Goal: Information Seeking & Learning: Learn about a topic

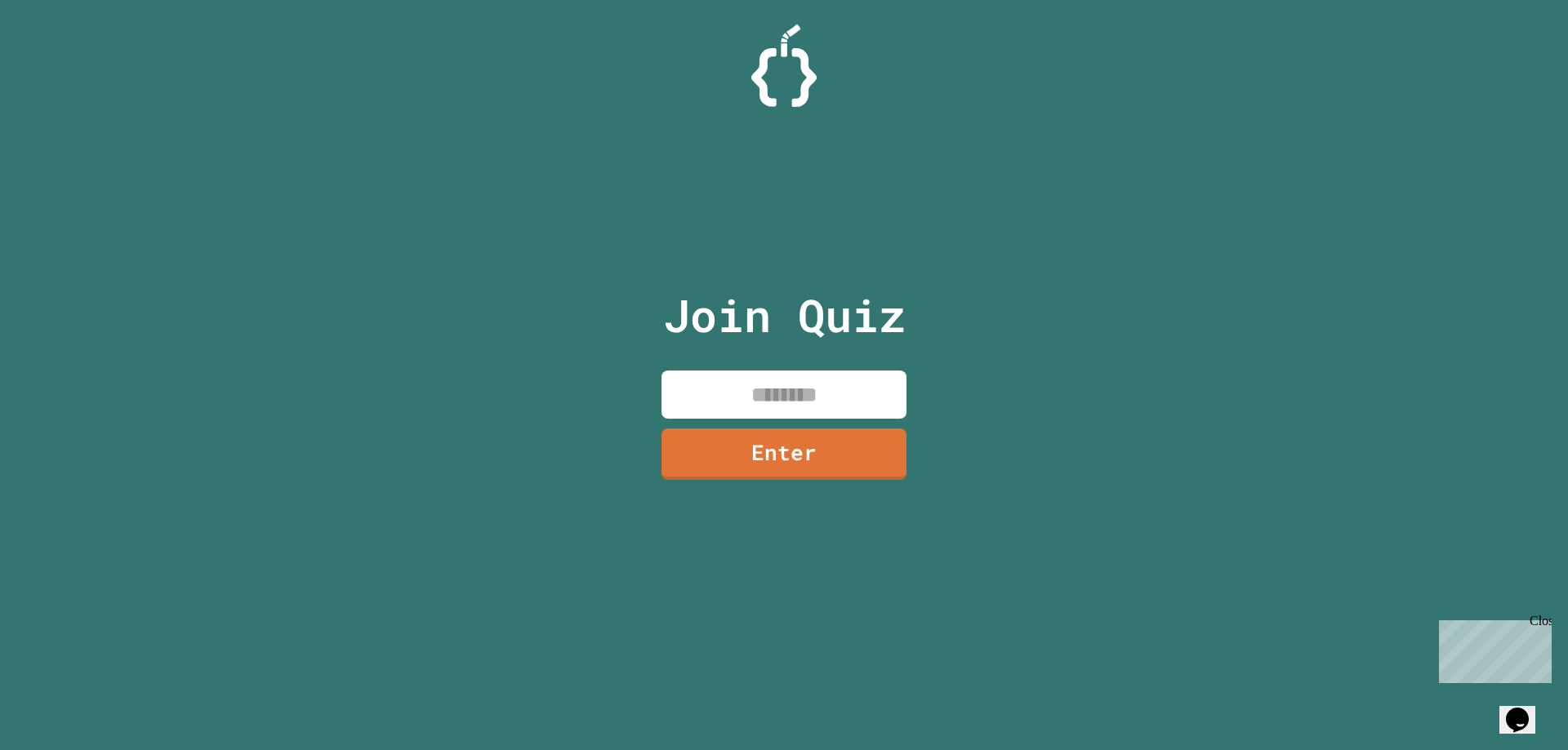
drag, startPoint x: 852, startPoint y: 399, endPoint x: 854, endPoint y: 388, distance: 11.2
click at [852, 397] on input at bounding box center [784, 394] width 245 height 48
type input "********"
click at [825, 458] on link "Enter" at bounding box center [783, 452] width 241 height 54
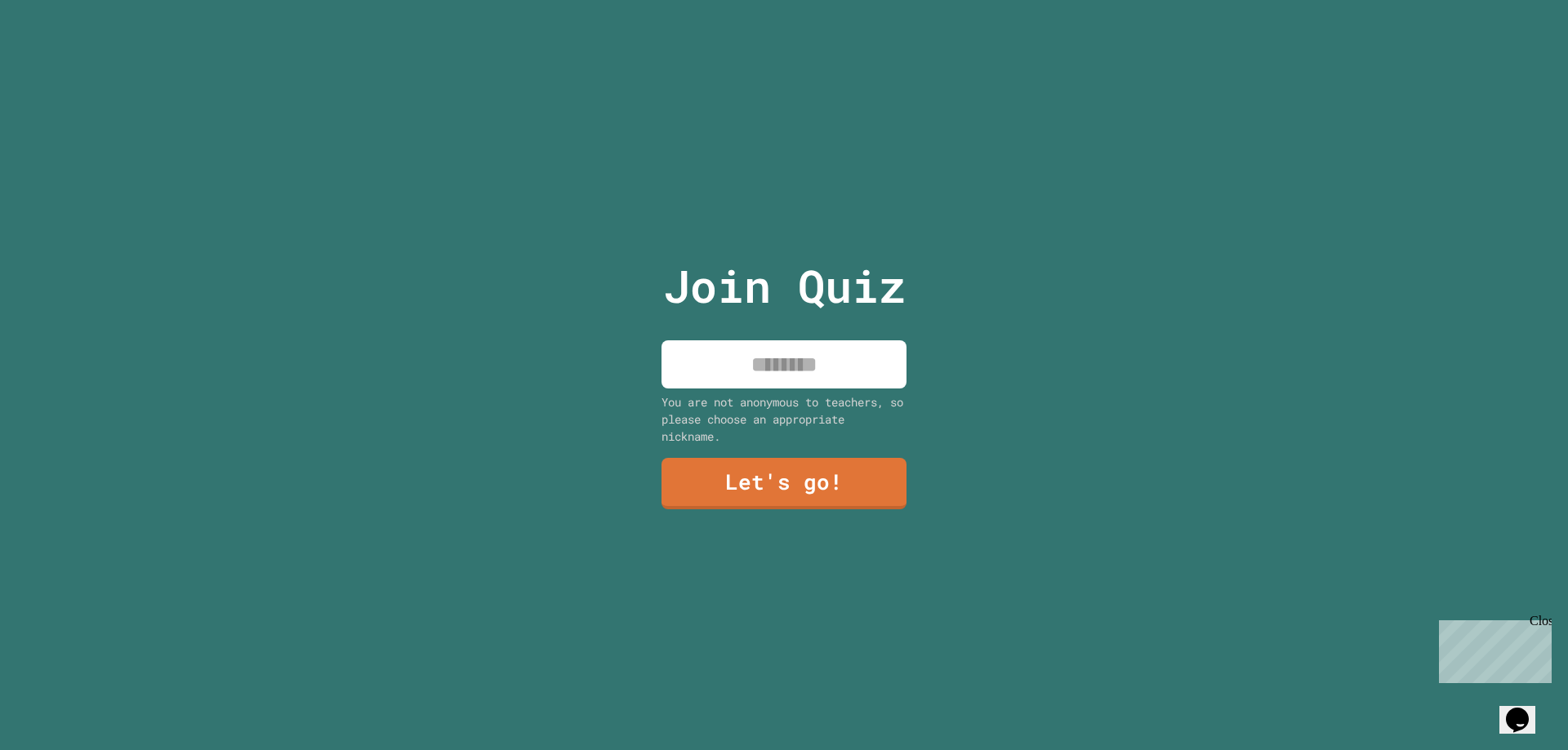
click at [787, 369] on input at bounding box center [784, 364] width 245 height 48
type input "******"
drag, startPoint x: 842, startPoint y: 494, endPoint x: 837, endPoint y: 488, distance: 7.8
click at [837, 488] on link "Let's go!" at bounding box center [784, 481] width 225 height 54
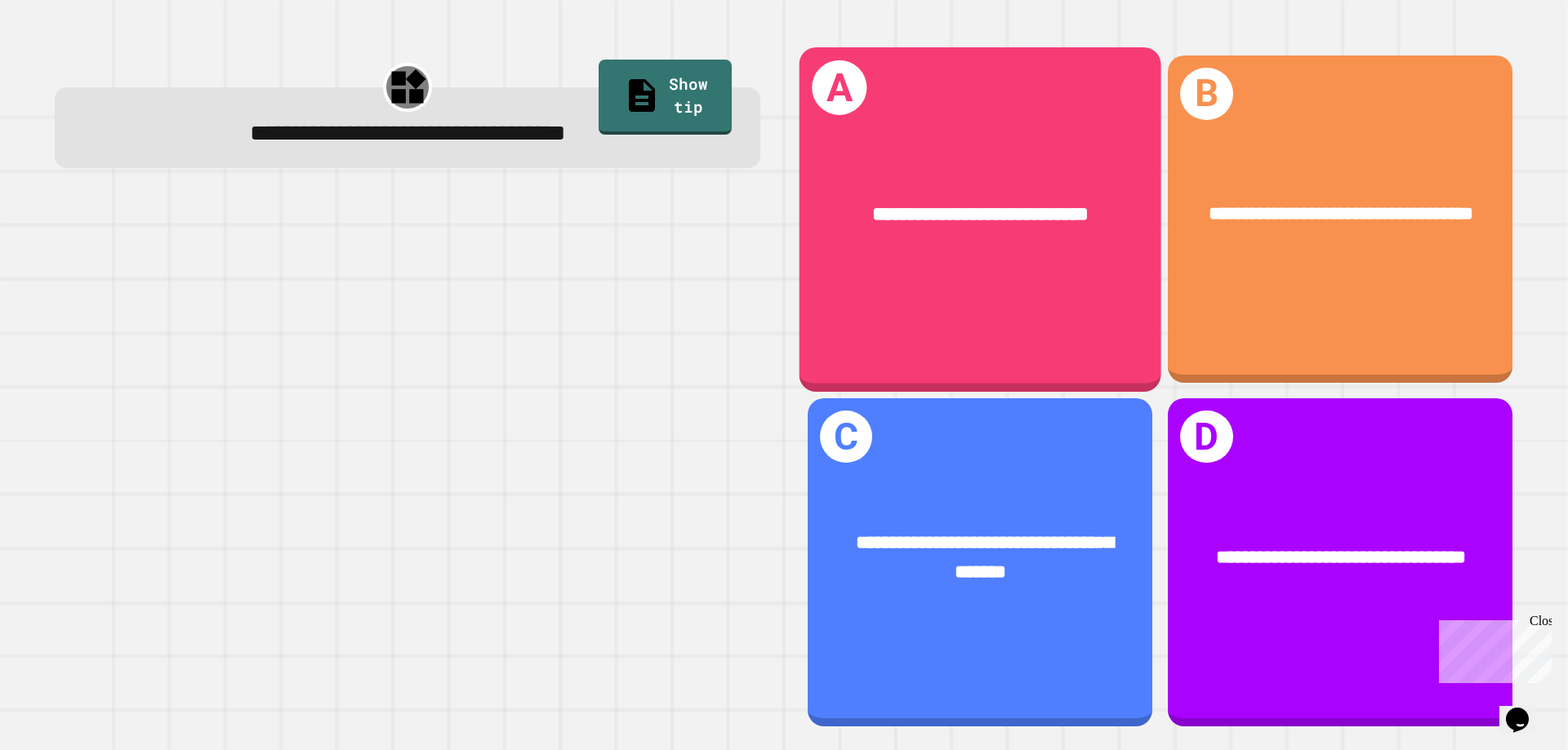
drag, startPoint x: 1066, startPoint y: 172, endPoint x: 1060, endPoint y: 156, distance: 17.1
click at [1060, 160] on div "**********" at bounding box center [981, 214] width 362 height 110
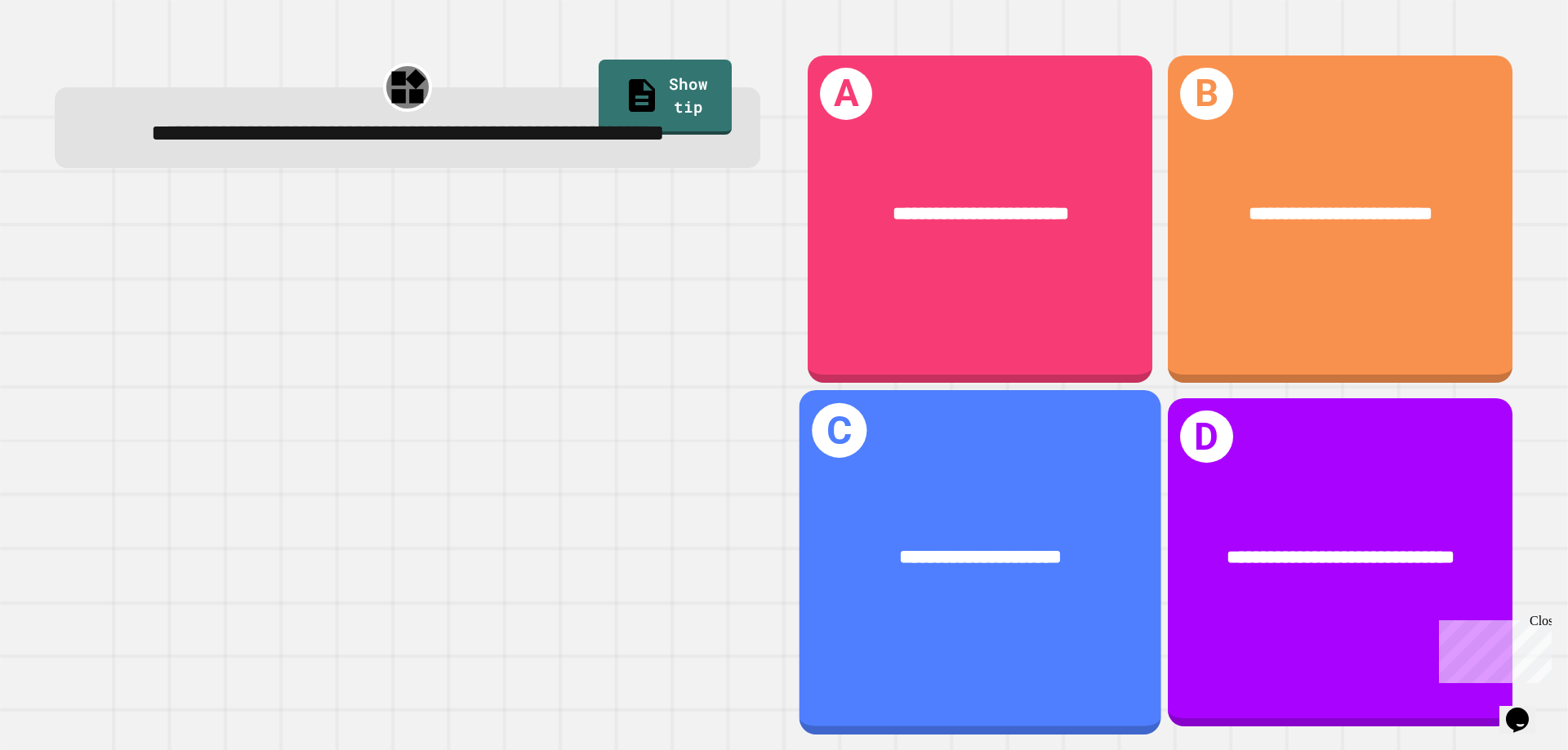
click at [1007, 644] on div "**********" at bounding box center [981, 562] width 362 height 345
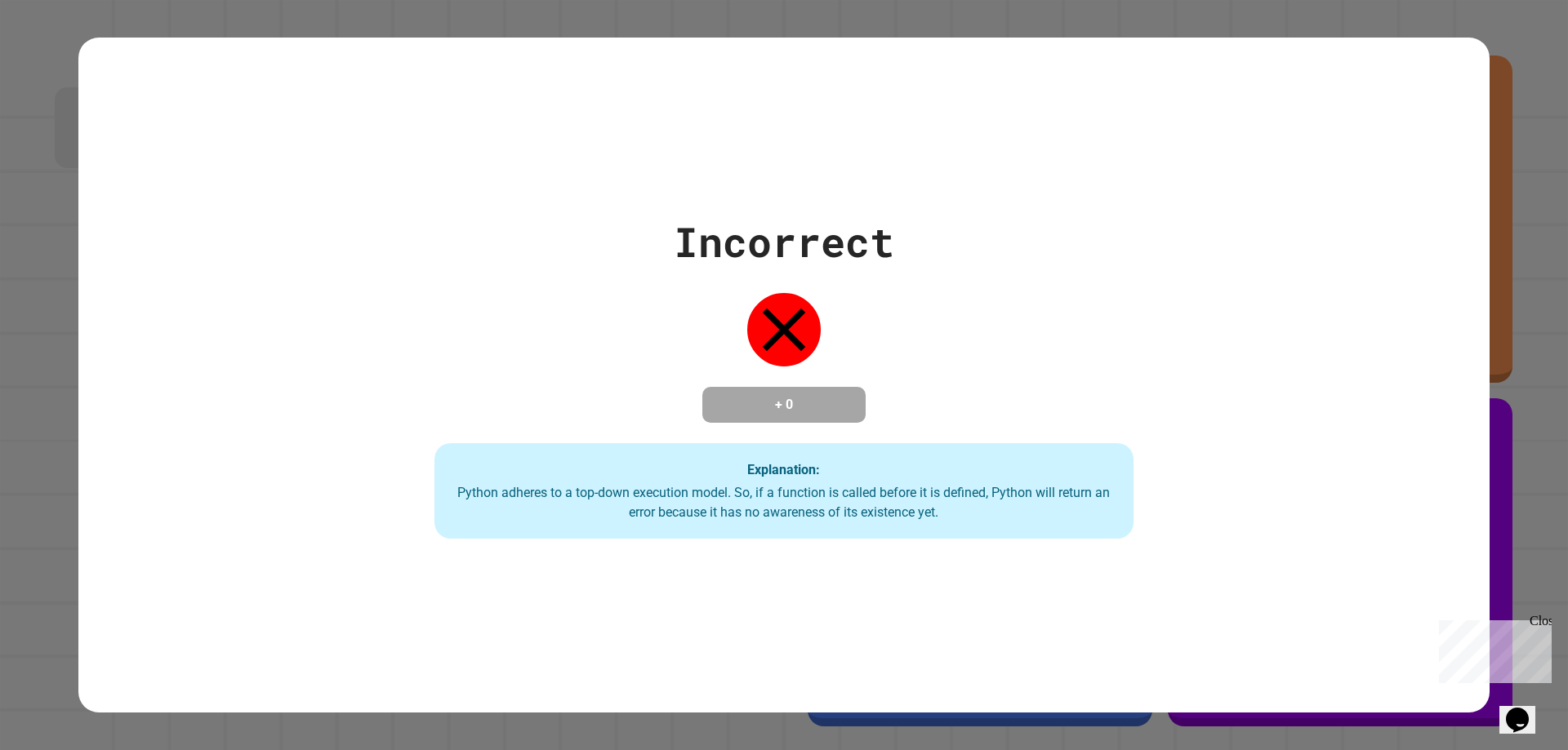
drag, startPoint x: 922, startPoint y: 545, endPoint x: 926, endPoint y: 577, distance: 32.2
click at [925, 577] on div "Incorrect + 0 Explanation: Python adheres to a top-down execution model. So, if…" at bounding box center [784, 375] width 1411 height 675
drag, startPoint x: 927, startPoint y: 320, endPoint x: 1010, endPoint y: 226, distance: 125.4
click at [1010, 226] on div "Incorrect + 0 Explanation: Python adheres to a top-down execution model. So, if…" at bounding box center [784, 375] width 998 height 328
click at [719, 64] on div "Incorrect + 0 Explanation: Python adheres to a top-down execution model. So, if…" at bounding box center [784, 375] width 1411 height 675
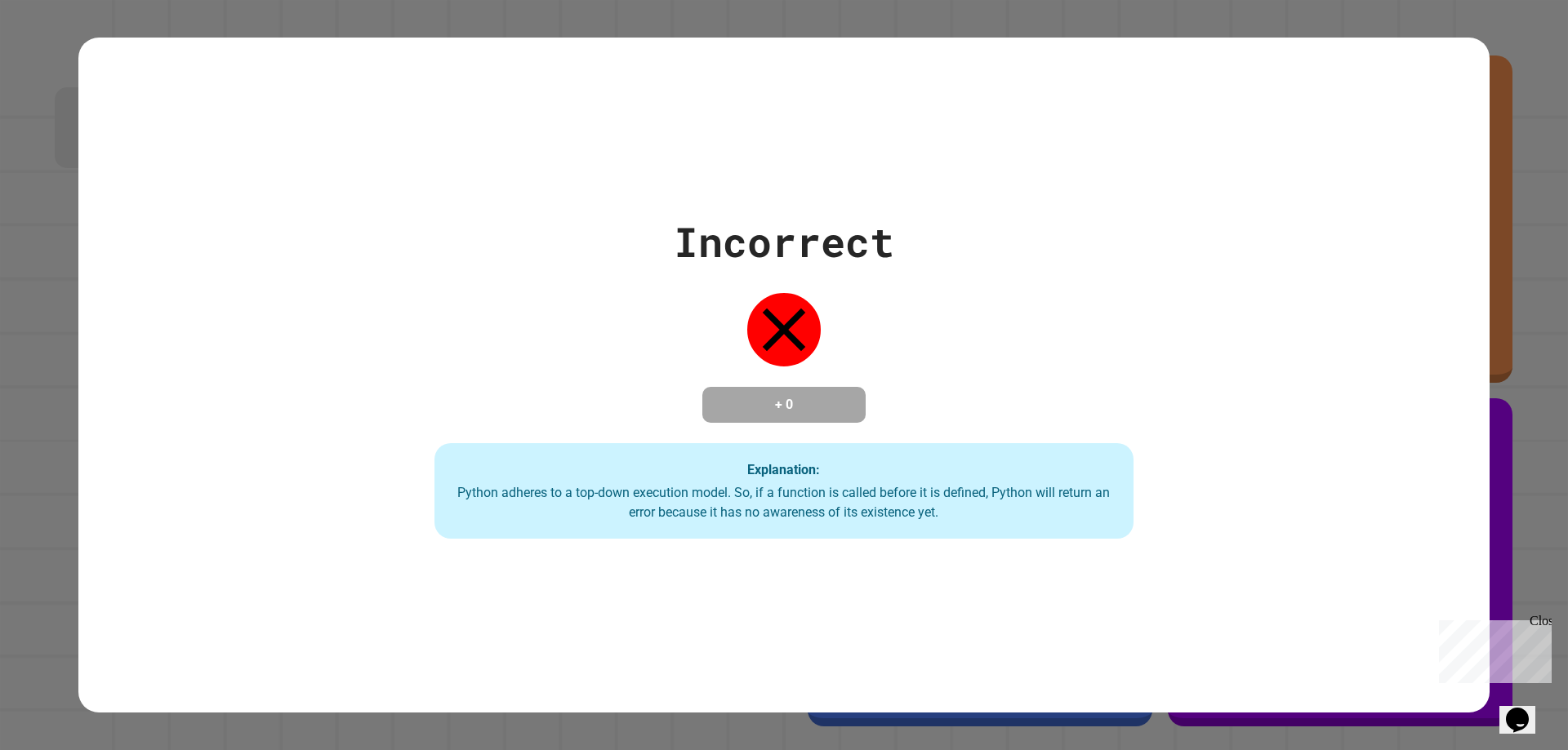
click at [728, 55] on div "Incorrect + 0 Explanation: Python adheres to a top-down execution model. So, if…" at bounding box center [784, 375] width 1411 height 675
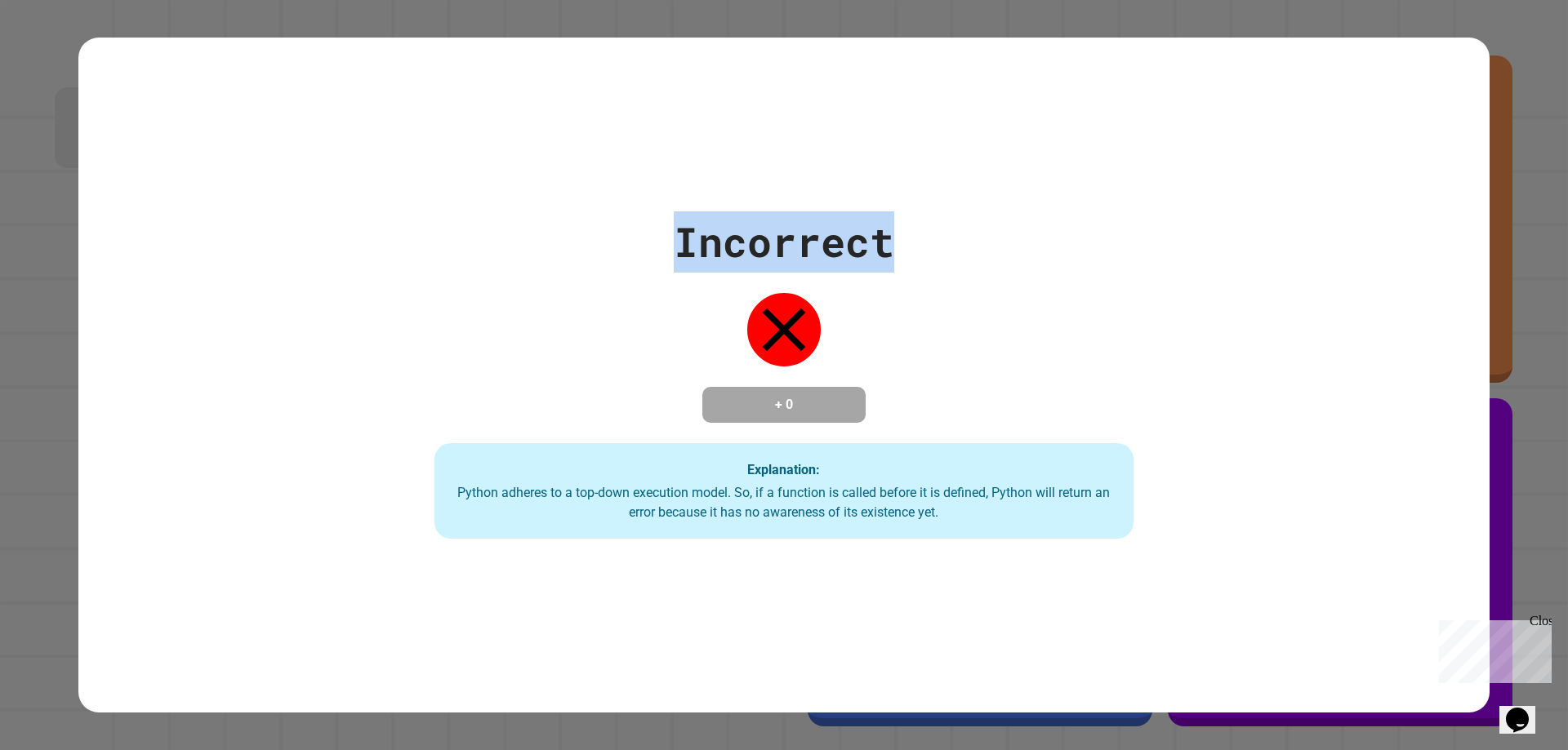
click at [729, 54] on div "Incorrect + 0 Explanation: Python adheres to a top-down execution model. So, if…" at bounding box center [784, 375] width 1411 height 675
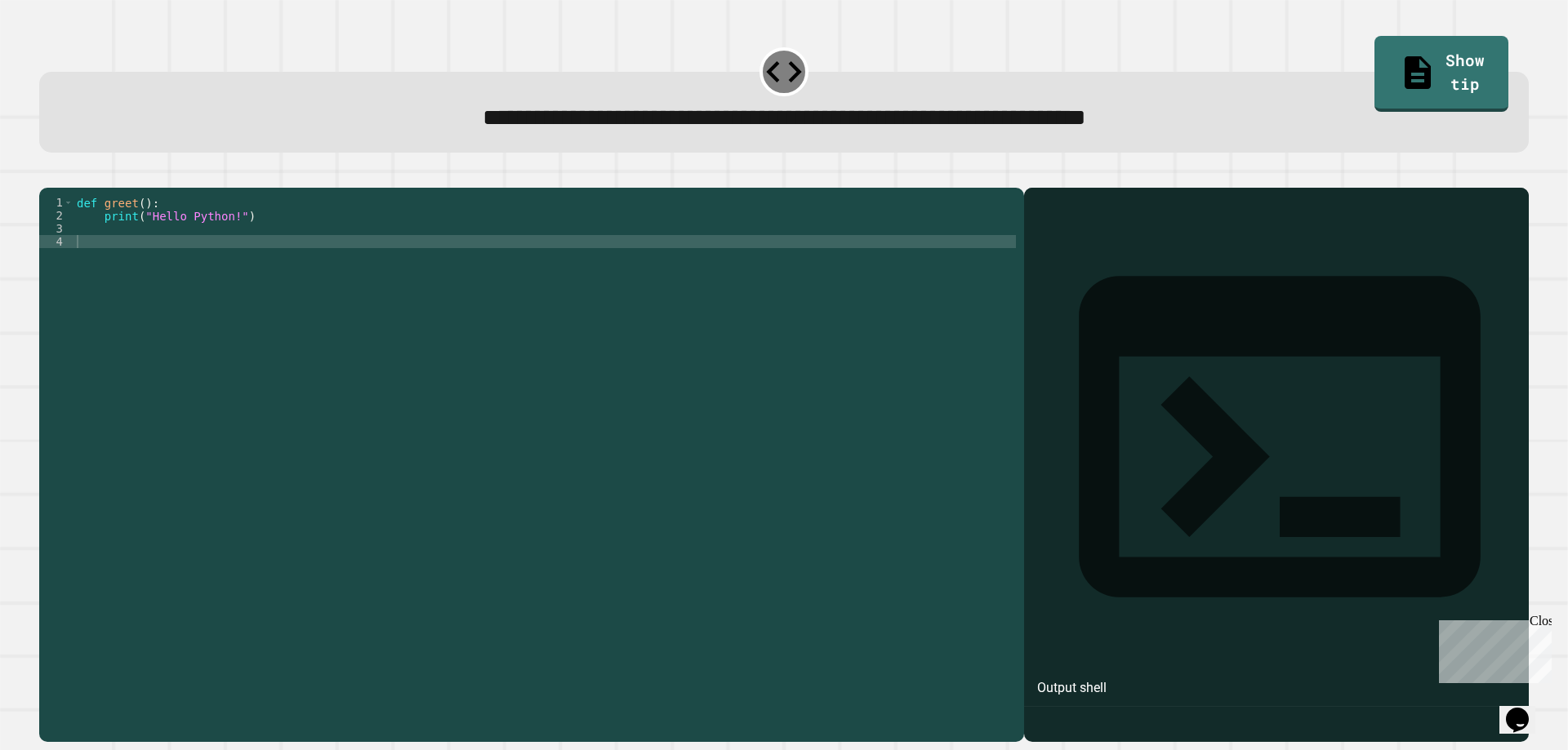
click at [116, 249] on div "def greet ( ) : print ( "Hello Python!" )" at bounding box center [544, 444] width 942 height 496
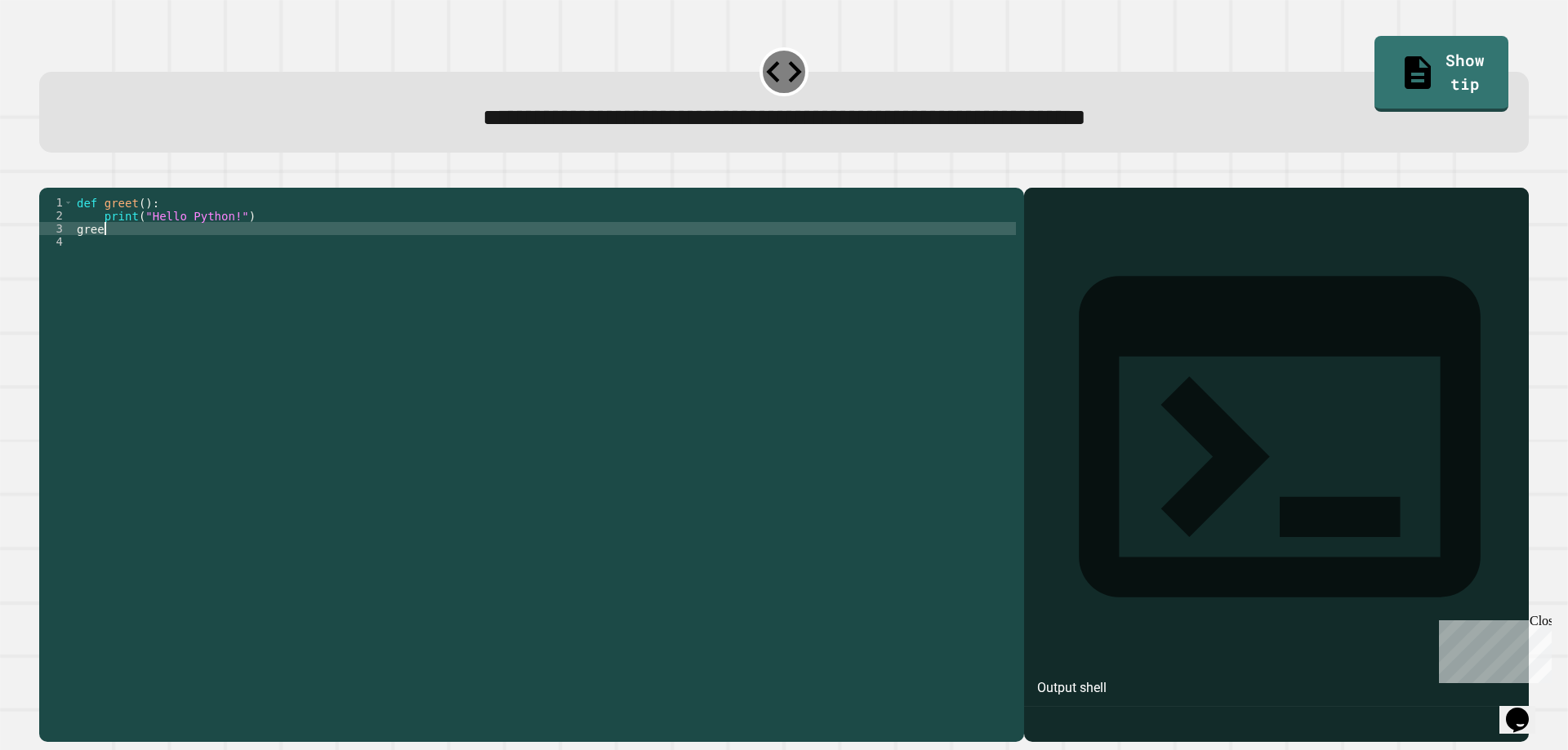
scroll to position [0, 2]
type textarea "******"
click at [48, 175] on button "button" at bounding box center [48, 175] width 0 height 0
click at [52, 188] on div at bounding box center [784, 178] width 1490 height 20
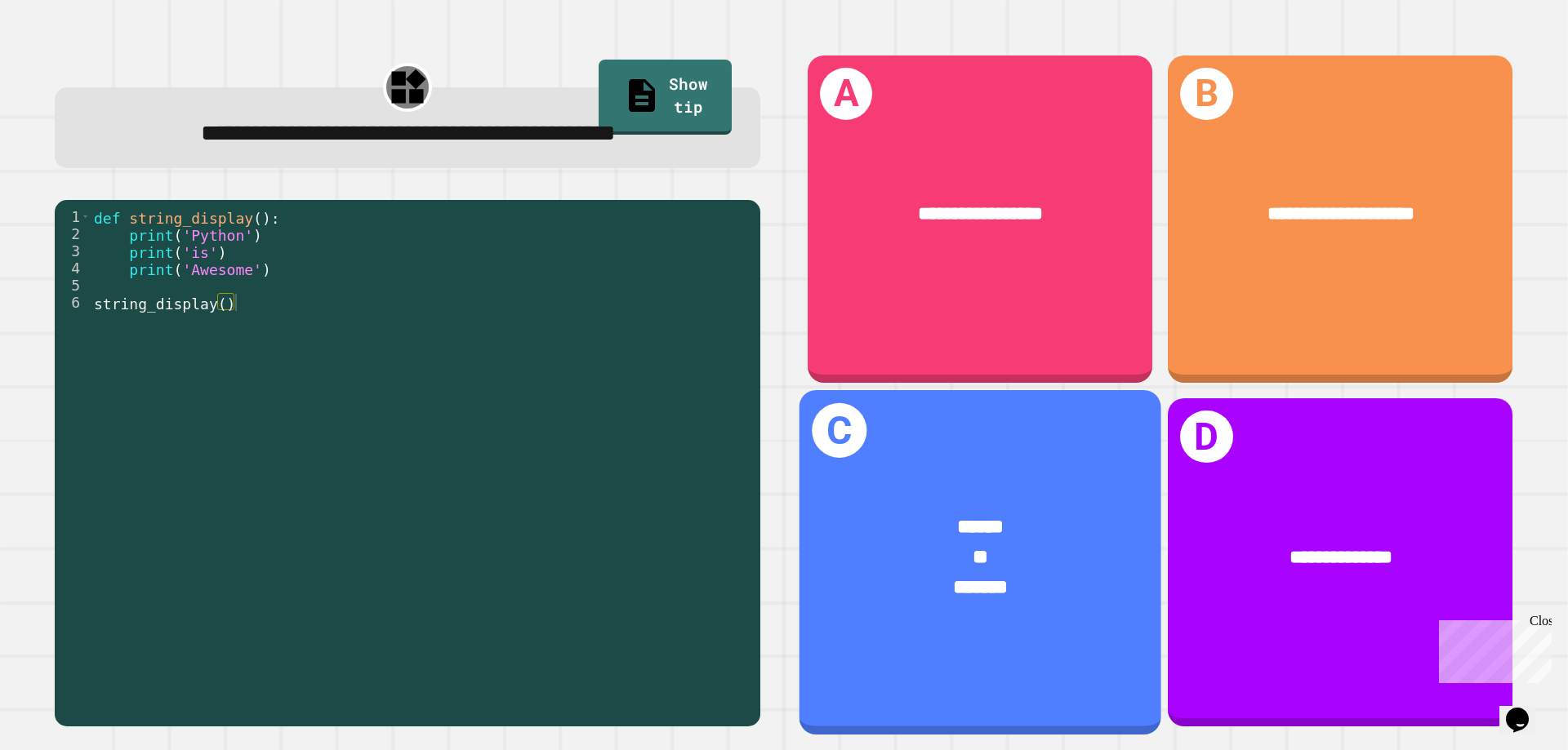
click at [1005, 512] on div "******" at bounding box center [981, 527] width 282 height 31
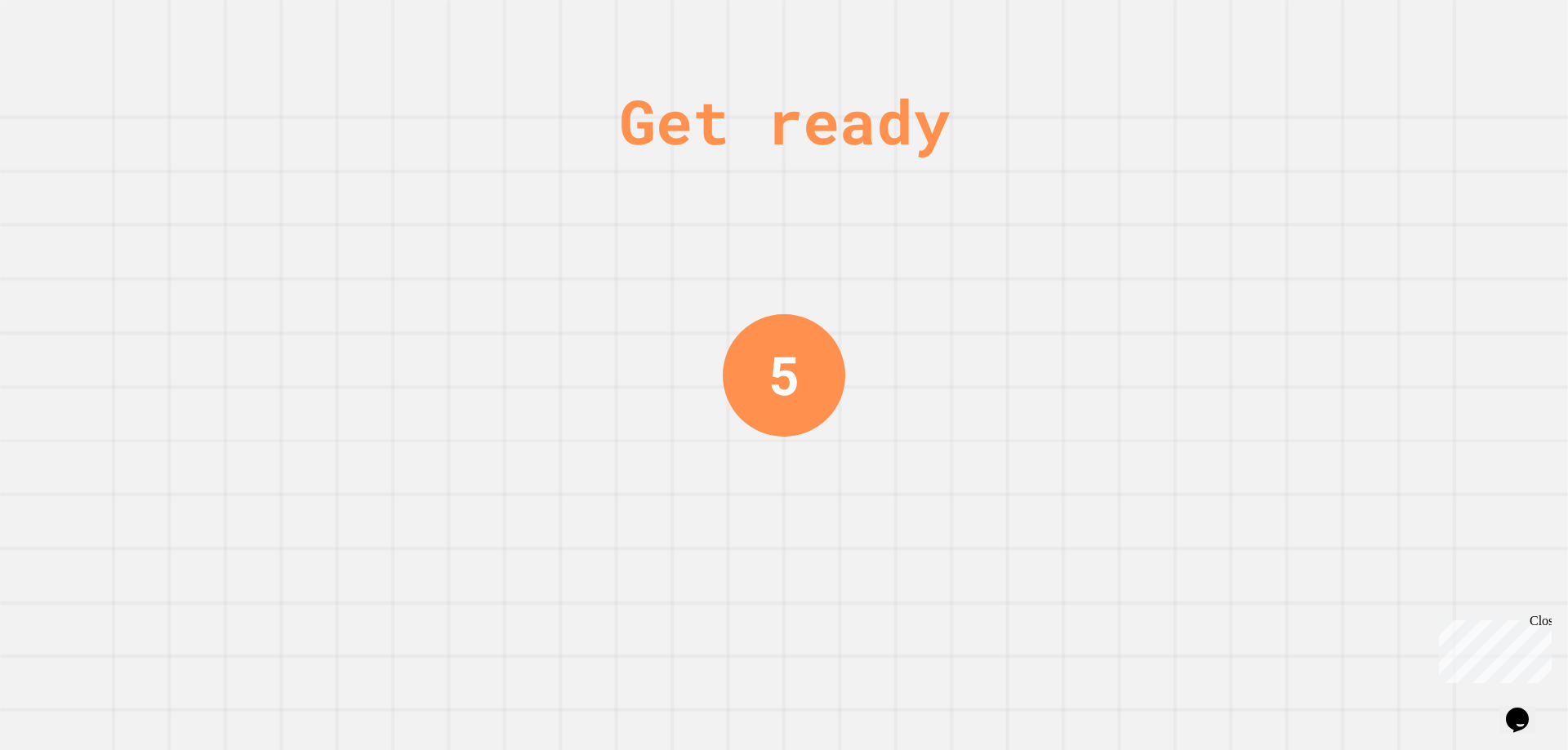
click at [1543, 627] on div "Close" at bounding box center [1540, 624] width 20 height 20
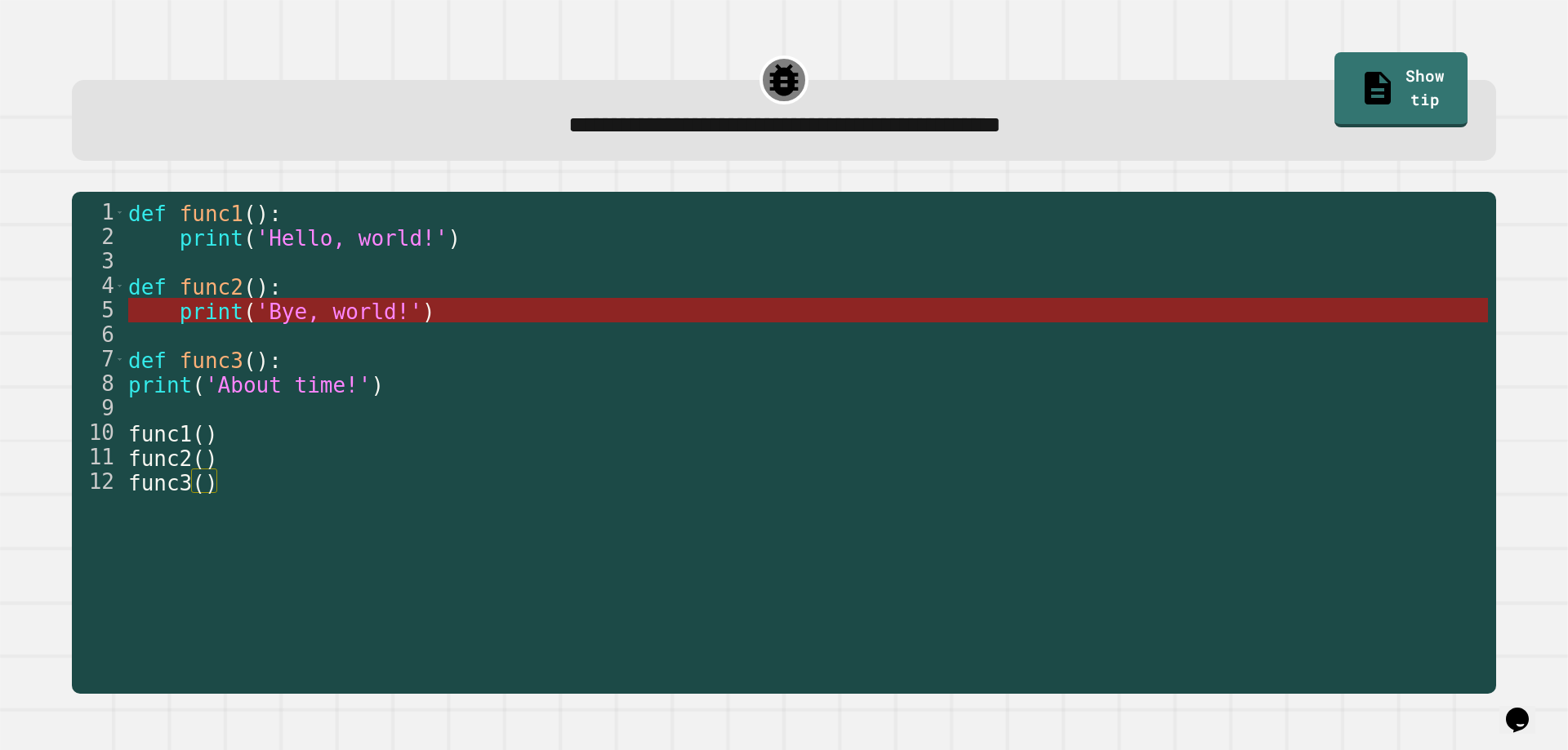
click at [236, 315] on span "print" at bounding box center [210, 312] width 64 height 25
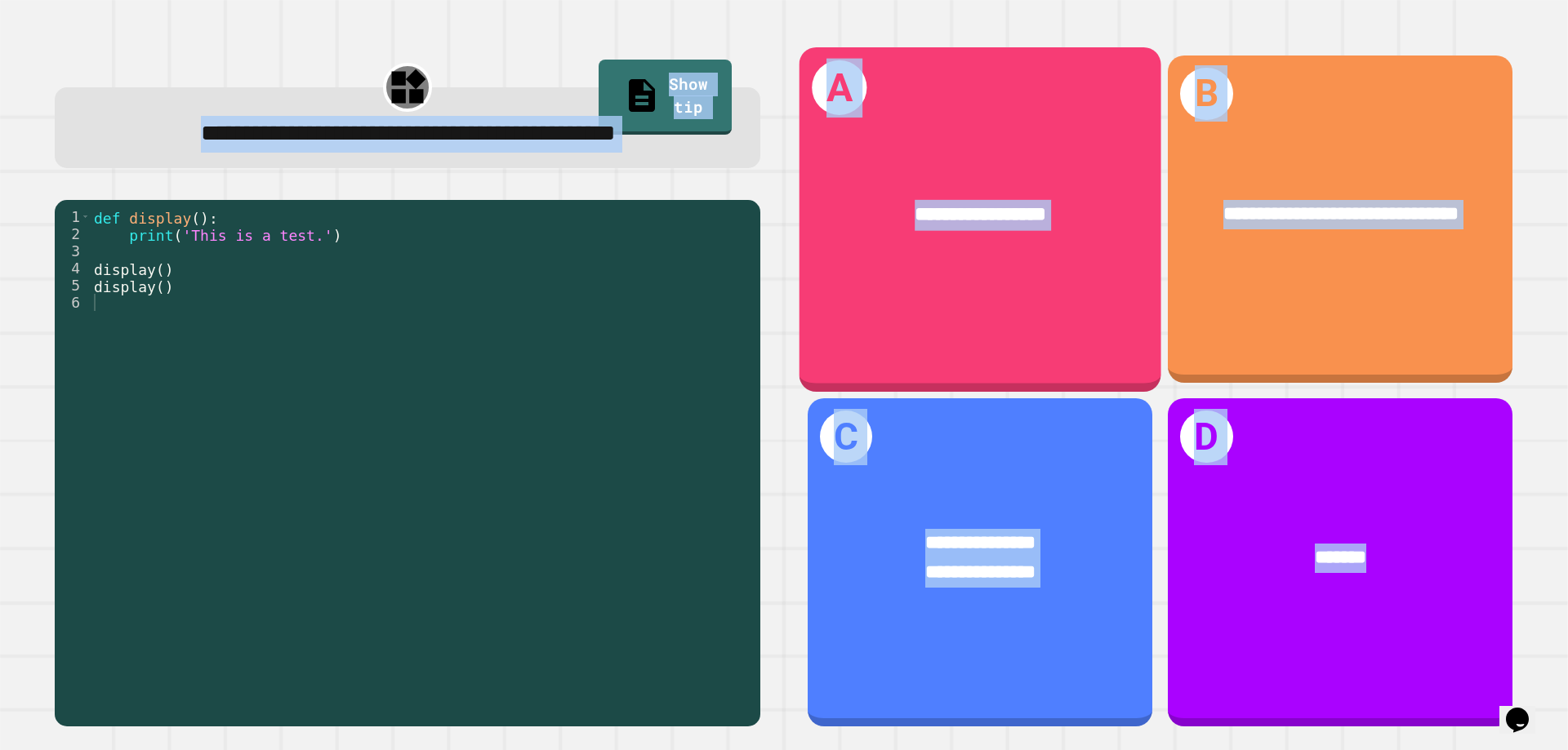
drag, startPoint x: 655, startPoint y: 127, endPoint x: 810, endPoint y: 138, distance: 155.4
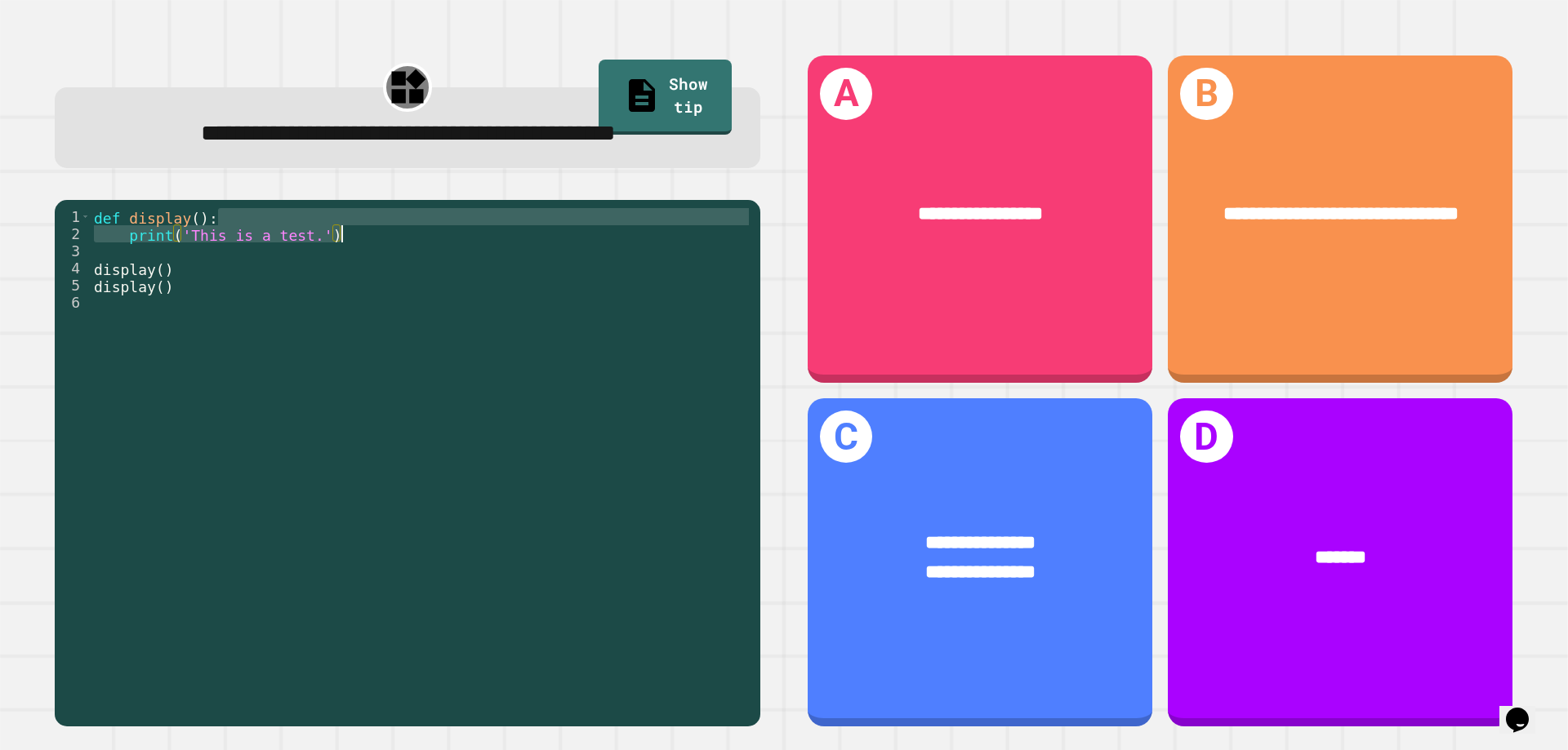
drag, startPoint x: 549, startPoint y: 264, endPoint x: 540, endPoint y: 258, distance: 10.8
click at [548, 268] on div "def display ( ) : print ( 'This is a test.' ) display ( ) display ( )" at bounding box center [422, 439] width 661 height 463
click at [235, 219] on div "**********" at bounding box center [408, 391] width 753 height 719
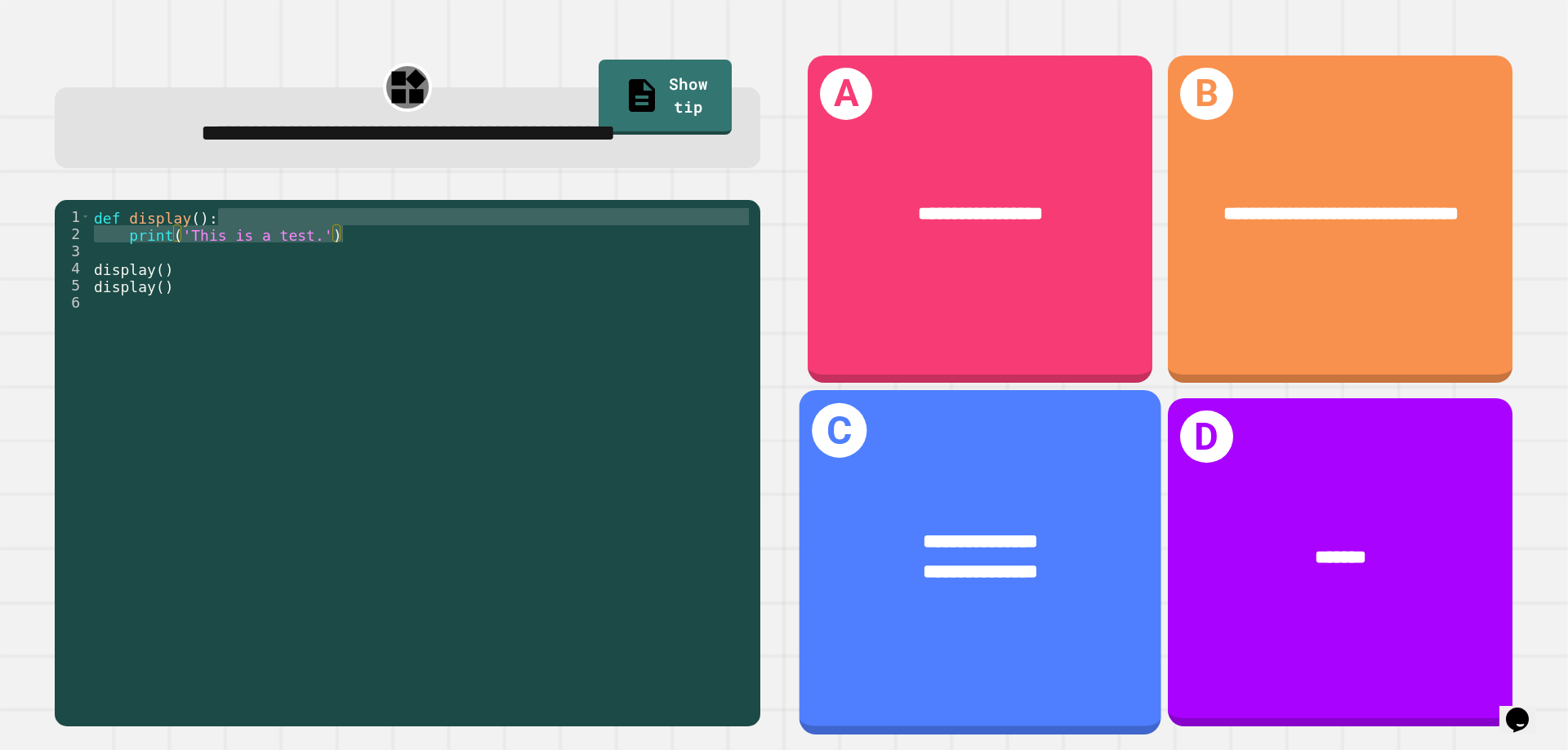
click at [980, 615] on div "**********" at bounding box center [981, 562] width 362 height 345
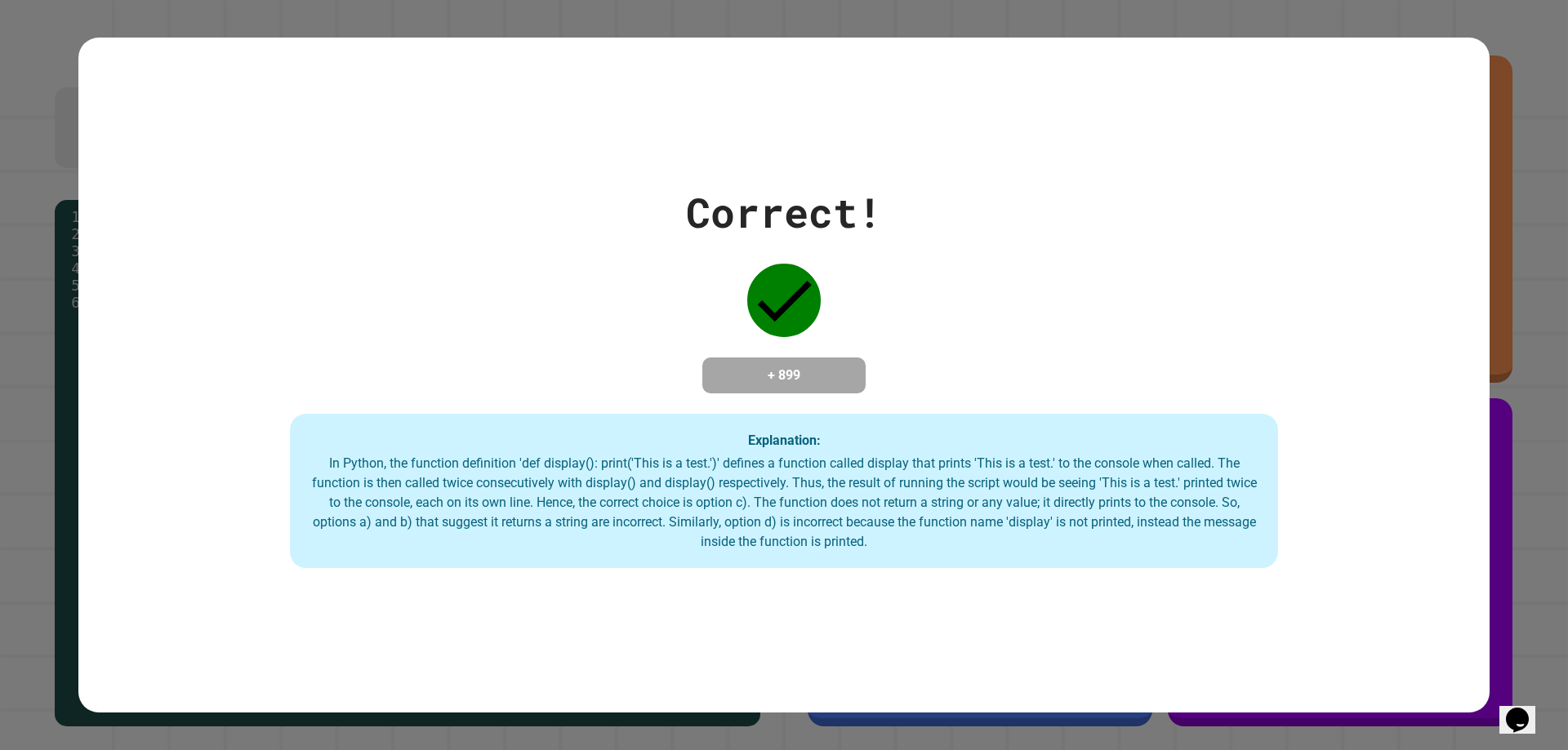
click at [776, 550] on div "In Python, the function definition 'def display(): print('This is a test.')' de…" at bounding box center [784, 502] width 955 height 98
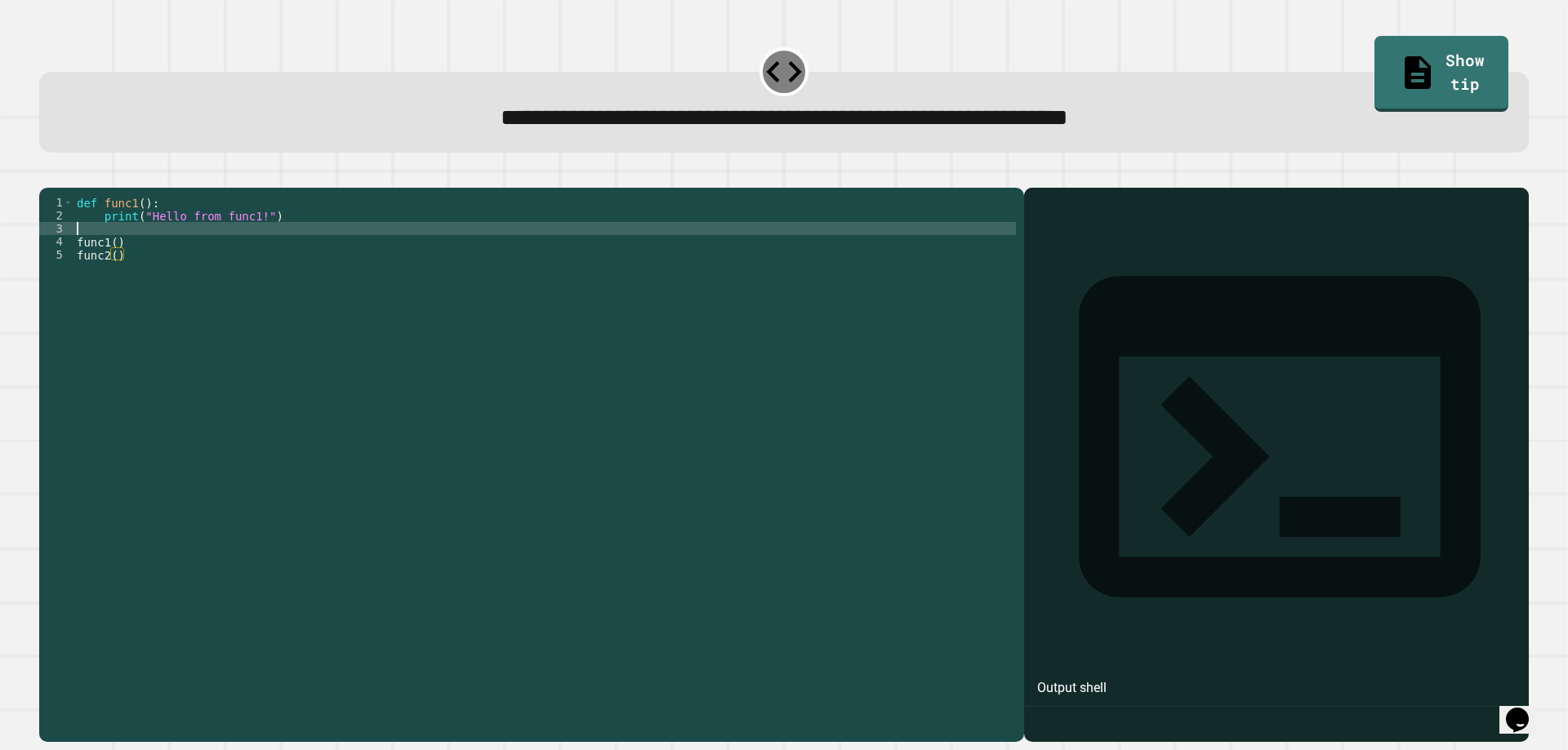
click at [143, 256] on div "def func1 ( ) : print ( "Hello from func1!" ) func1 ( ) func2 ( )" at bounding box center [544, 444] width 942 height 496
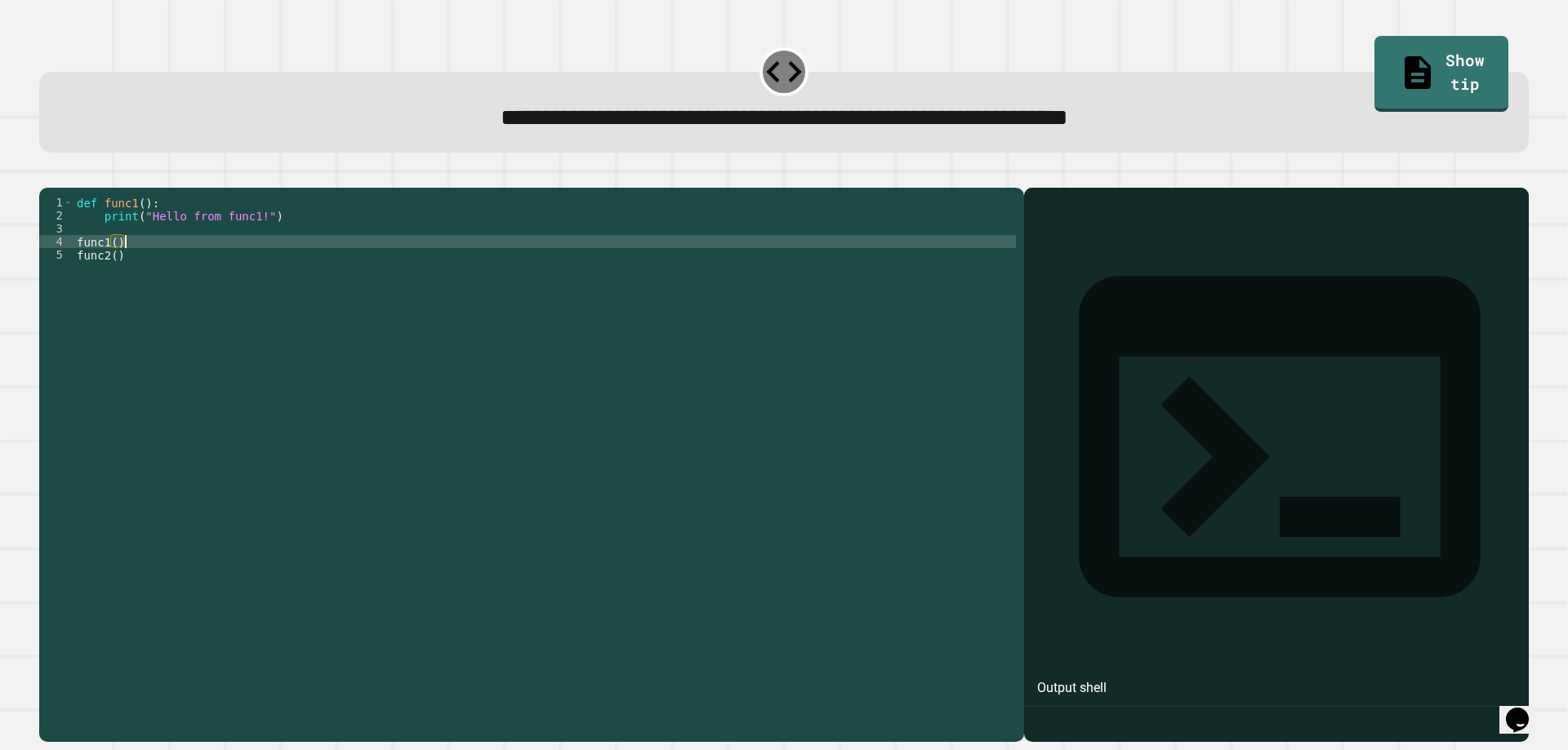
click at [137, 269] on div "def func1 ( ) : print ( "Hello from func1!" ) func1 ( ) func2 ( )" at bounding box center [544, 444] width 942 height 496
click at [137, 282] on div "def func1 ( ) : print ( "Hello from func1!" ) func1 ( ) func2 ( )" at bounding box center [544, 444] width 942 height 496
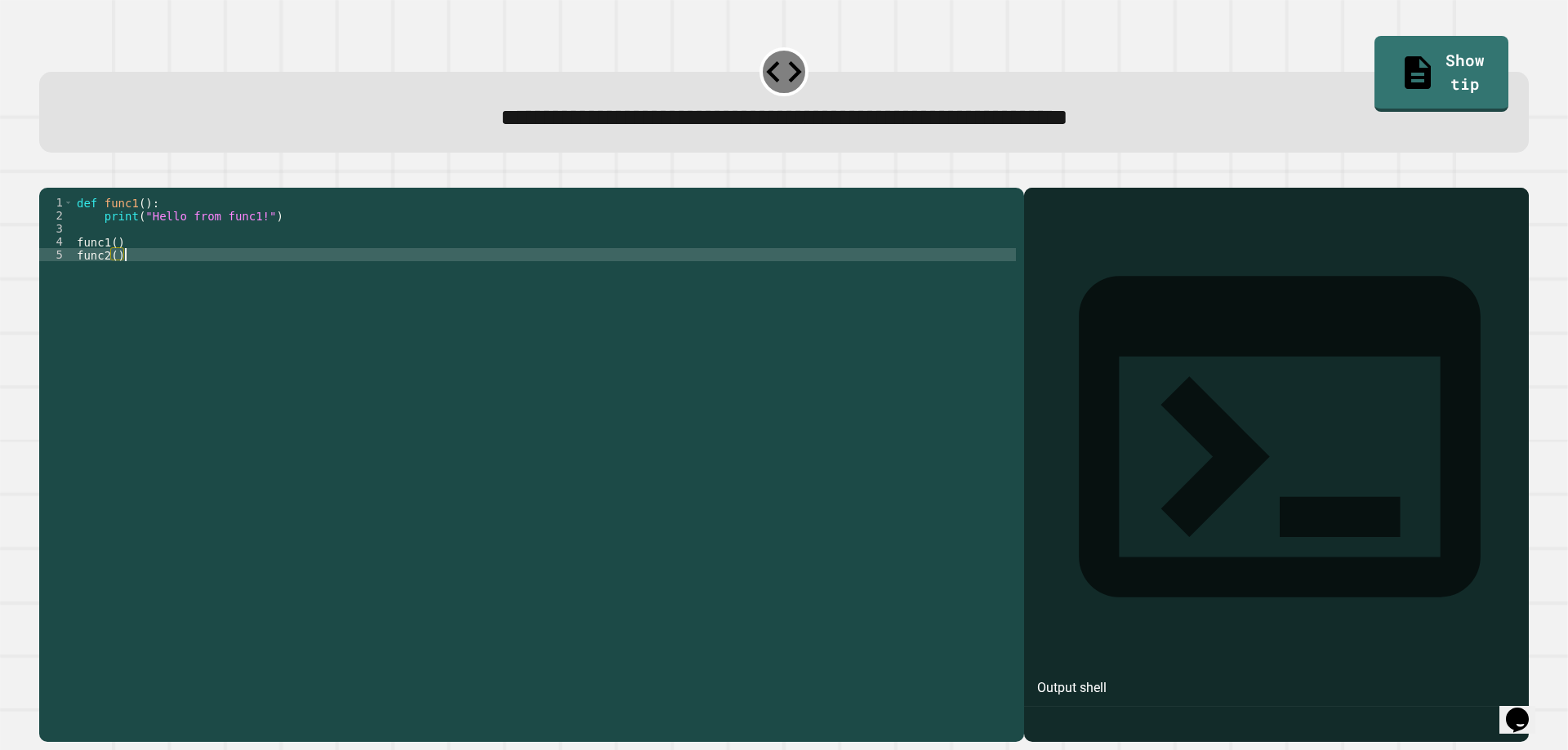
click at [139, 272] on div "def func1 ( ) : print ( "Hello from func1!" ) func1 ( ) func2 ( )" at bounding box center [544, 444] width 942 height 496
click at [139, 279] on div "def func1 ( ) : print ( "Hello from func1!" ) func1 ( ) func2 ( )" at bounding box center [544, 444] width 942 height 496
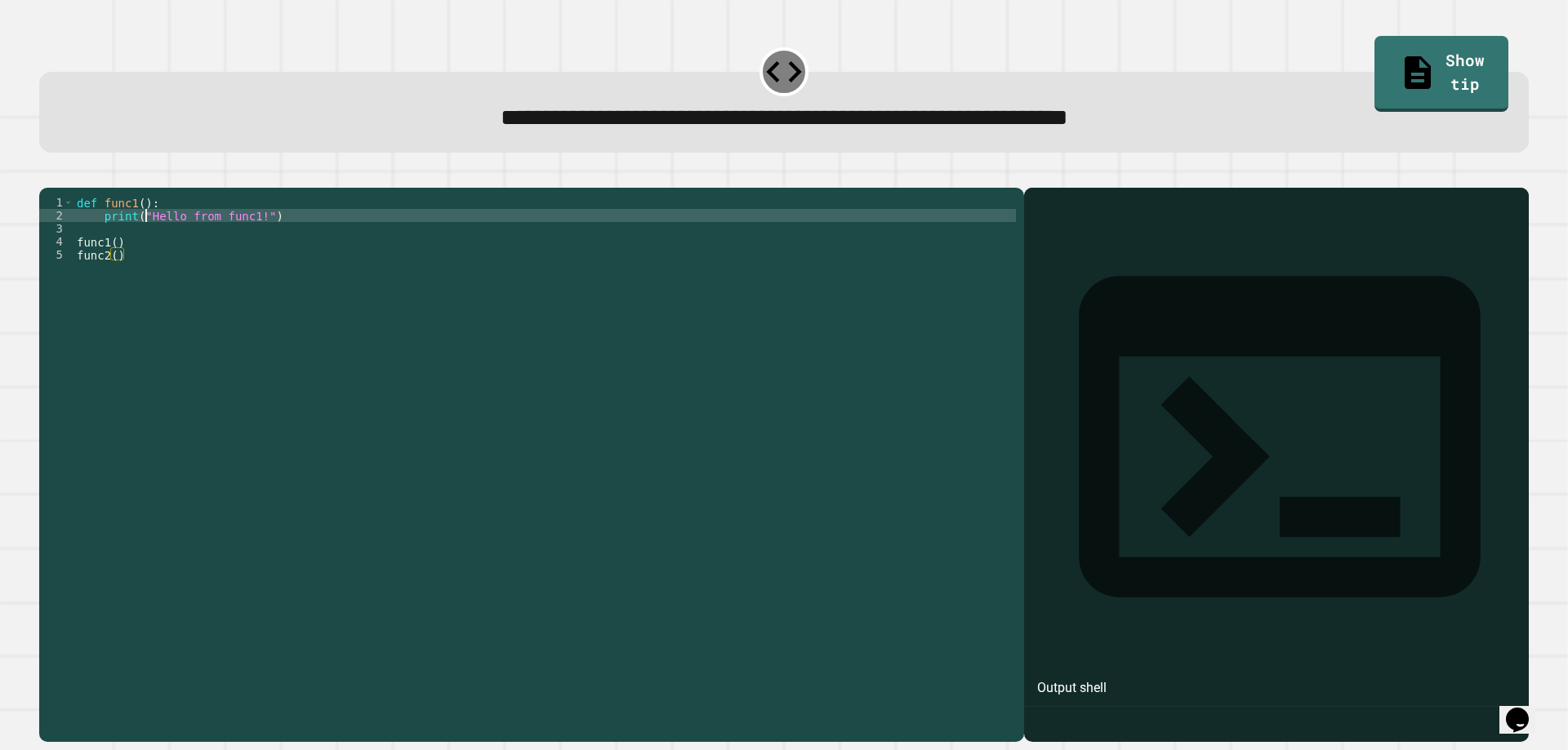
click at [146, 245] on div "def func1 ( ) : print ( "Hello from func1!" ) func1 ( ) func2 ( )" at bounding box center [544, 444] width 942 height 496
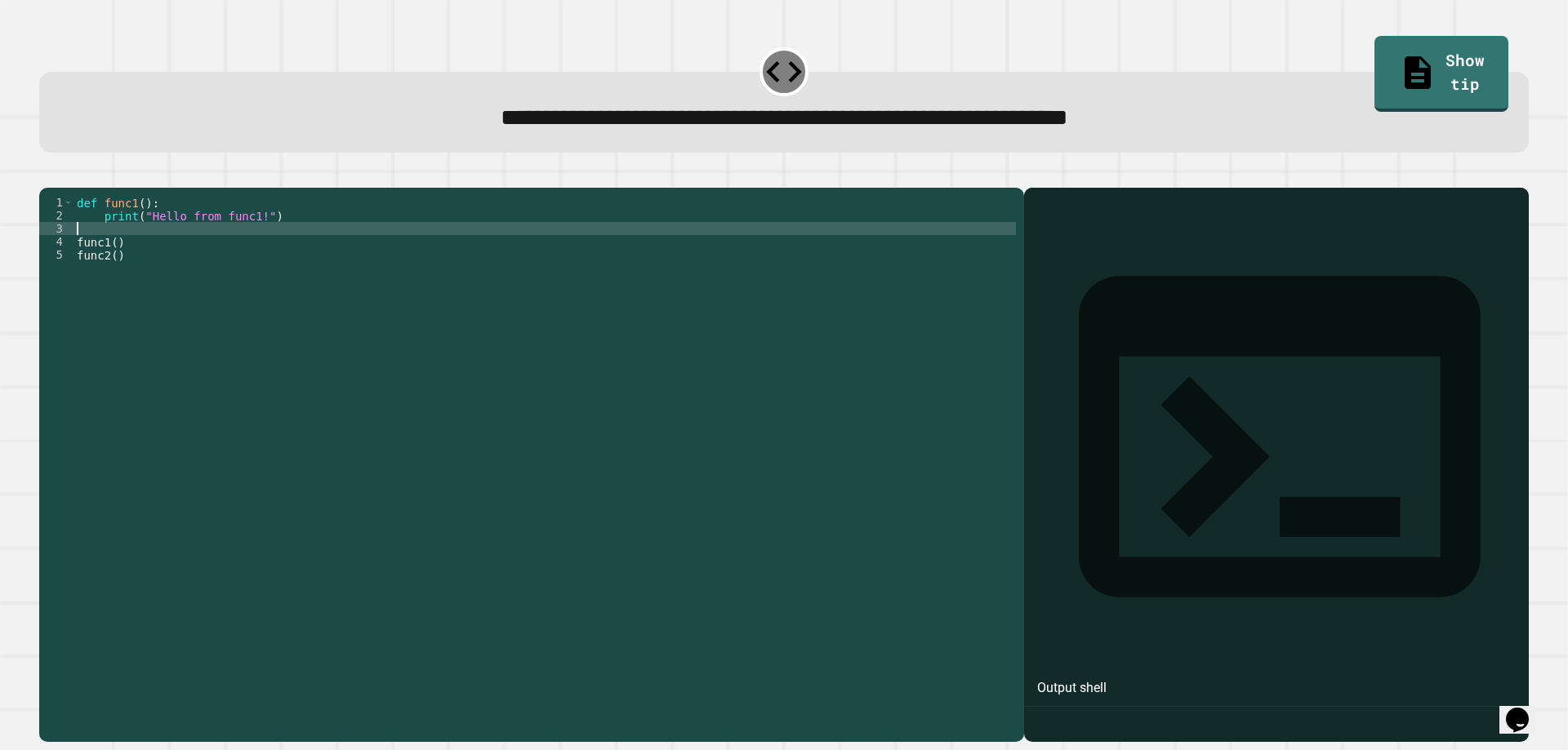
click at [147, 257] on div "def func1 ( ) : print ( "Hello from func1!" ) func1 ( ) func2 ( )" at bounding box center [544, 444] width 942 height 496
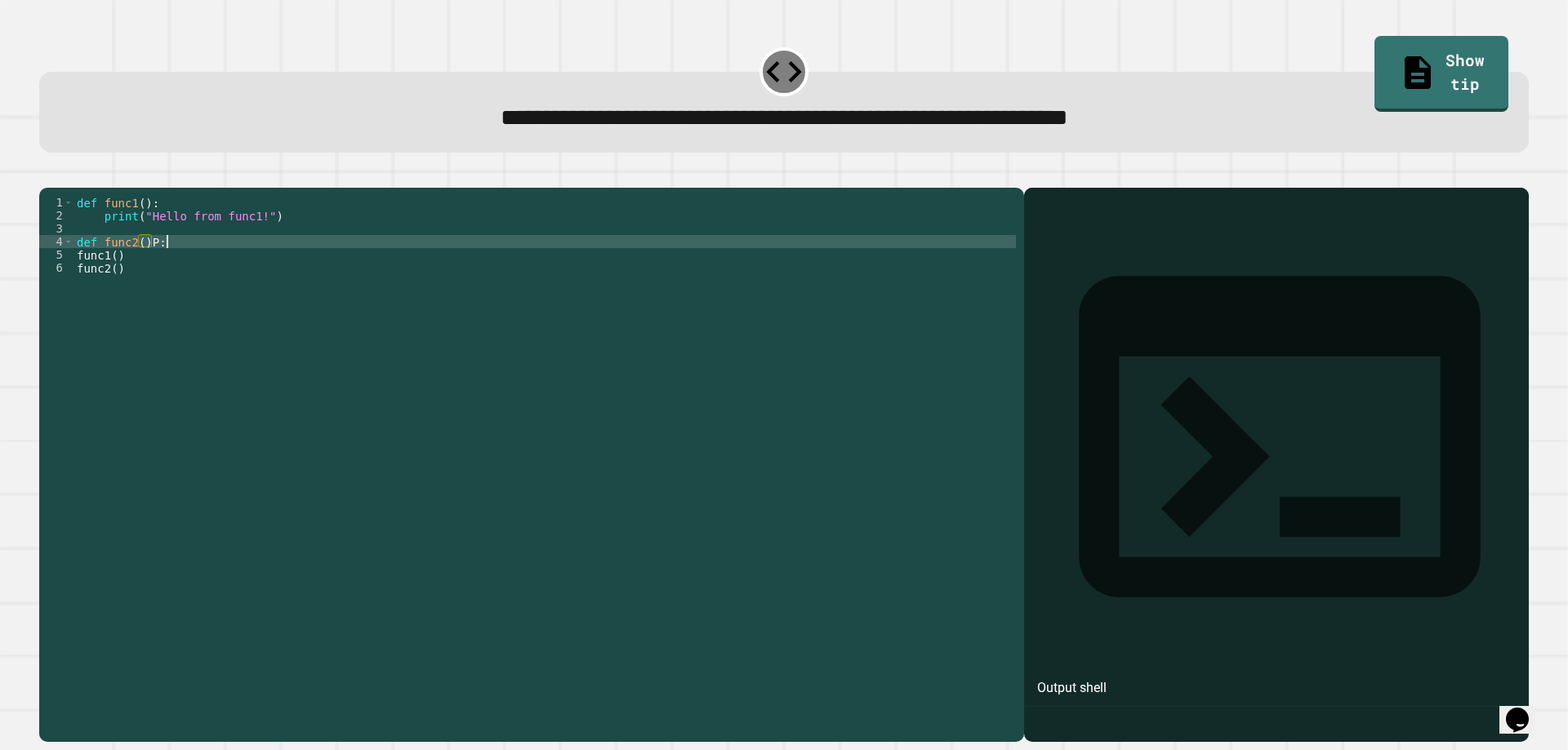
scroll to position [0, 5]
type textarea "**********"
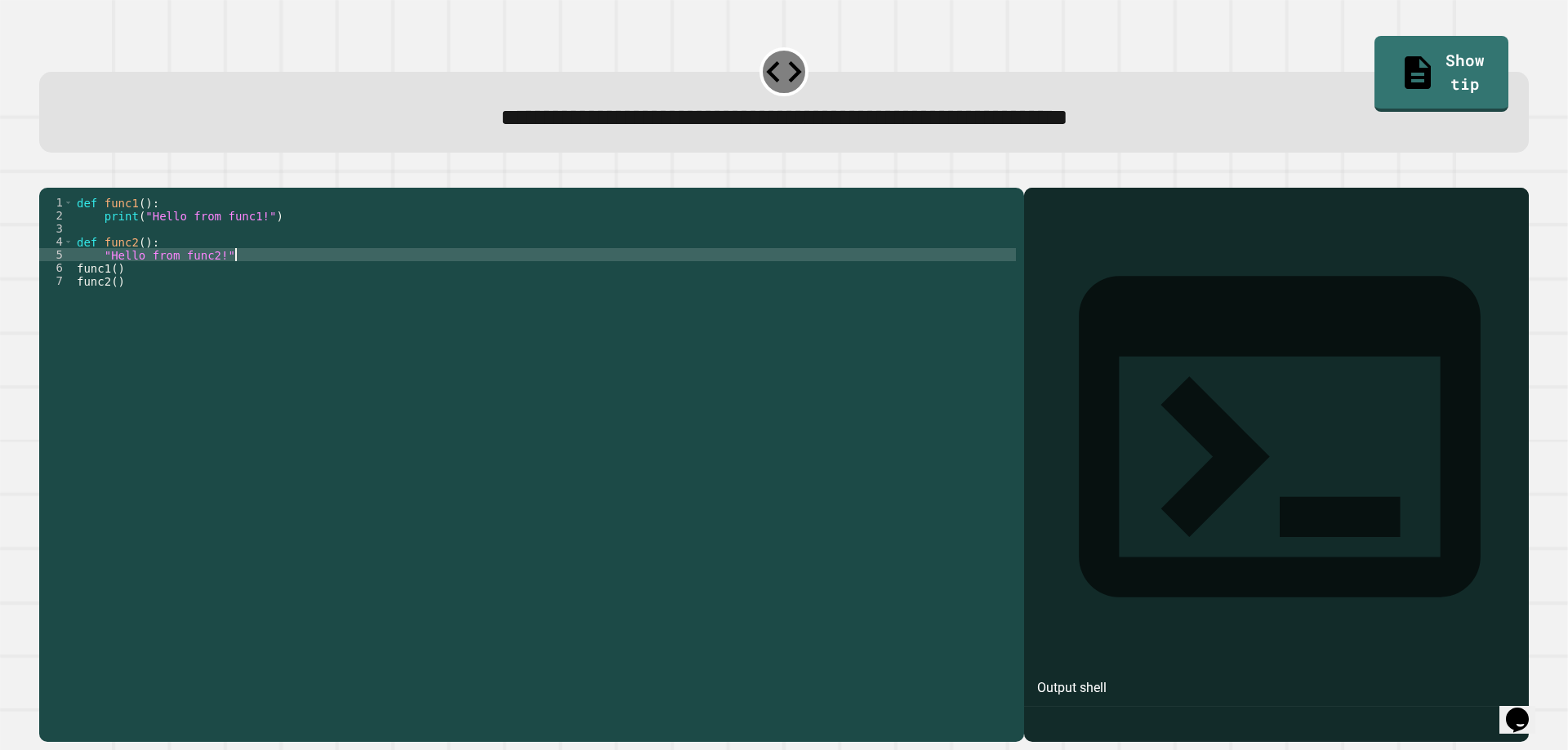
scroll to position [0, 10]
click at [94, 278] on div "def func1 ( ) : print ( "Hello from func1!" ) def func2 ( ) : "Hello from func2…" at bounding box center [544, 444] width 942 height 496
click at [100, 280] on div "def func1 ( ) : print ( "Hello from func1!" ) def func2 ( ) : "Hello from func2…" at bounding box center [544, 444] width 942 height 496
click at [138, 273] on div "def func1 ( ) : print ( "Hello from func1!" ) def func2 ( ) : print "Hello from…" at bounding box center [544, 444] width 942 height 496
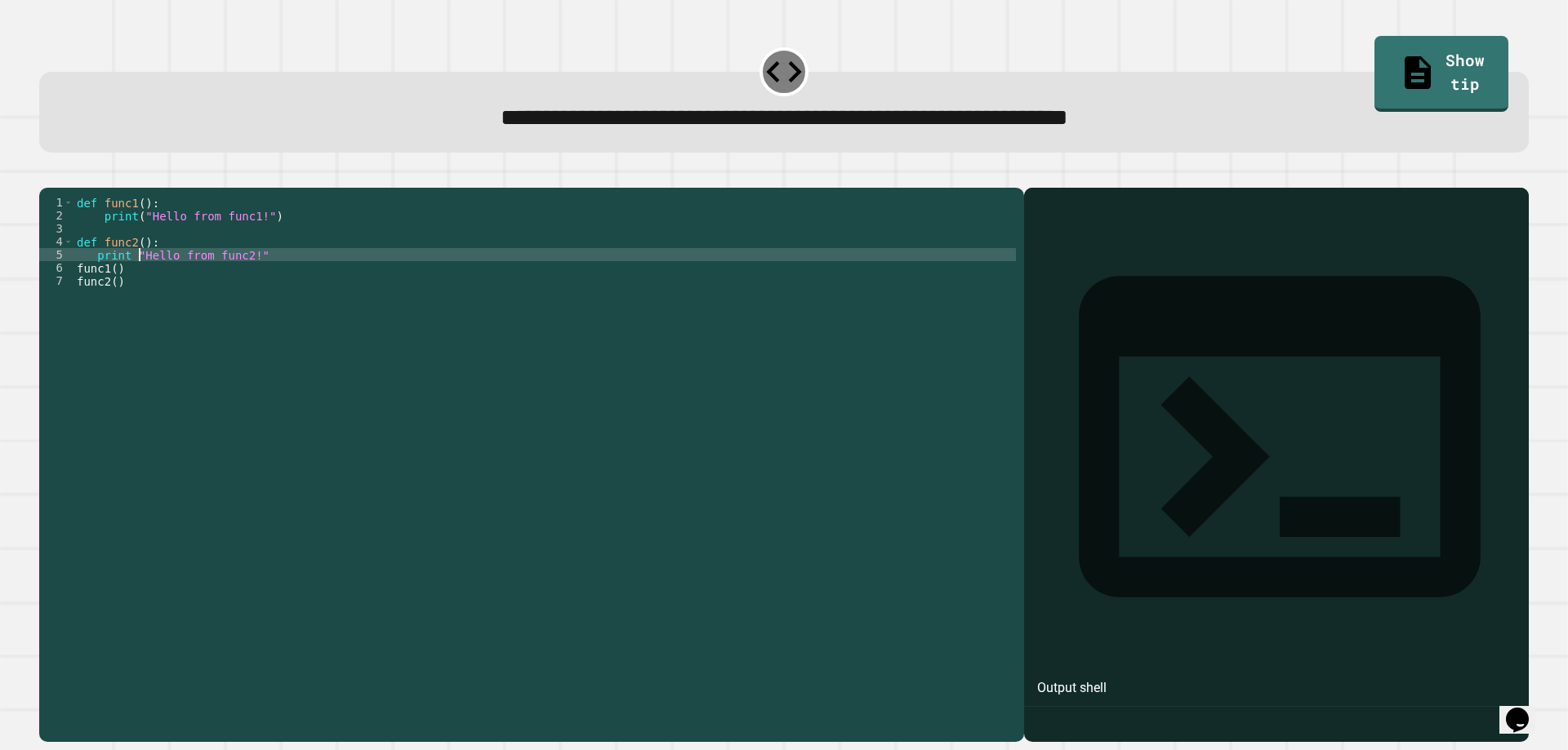
scroll to position [0, 5]
click at [280, 285] on div "def func1 ( ) : print ( "Hello from func1!" ) def func2 ( ) : print ( "Hello fr…" at bounding box center [544, 444] width 942 height 496
click at [136, 279] on div "def func1 ( ) : print ( "Hello from func1!" ) def func2 ( ) : print ( "Hello fr…" at bounding box center [544, 444] width 942 height 496
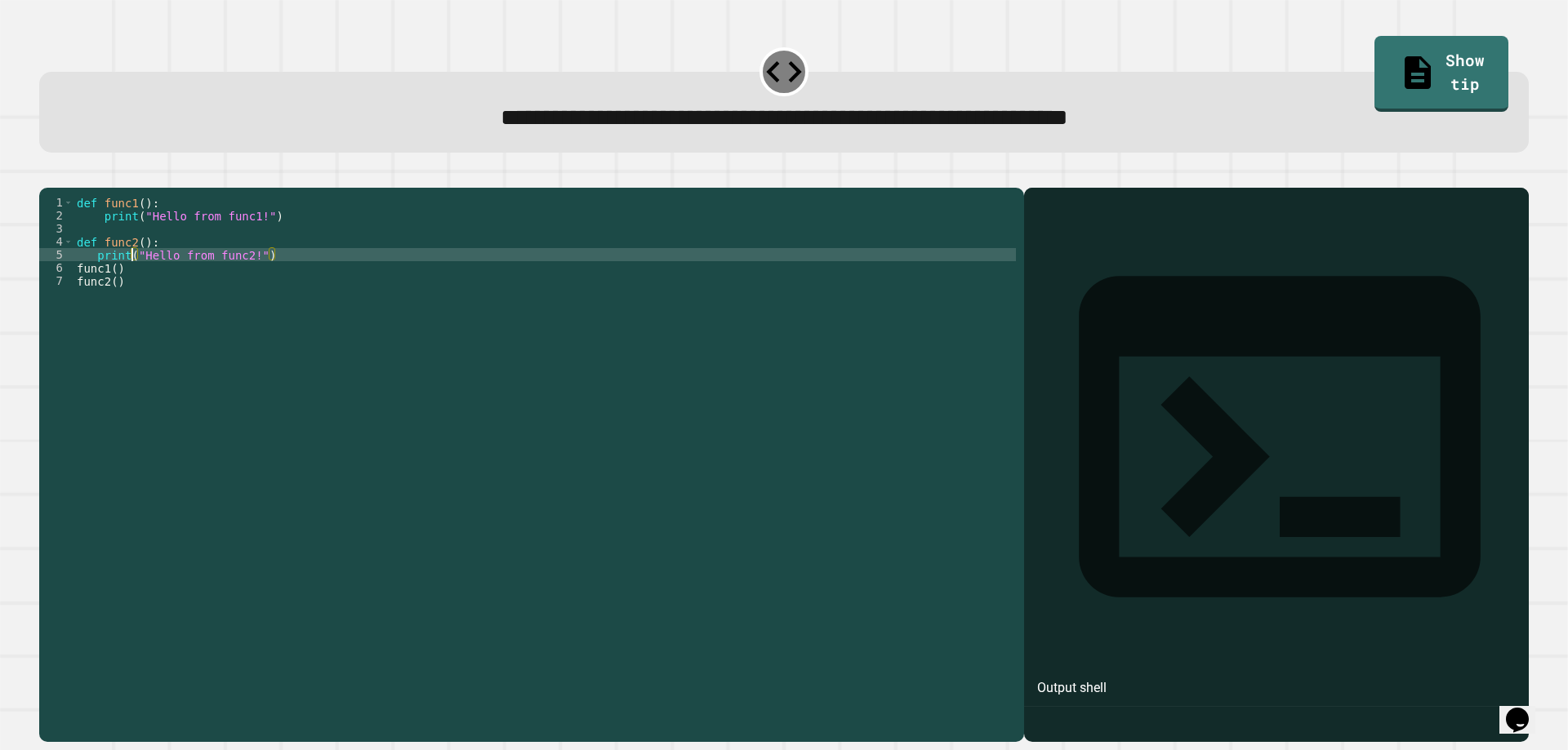
type textarea "**********"
click at [58, 188] on div at bounding box center [784, 178] width 1490 height 20
drag, startPoint x: 60, startPoint y: 184, endPoint x: 61, endPoint y: 175, distance: 9.1
click at [61, 183] on icon "button" at bounding box center [58, 183] width 9 height 11
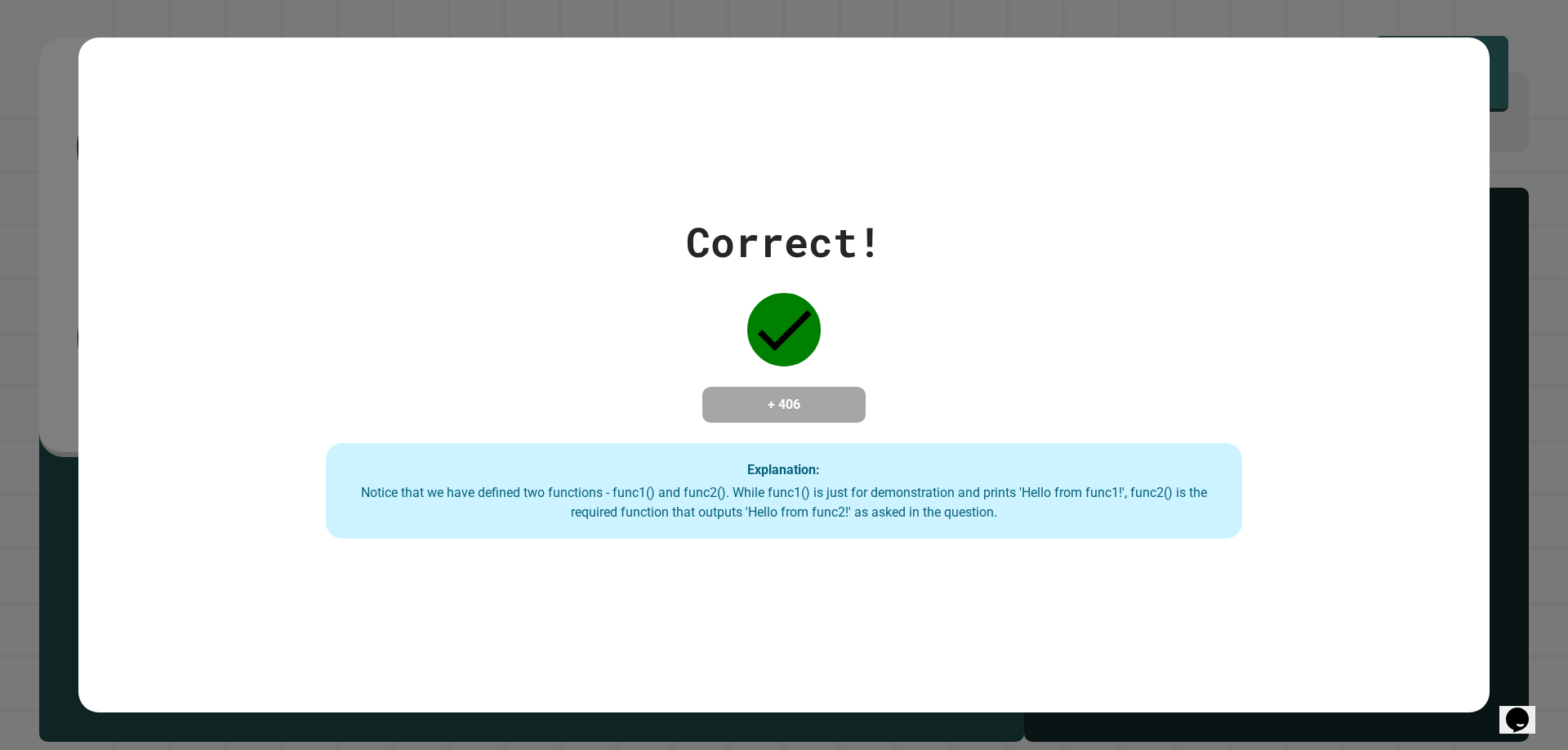
click at [653, 317] on div "Correct! + 406 Explanation: Notice that we have defined two functions - func1()…" at bounding box center [784, 375] width 1308 height 328
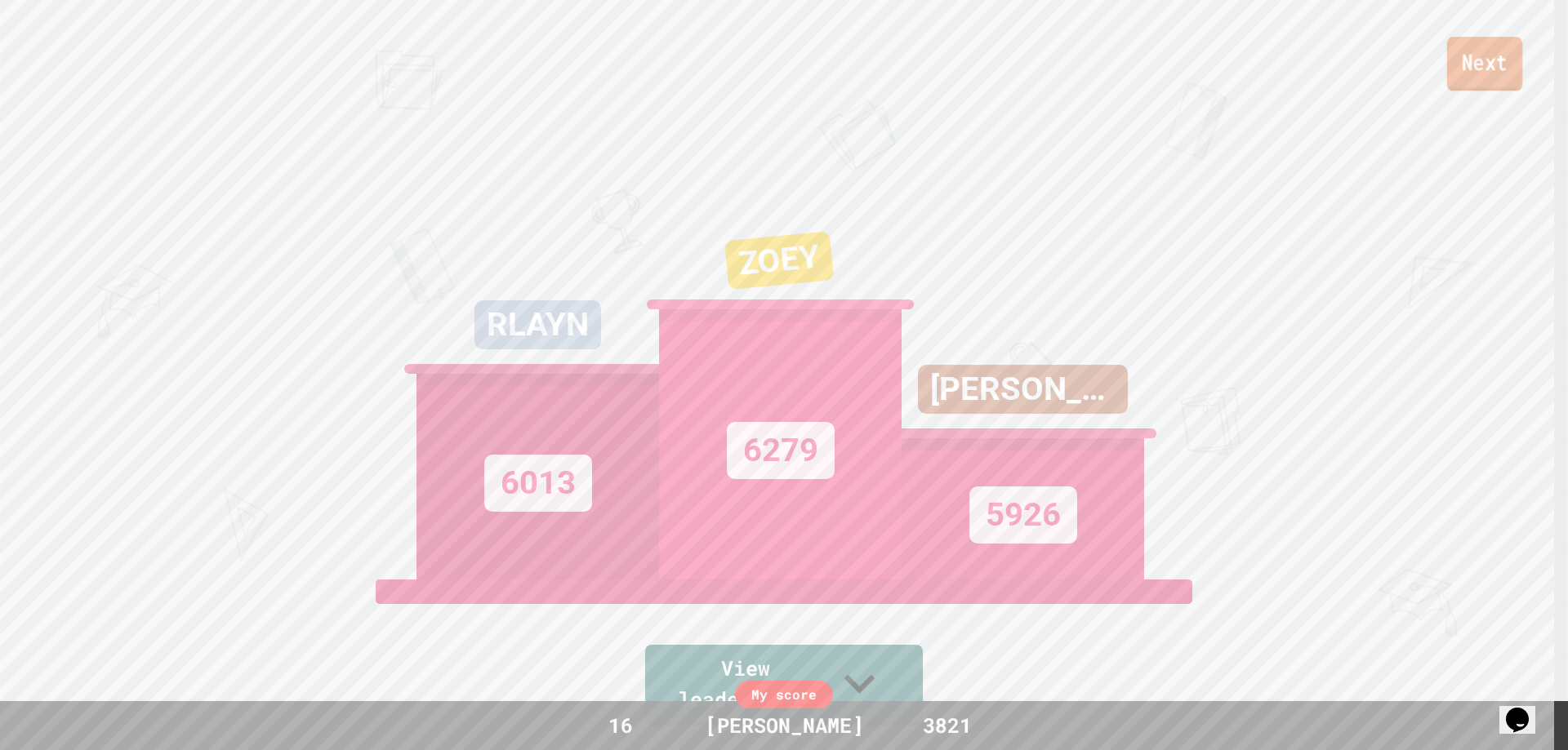
click at [1503, 72] on link "Next" at bounding box center [1485, 63] width 75 height 54
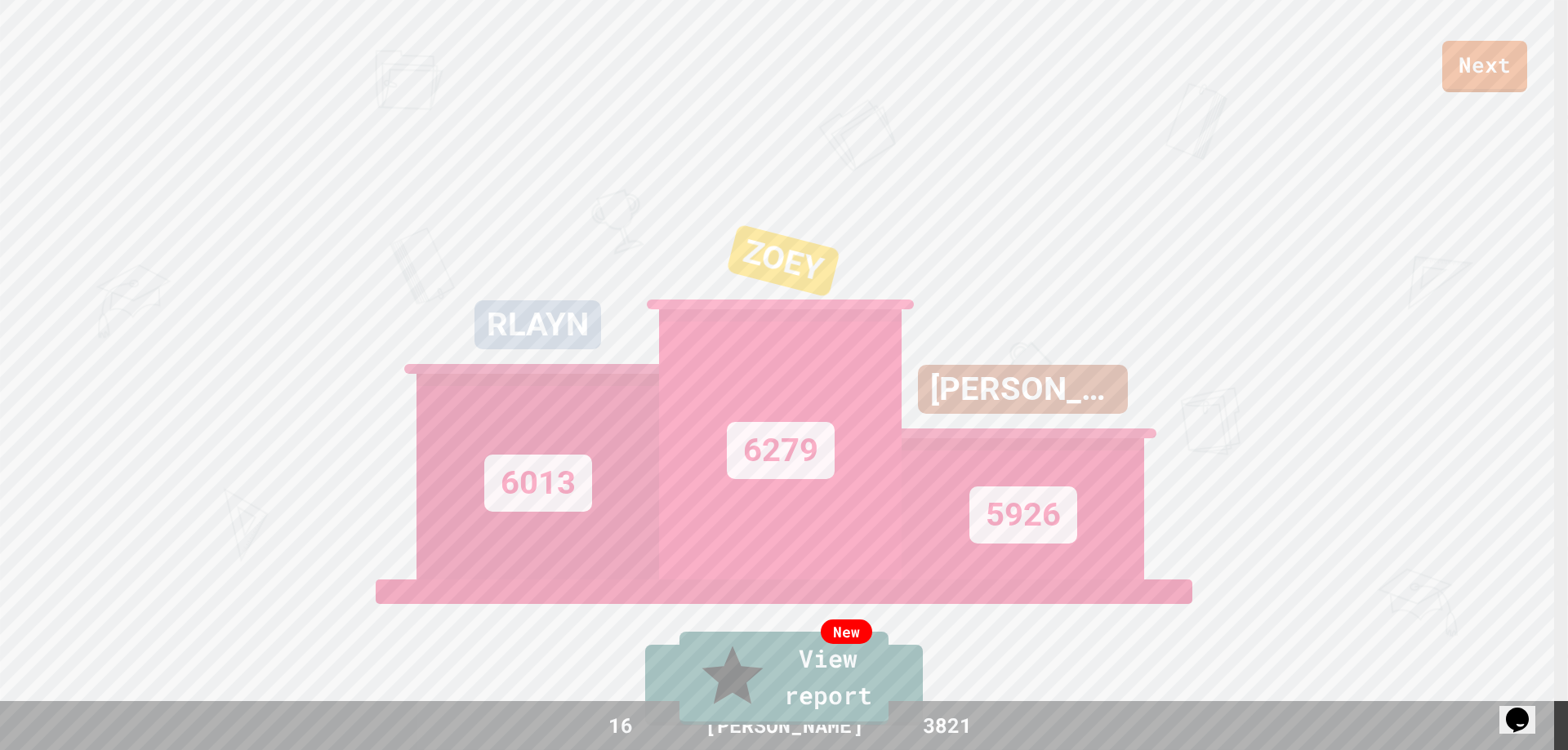
drag, startPoint x: 743, startPoint y: 417, endPoint x: 758, endPoint y: 330, distance: 88.3
type textarea "*********"
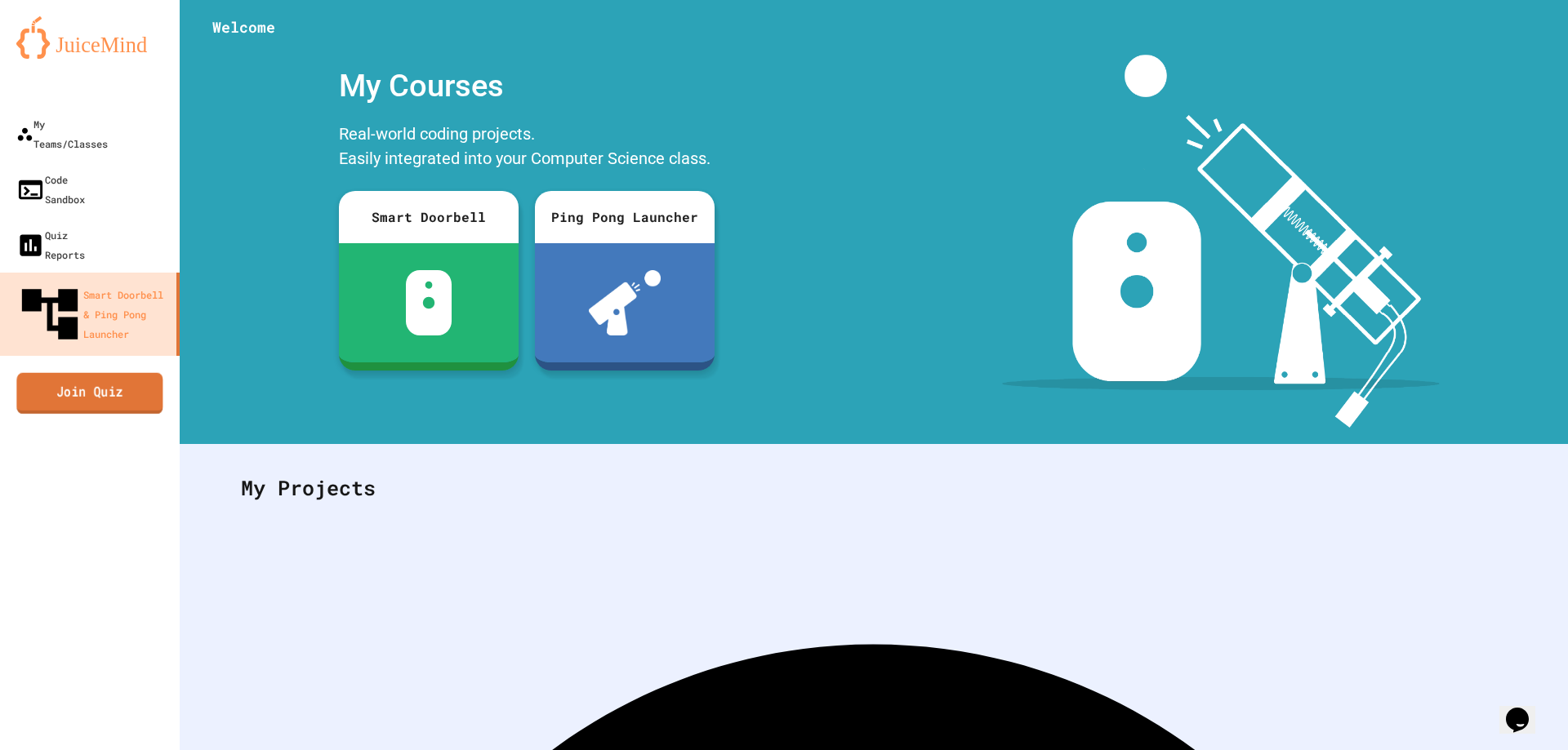
click at [21, 372] on link "Join Quiz" at bounding box center [89, 392] width 146 height 41
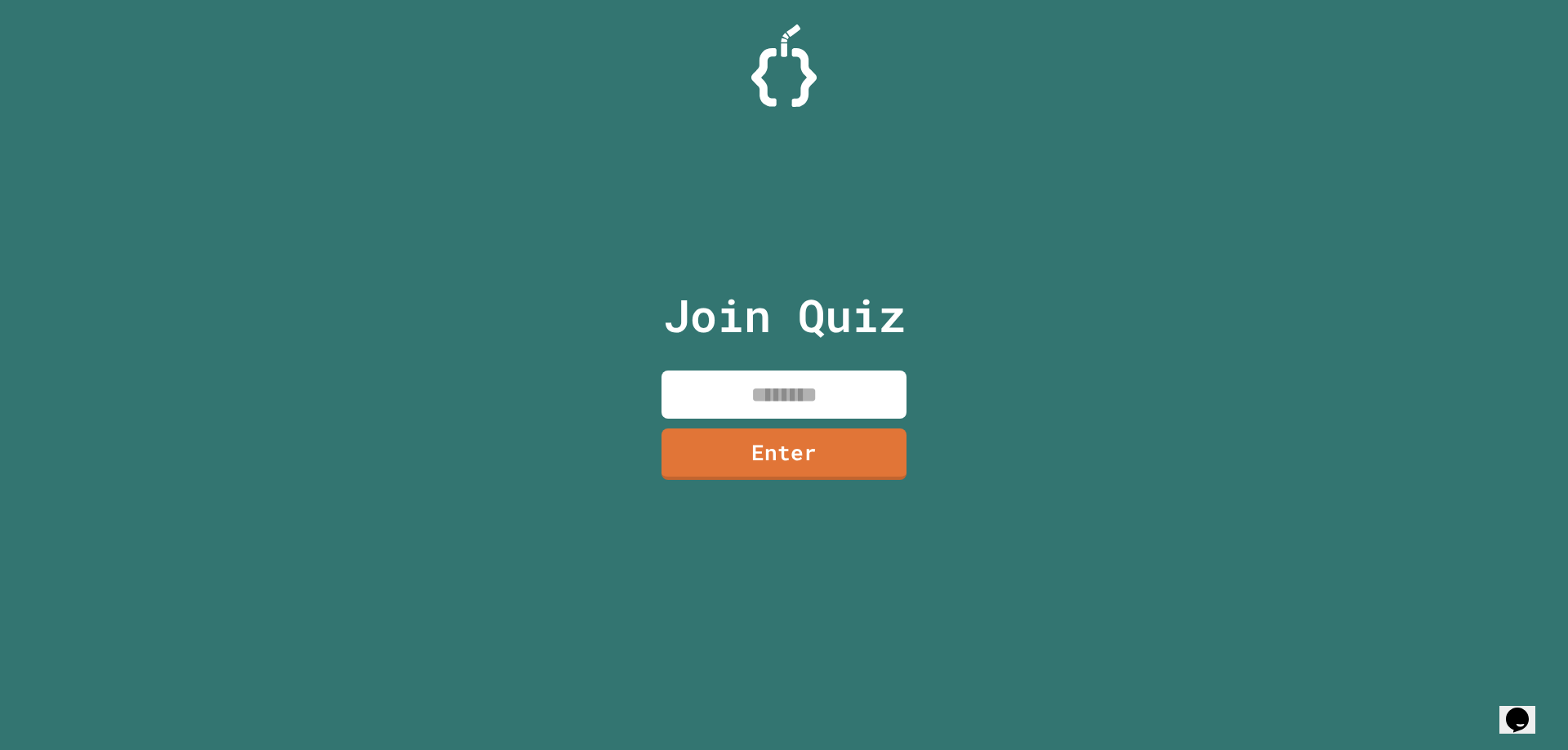
click at [710, 396] on input at bounding box center [784, 394] width 245 height 48
type input "********"
click at [874, 464] on link "Enter" at bounding box center [784, 452] width 240 height 54
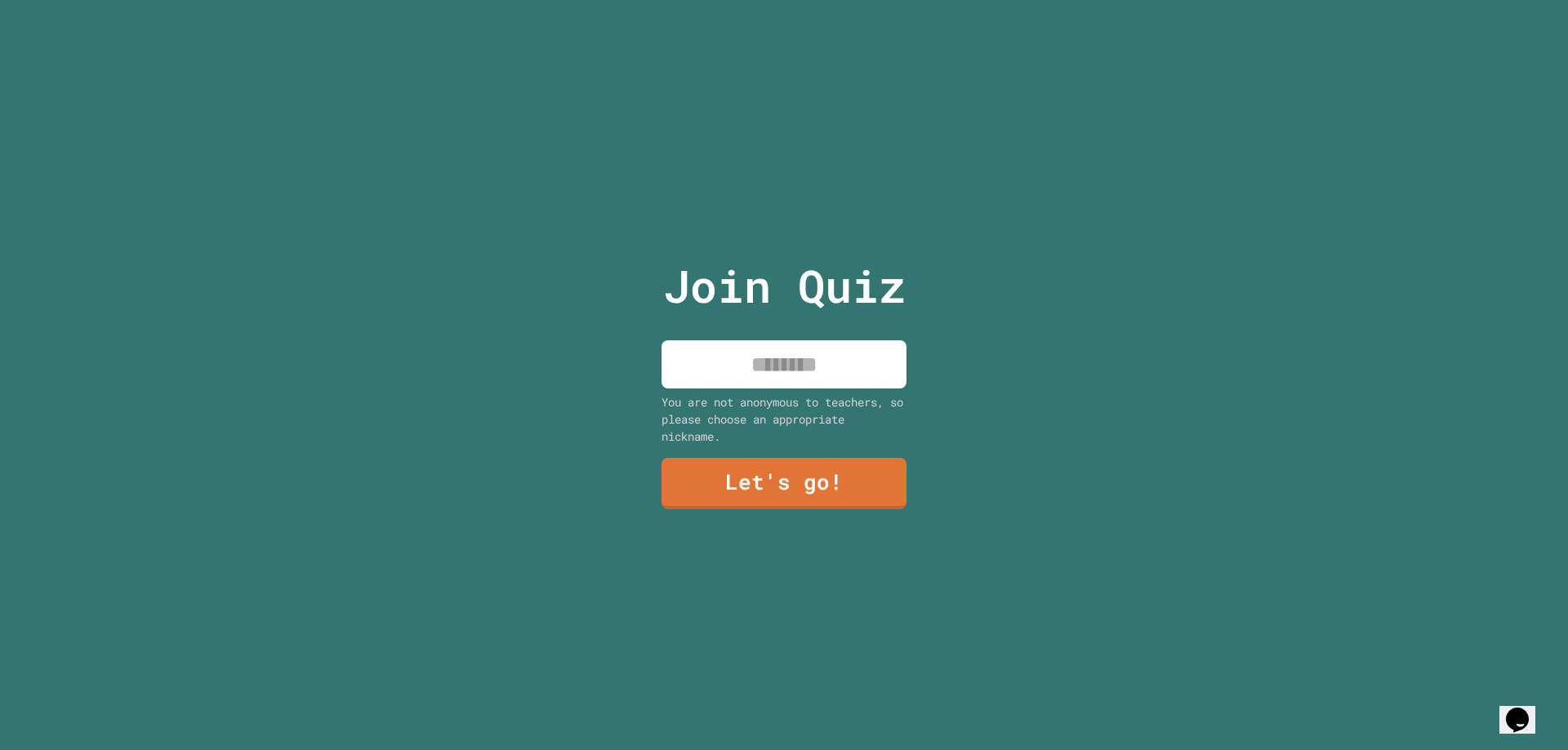
click at [783, 346] on input at bounding box center [784, 364] width 245 height 48
type input "****"
click at [799, 471] on link "Let's go!" at bounding box center [784, 481] width 219 height 54
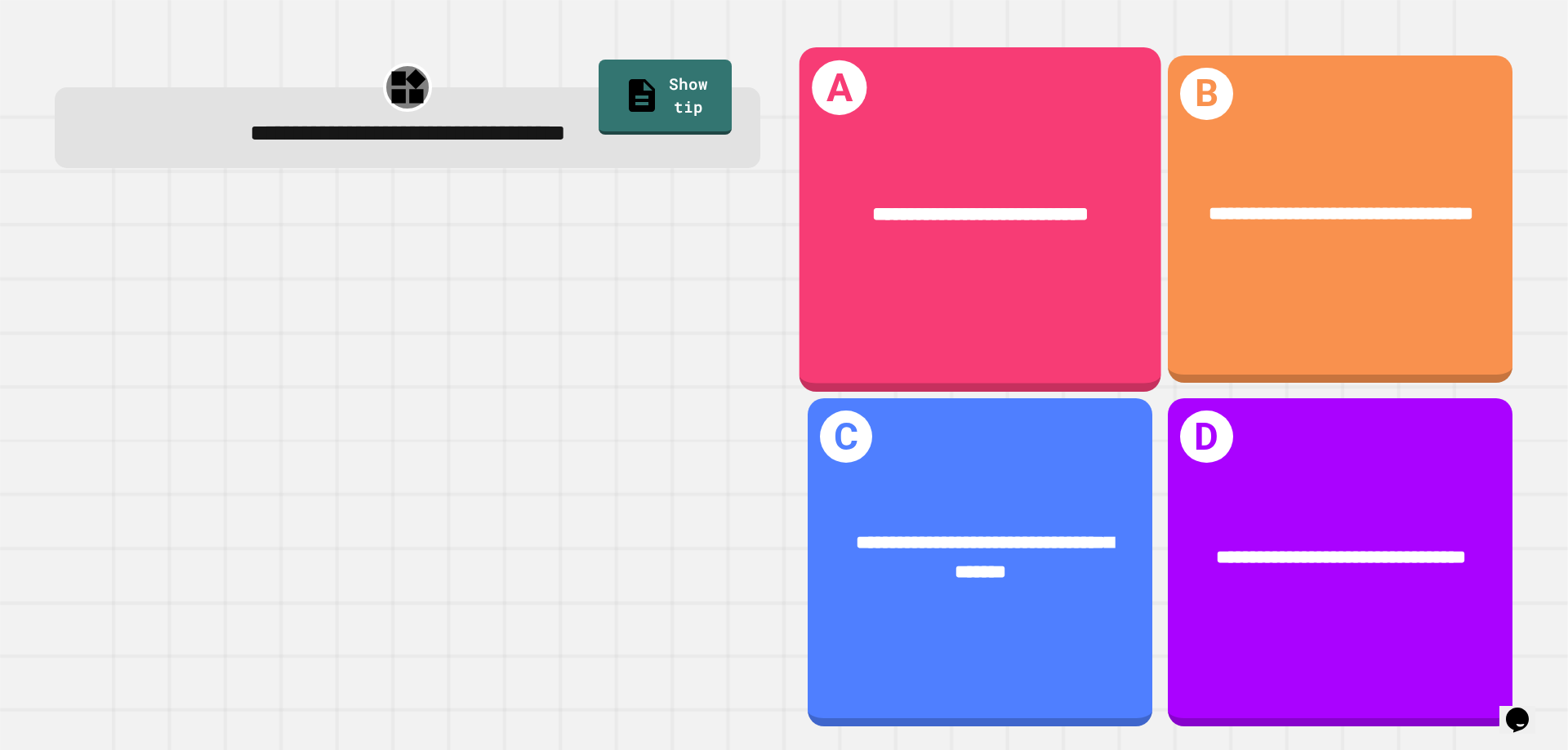
drag, startPoint x: 1053, startPoint y: 207, endPoint x: 1046, endPoint y: 227, distance: 21.2
click at [1046, 227] on div "**********" at bounding box center [981, 214] width 362 height 110
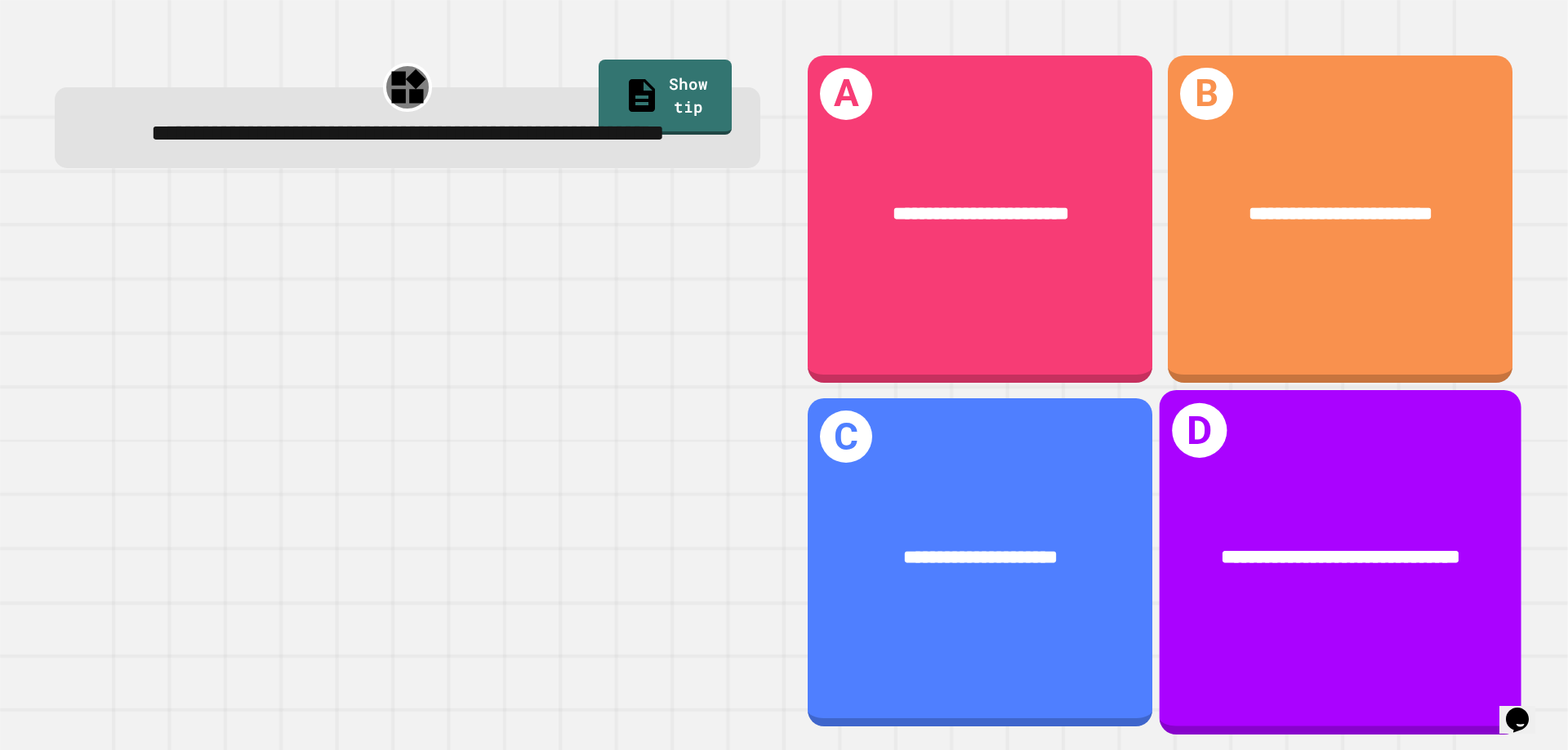
drag, startPoint x: 1258, startPoint y: 306, endPoint x: 1258, endPoint y: 320, distance: 14.0
click at [1258, 320] on div "**********" at bounding box center [1340, 219] width 345 height 328
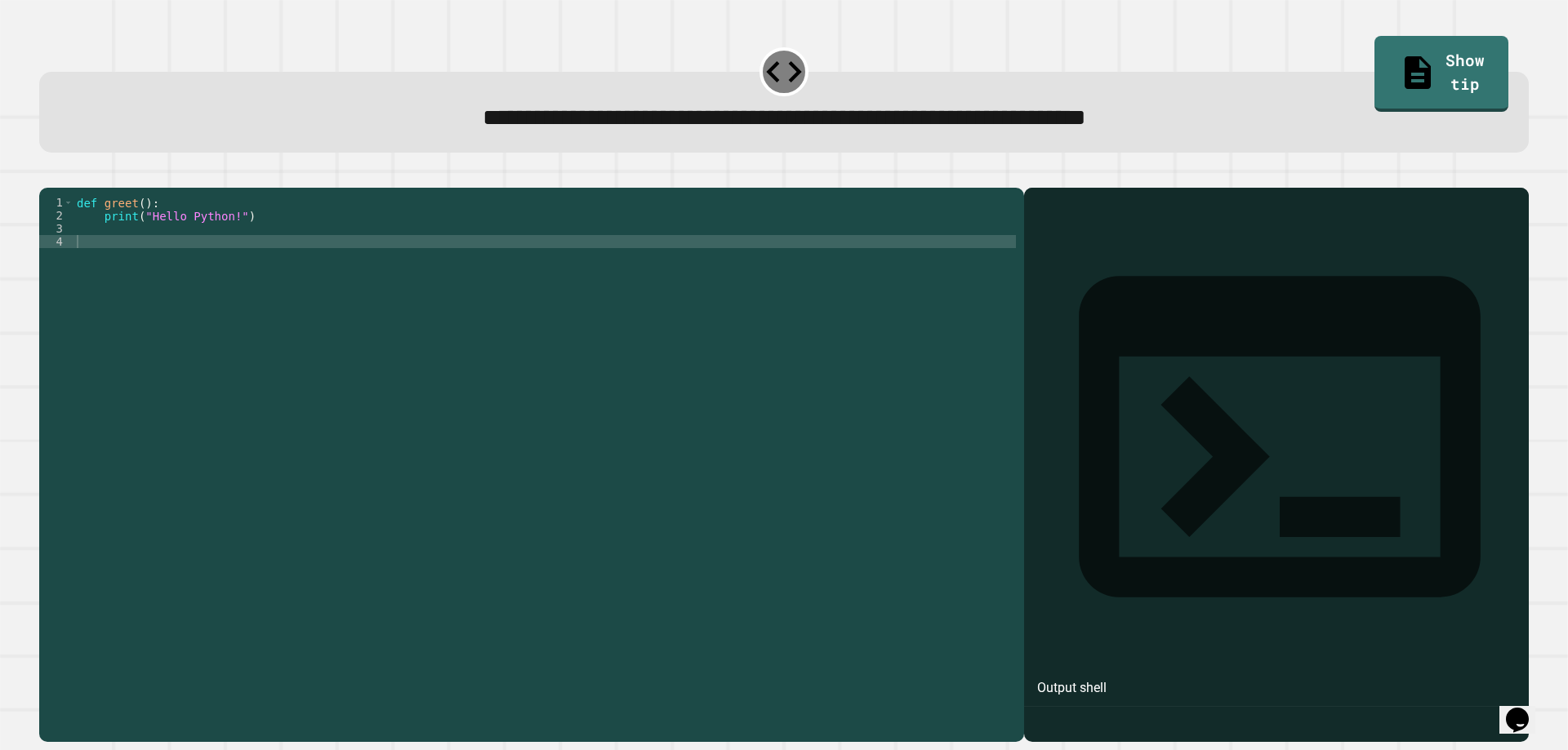
click at [294, 267] on div "def greet ( ) : print ( "Hello Python!" )" at bounding box center [544, 444] width 942 height 496
click at [1448, 68] on link "Show tip" at bounding box center [1441, 71] width 133 height 79
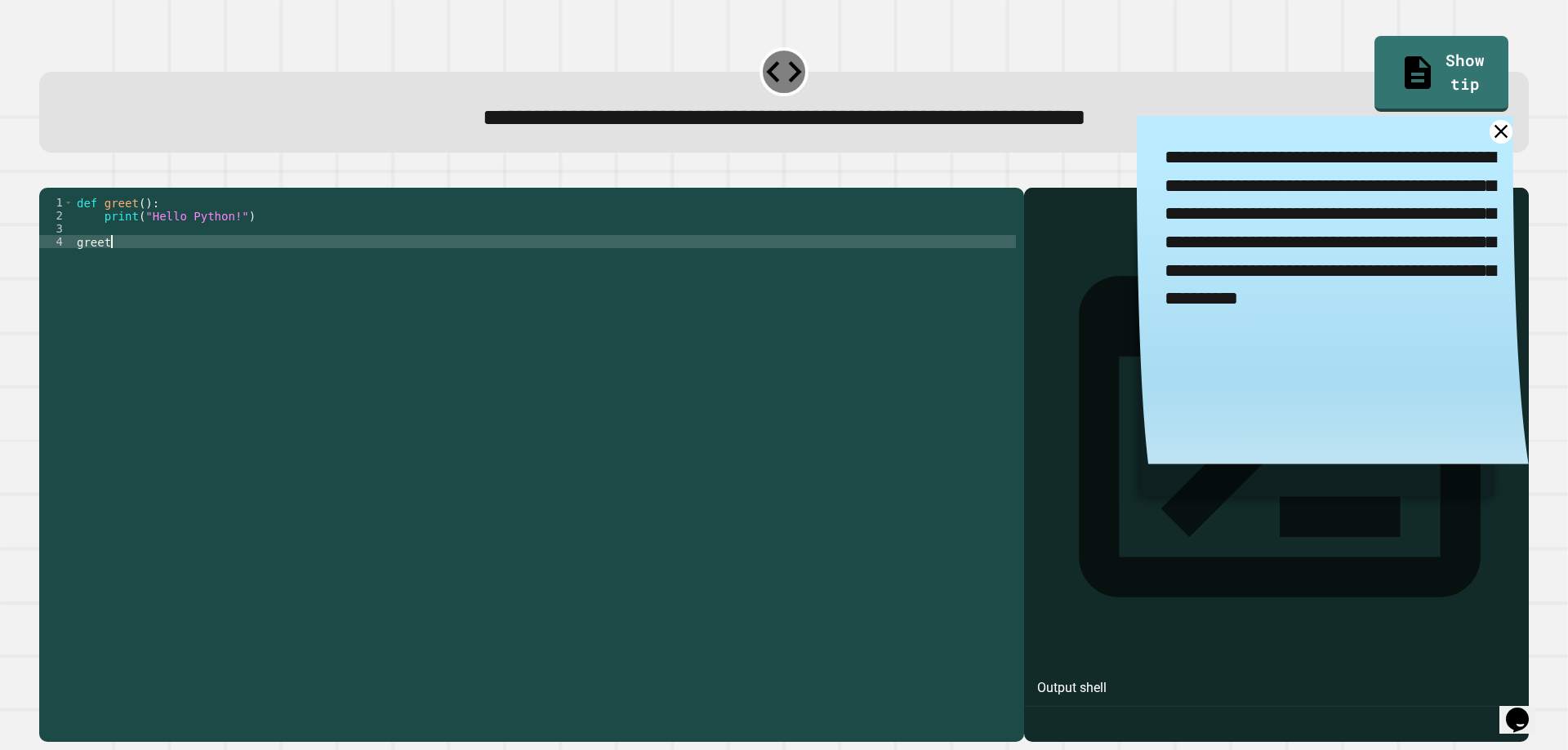
click at [428, 268] on div "def greet ( ) : print ( "Hello Python!" ) greet" at bounding box center [544, 444] width 942 height 496
click at [48, 175] on icon "button" at bounding box center [48, 175] width 0 height 0
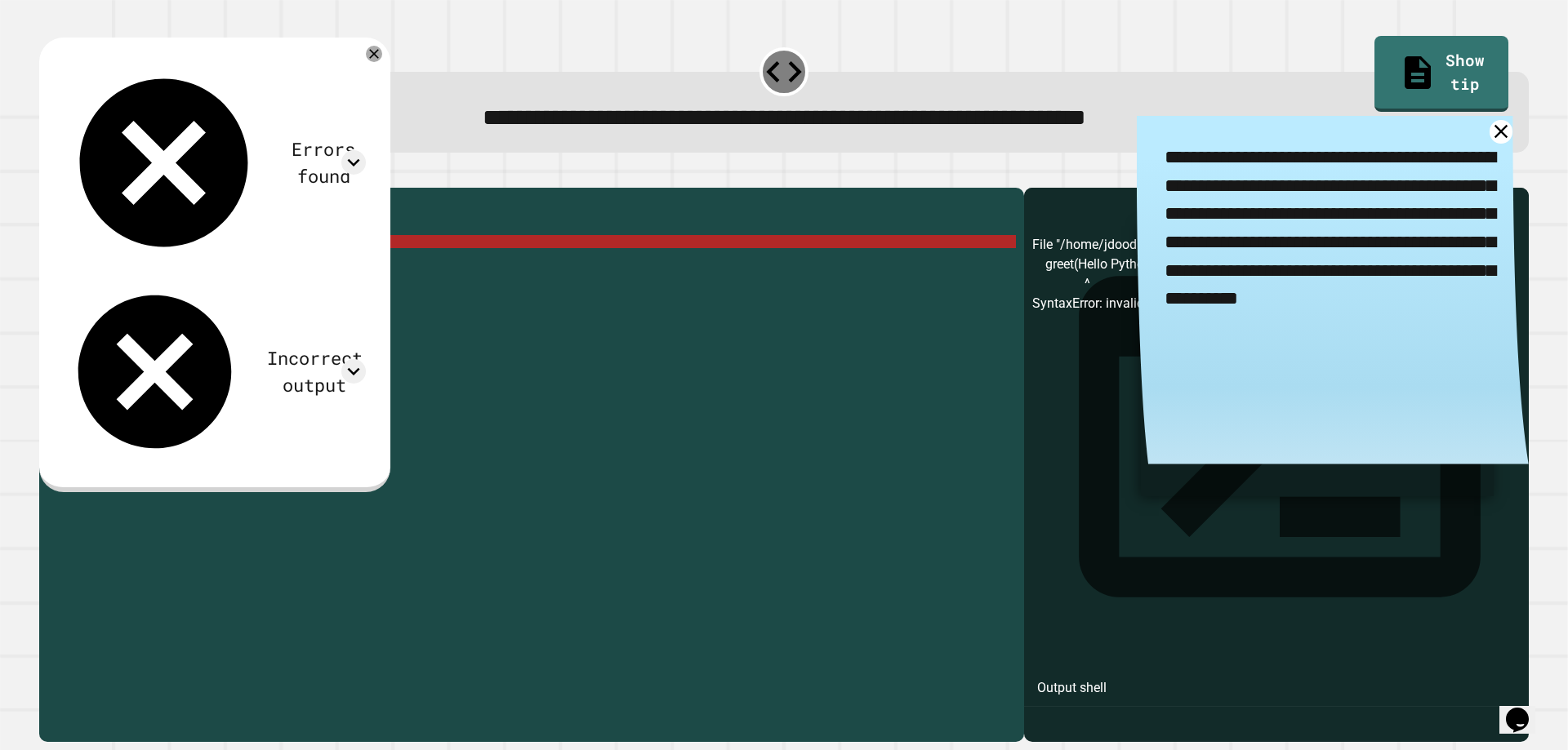
drag, startPoint x: 362, startPoint y: 86, endPoint x: 375, endPoint y: 86, distance: 13.0
click at [364, 87] on div "Errors found" at bounding box center [214, 162] width 303 height 201
click at [365, 150] on icon at bounding box center [354, 162] width 25 height 25
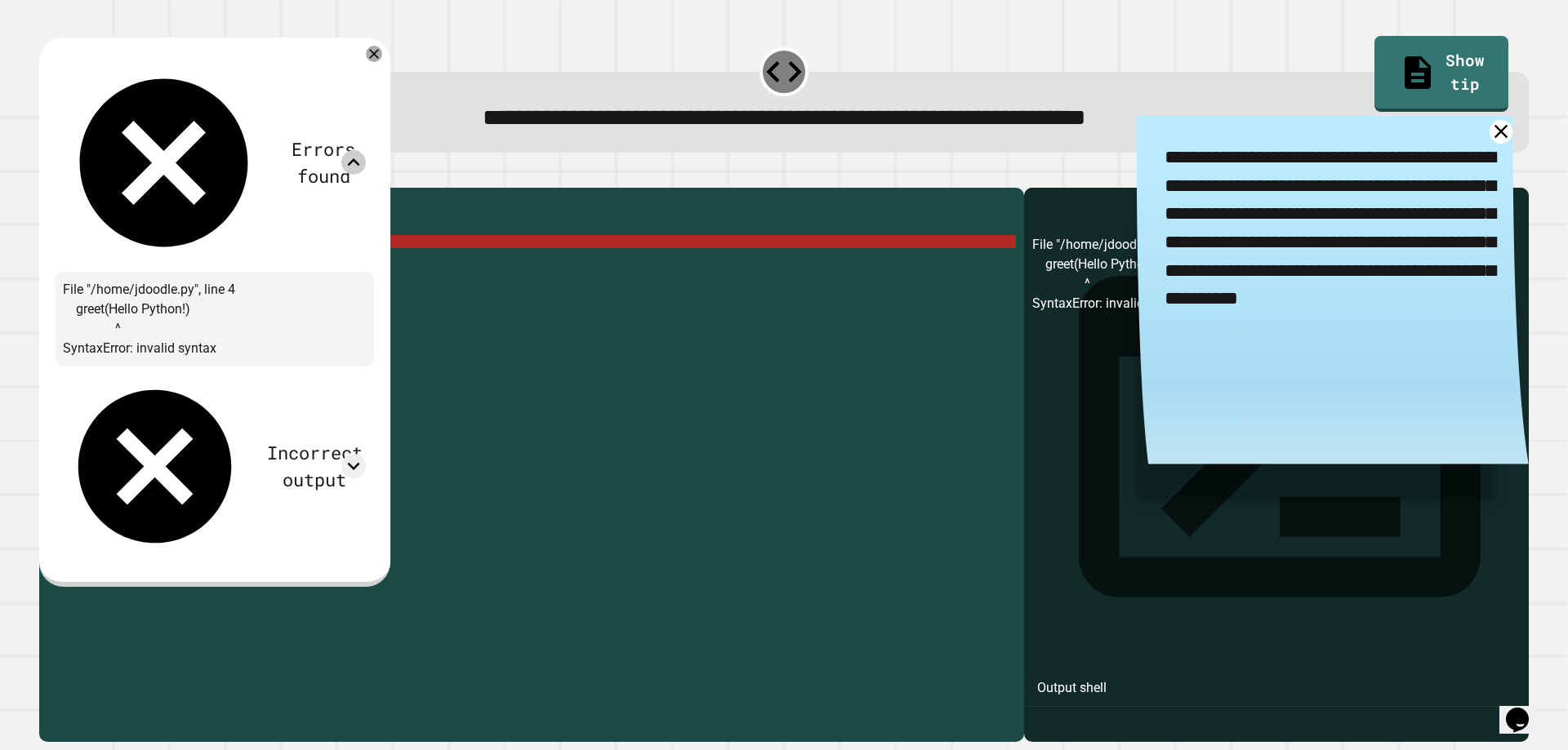
click at [365, 150] on icon at bounding box center [354, 162] width 25 height 25
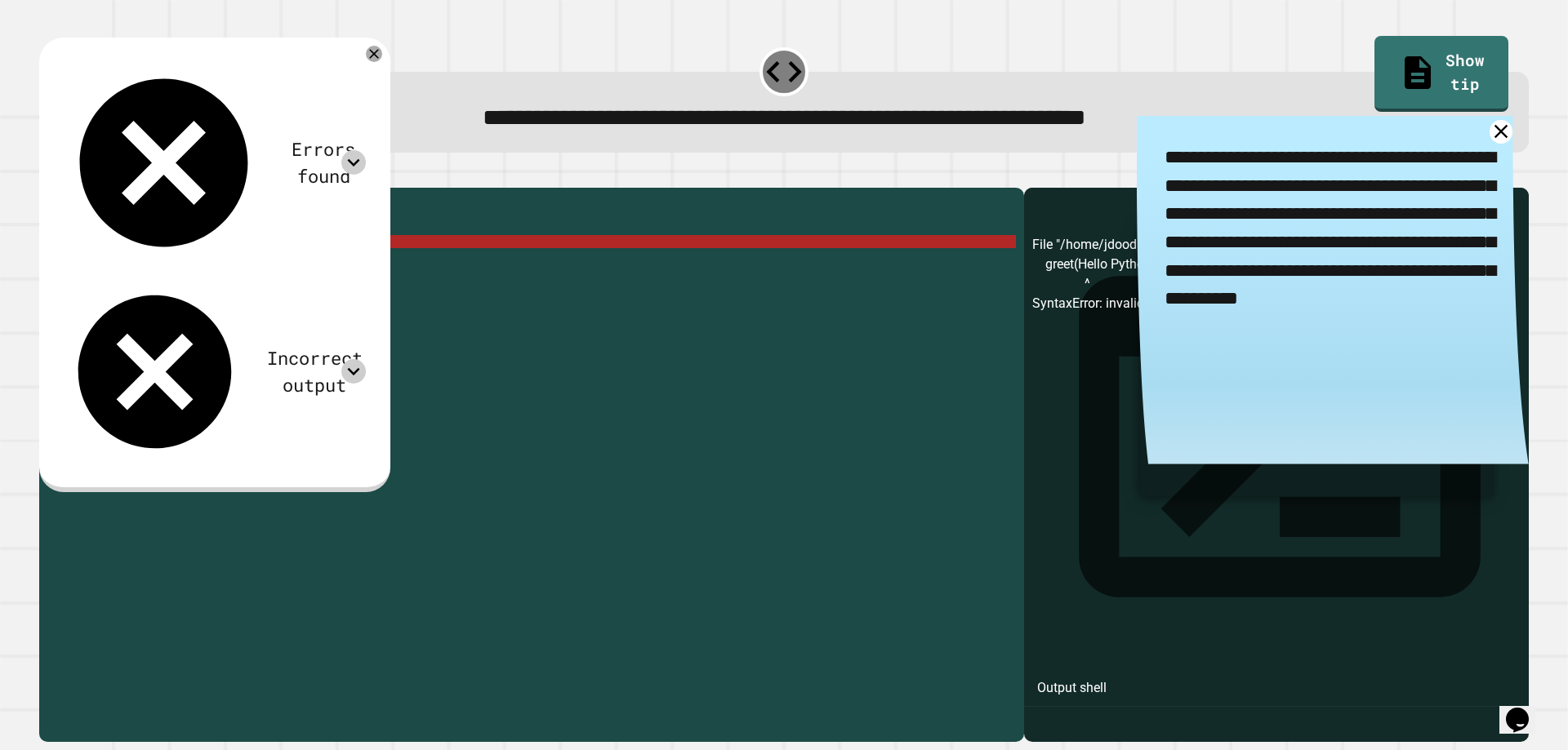
click at [365, 359] on icon at bounding box center [354, 371] width 25 height 25
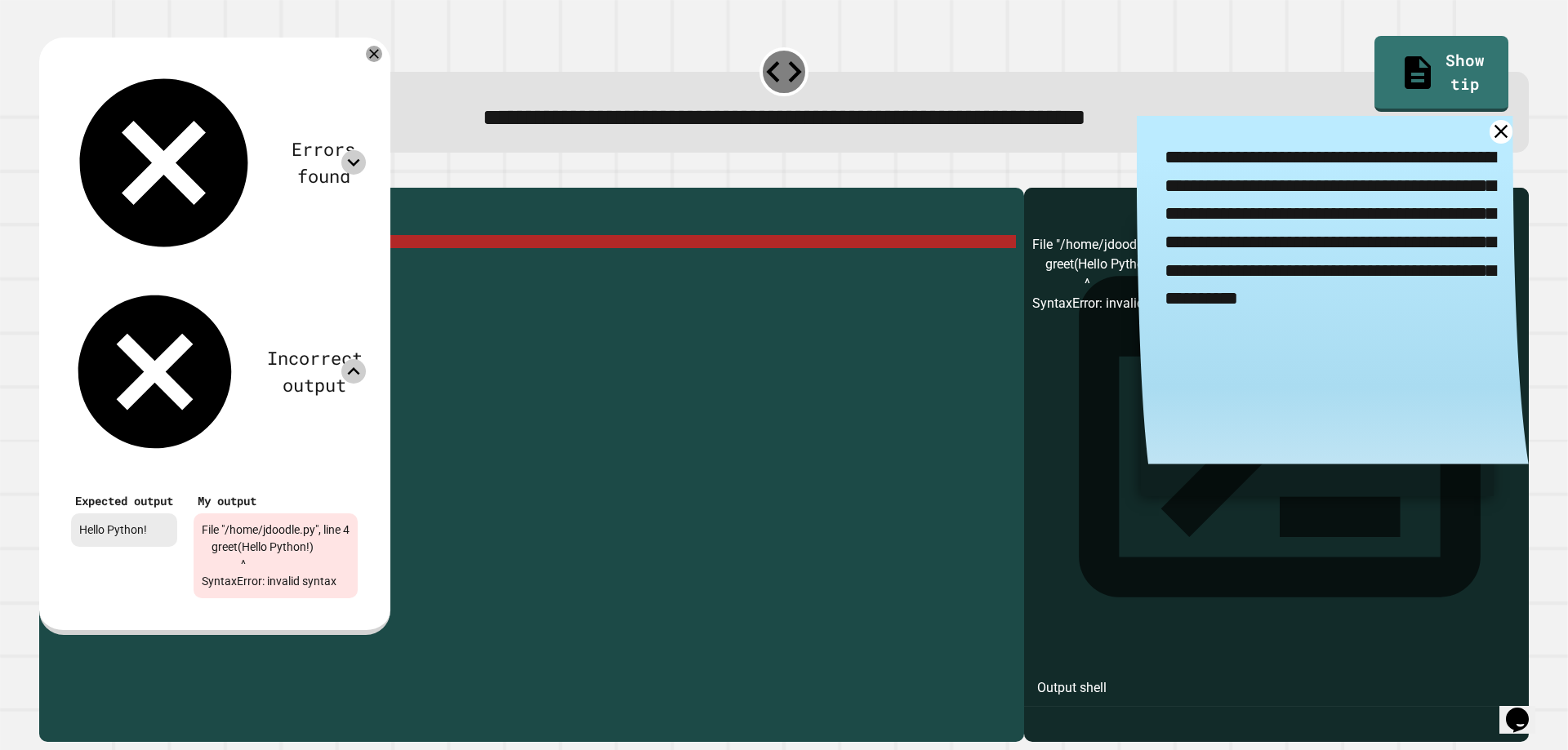
click at [365, 359] on icon at bounding box center [354, 371] width 25 height 25
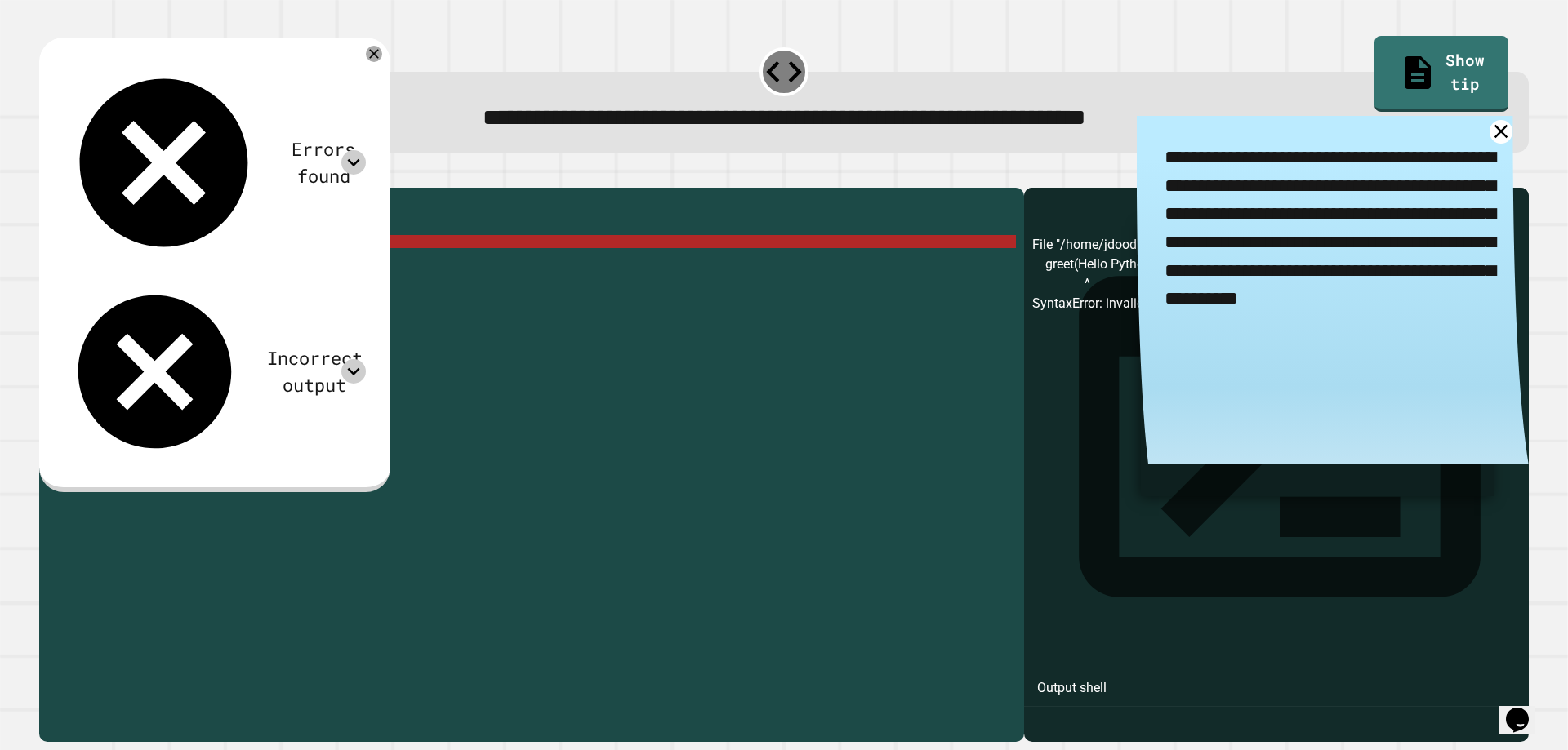
click at [305, 268] on div "def greet ( ) : print ( "Hello Python!" ) greet ( Hello Python ! )" at bounding box center [544, 444] width 942 height 496
click at [265, 269] on div "def greet ( ) : print ( "Hello Python!" ) greet ( Hello Python ! )" at bounding box center [544, 444] width 942 height 496
click at [108, 266] on div "def greet ( ) : print ( "Hello Python!" ) greet ( Hello Python ! )" at bounding box center [544, 444] width 942 height 496
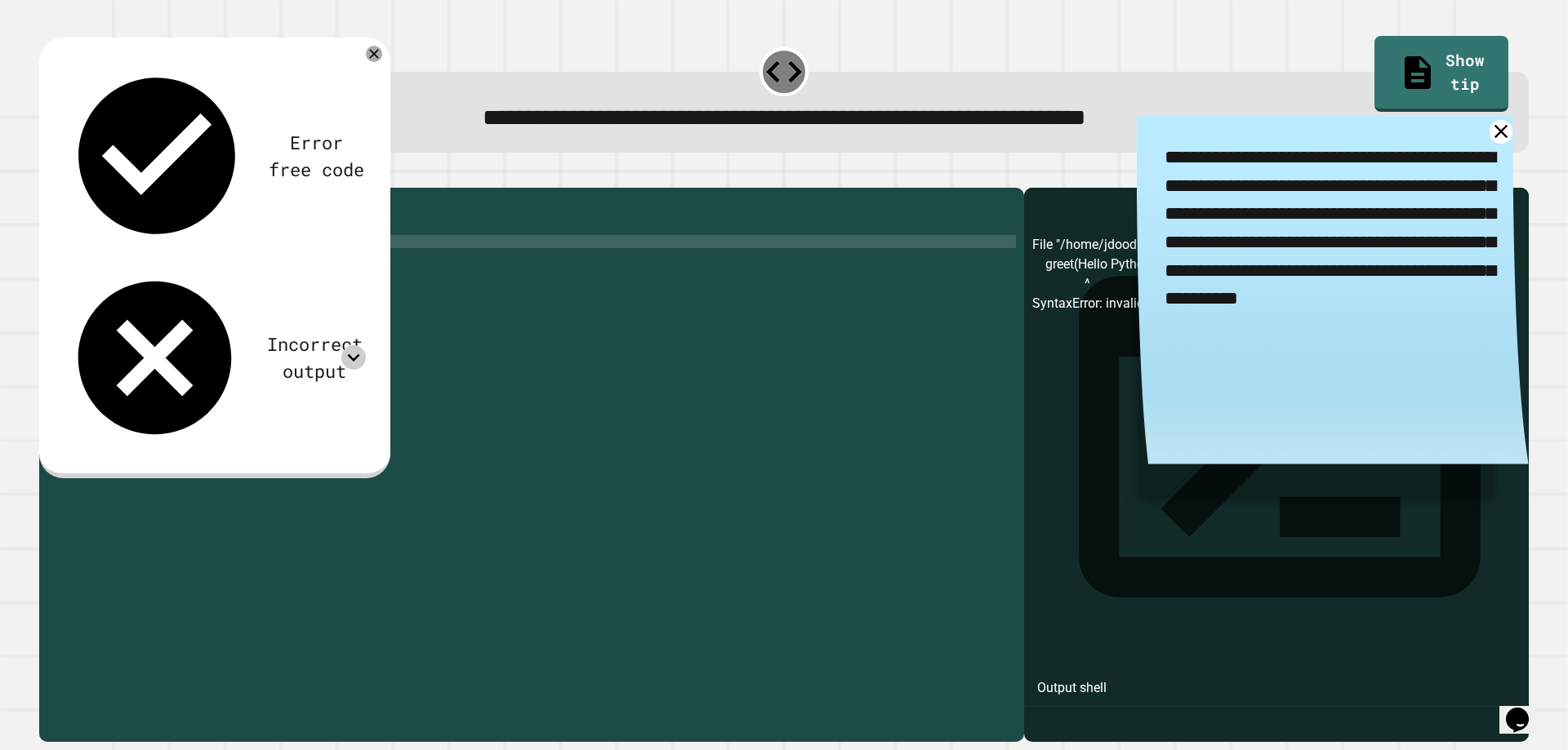
scroll to position [0, 3]
click at [365, 345] on icon at bounding box center [354, 357] width 25 height 25
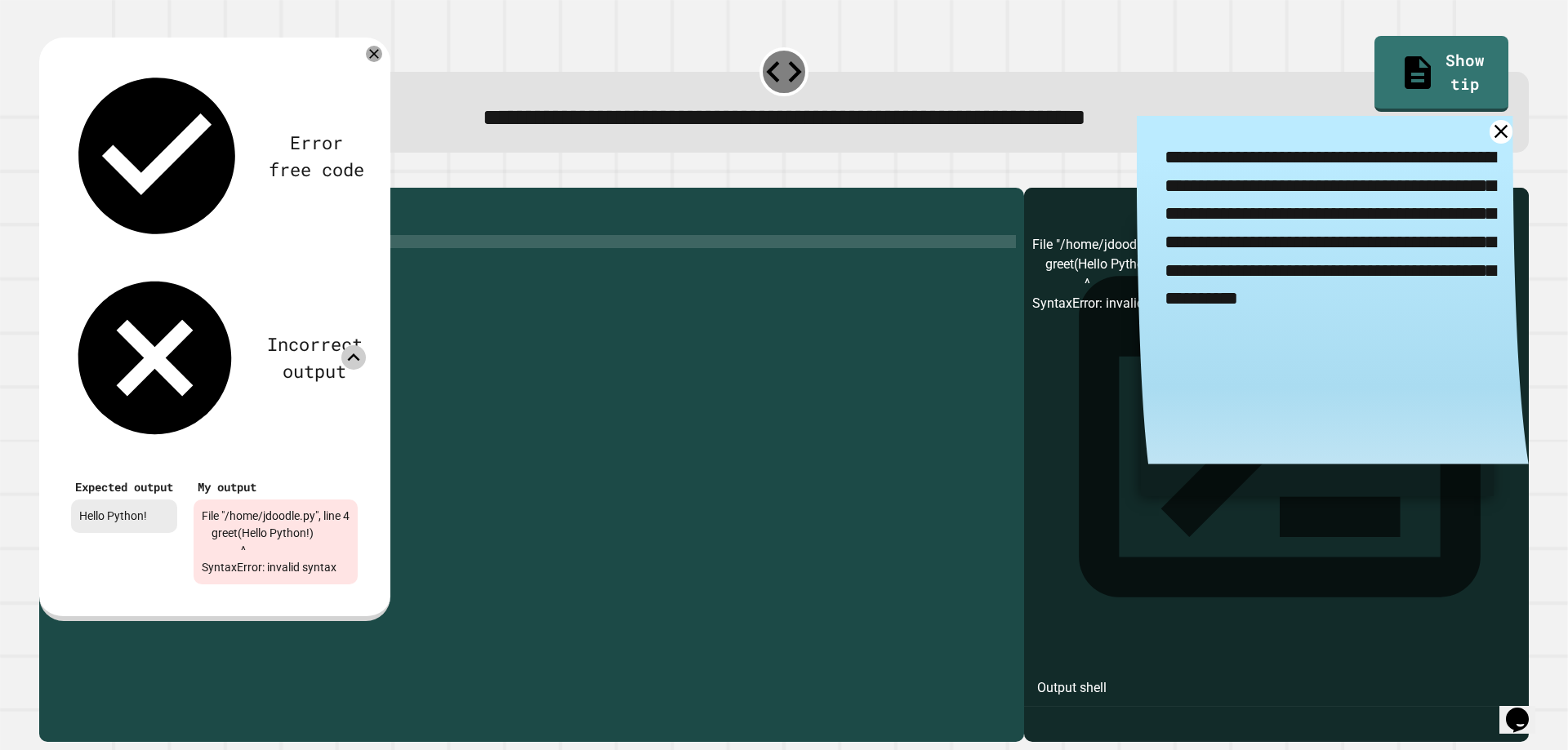
click at [365, 345] on icon at bounding box center [354, 357] width 25 height 25
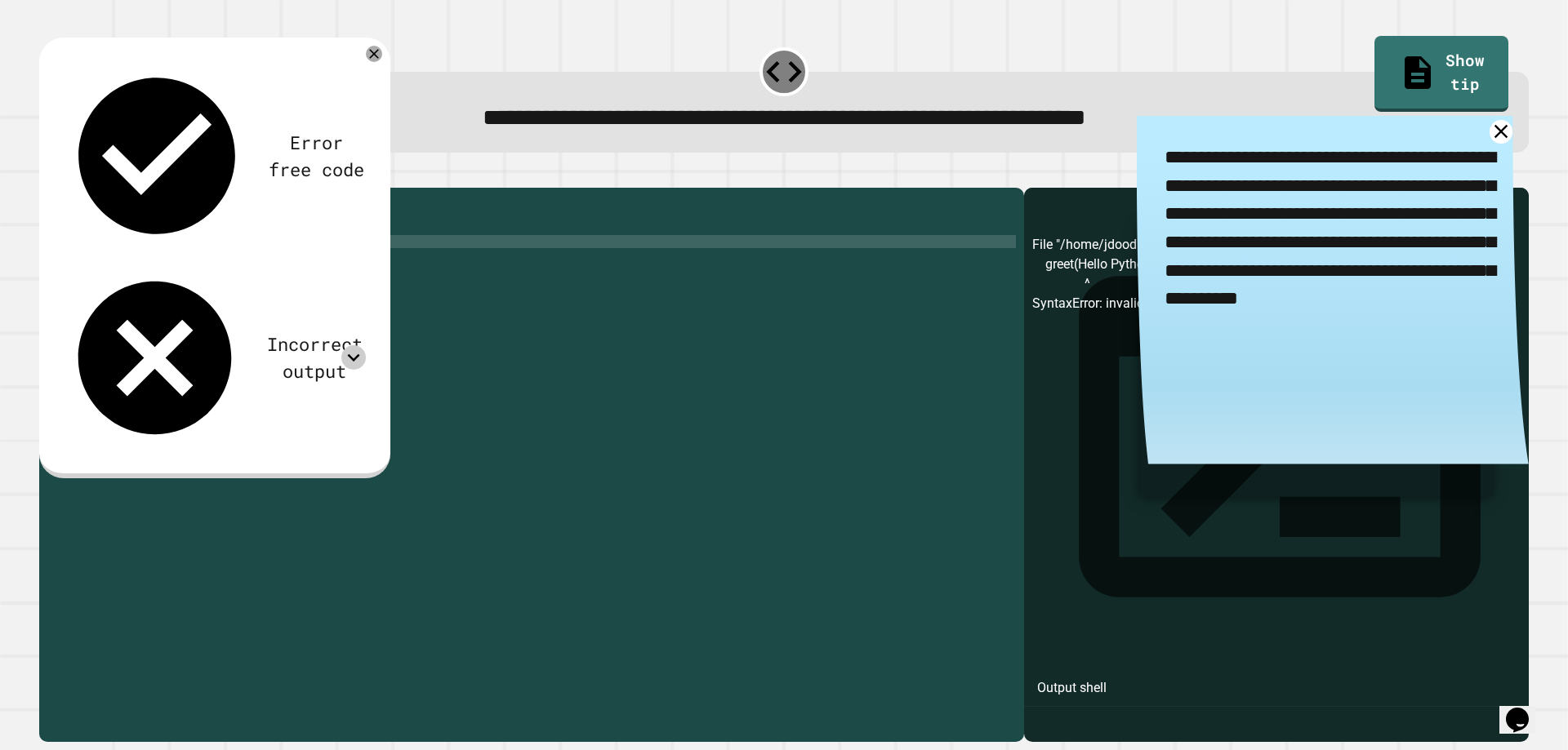
click at [365, 345] on icon at bounding box center [354, 357] width 25 height 25
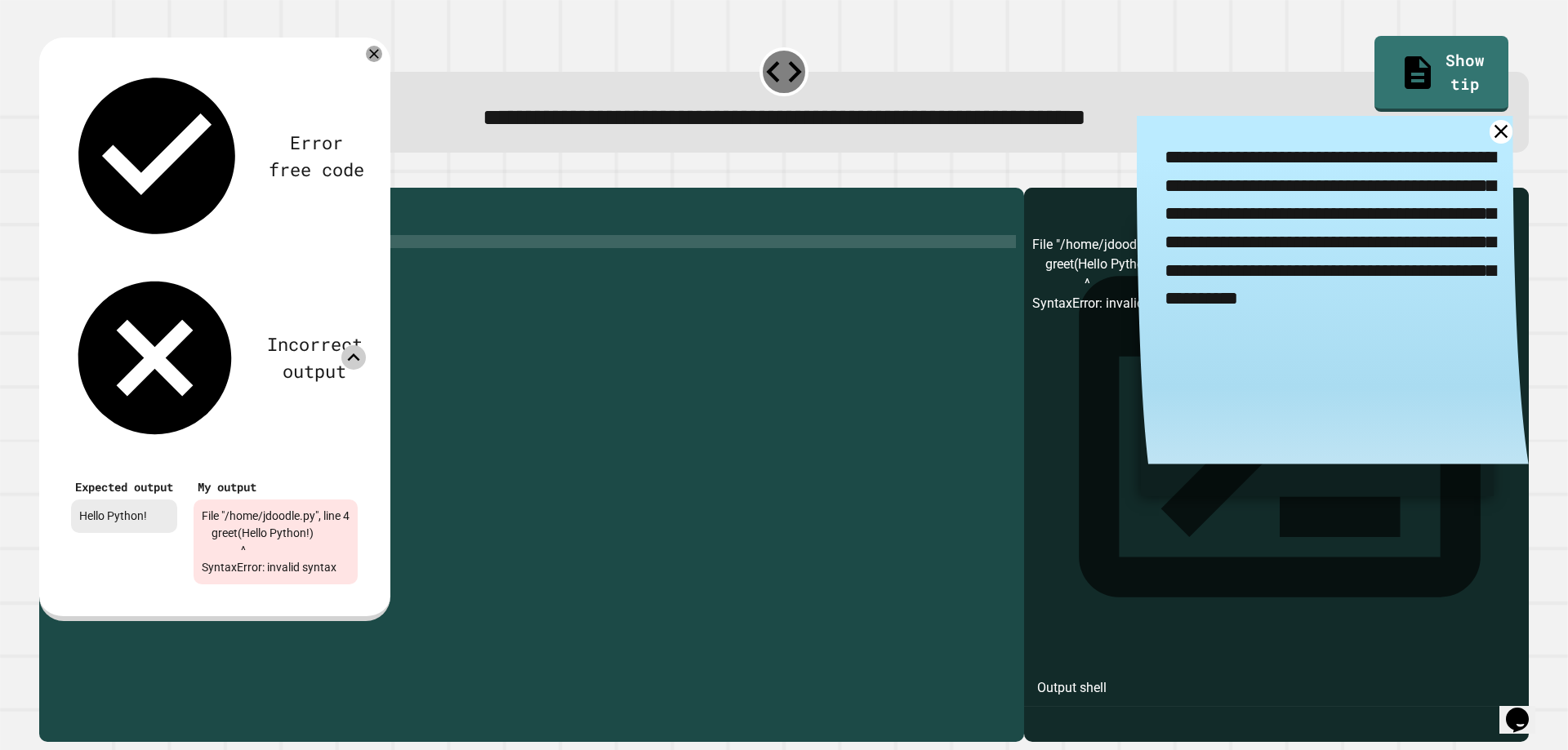
click at [365, 345] on icon at bounding box center [354, 357] width 25 height 25
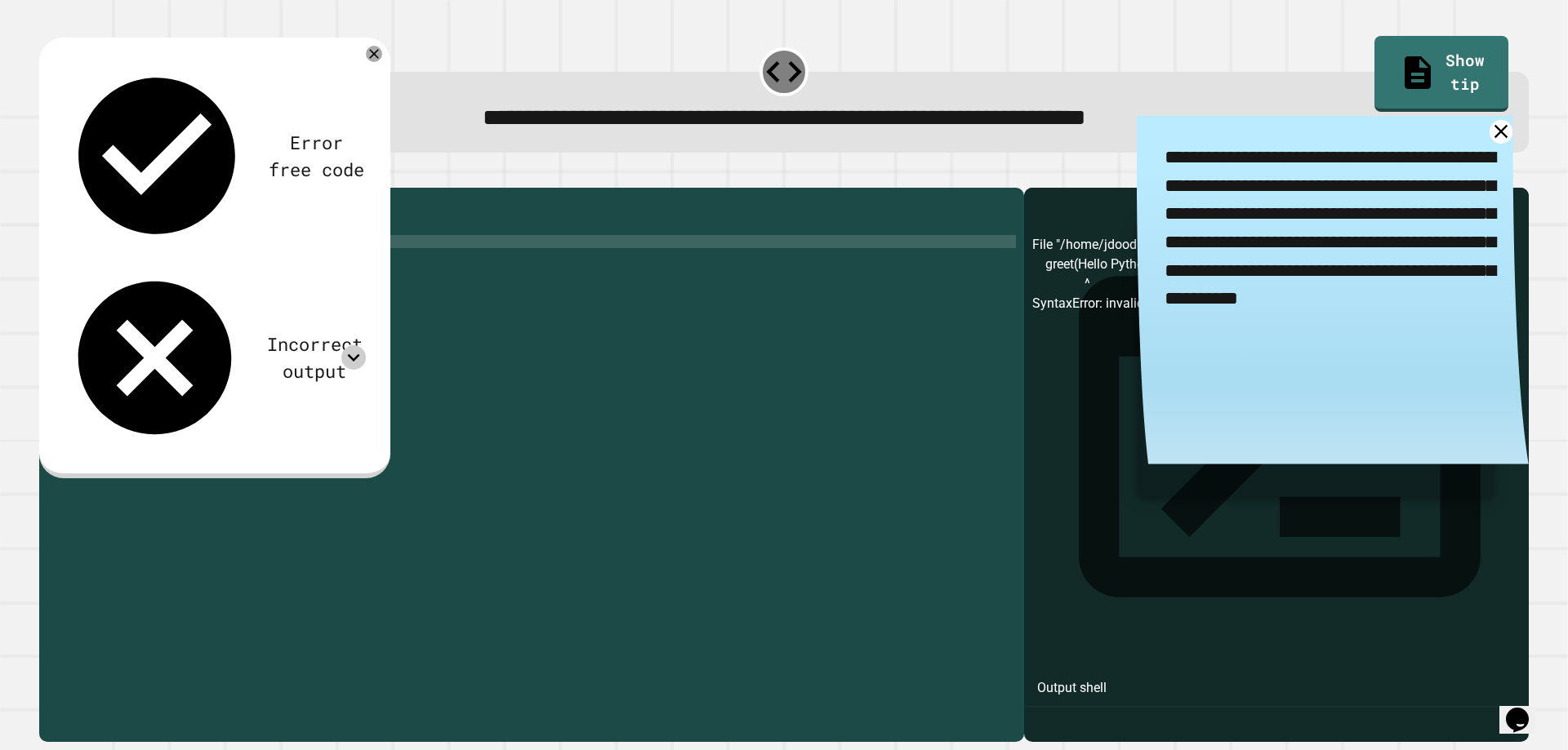
click at [205, 263] on div "def greet ( ) : print ( "Hello Python!" ) gree ( Hello Python ! )" at bounding box center [544, 444] width 942 height 496
click at [201, 265] on div "def greet ( ) : print ( "Hello Python!" ) gree ( Hello Python ! )" at bounding box center [544, 444] width 942 height 496
click at [115, 269] on div "def greet ( ) : print ( "Hello Python!" ) gree ( Hello Python ! )" at bounding box center [544, 444] width 942 height 496
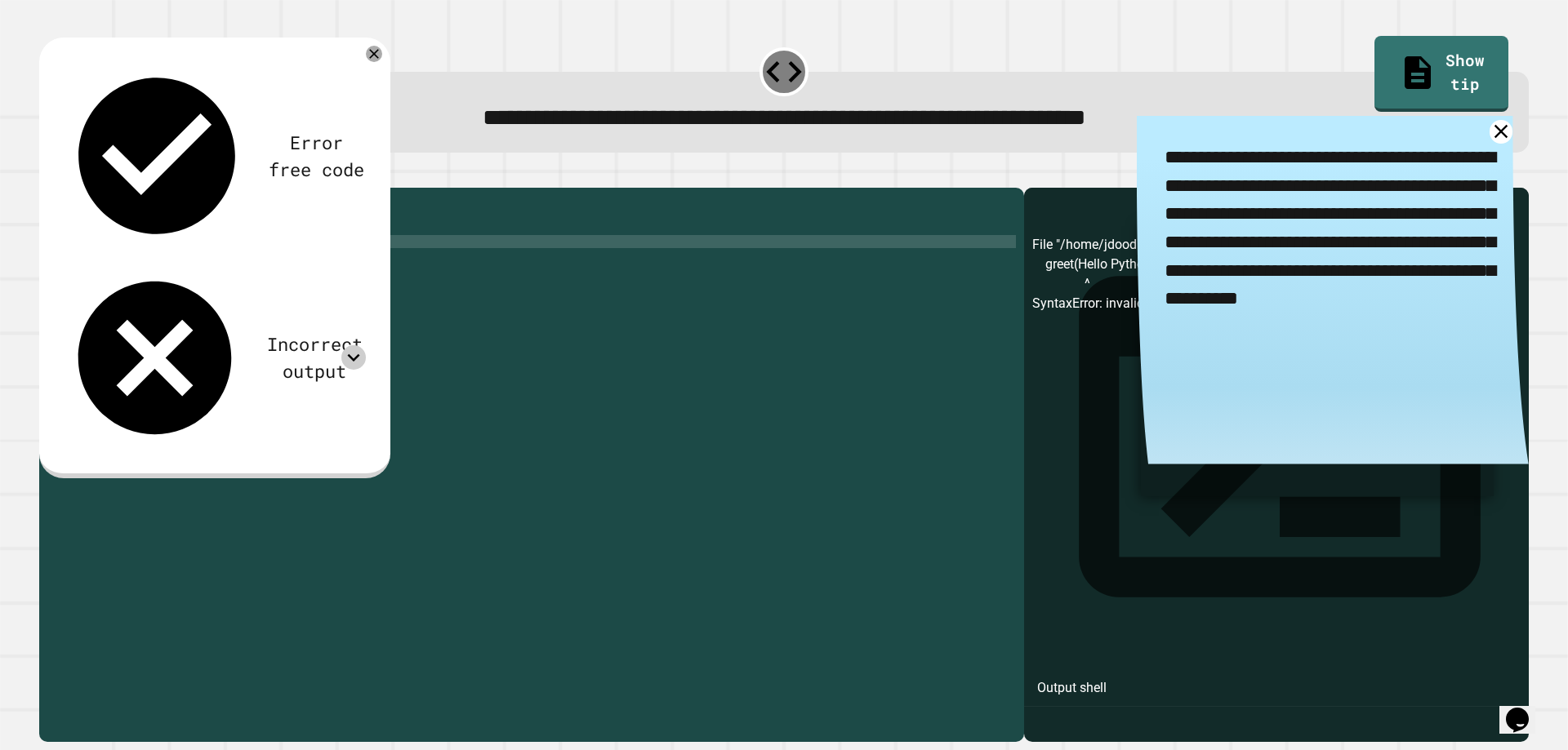
click at [216, 267] on div "def greet ( ) : print ( "Hello Python!" ) gree ( "Hello Python!)" at bounding box center [544, 444] width 942 height 496
click at [48, 175] on icon "button" at bounding box center [48, 175] width 0 height 0
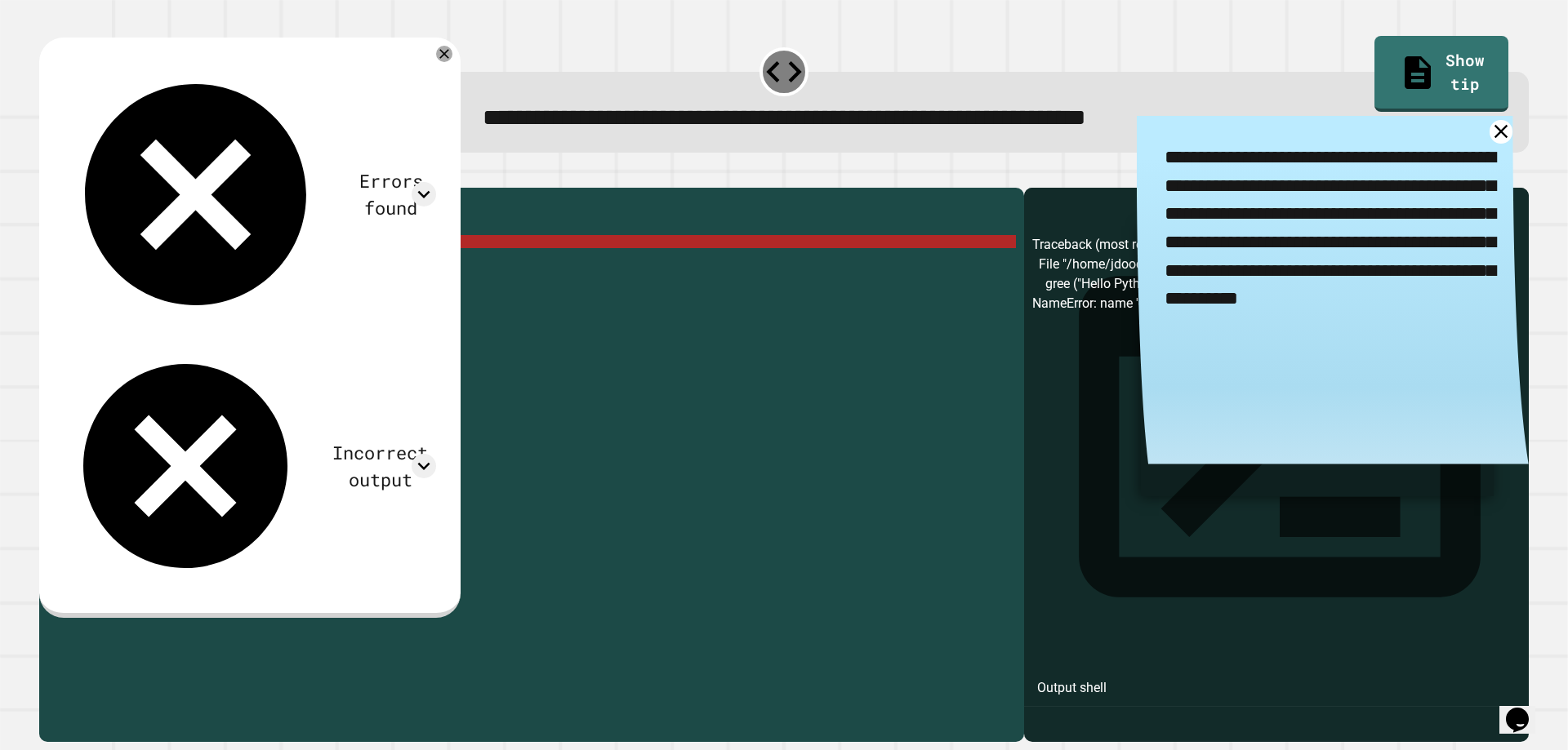
click at [219, 265] on div "def greet ( ) : print ( "Hello Python!" ) gree ( "Hello Python!" )" at bounding box center [544, 444] width 942 height 496
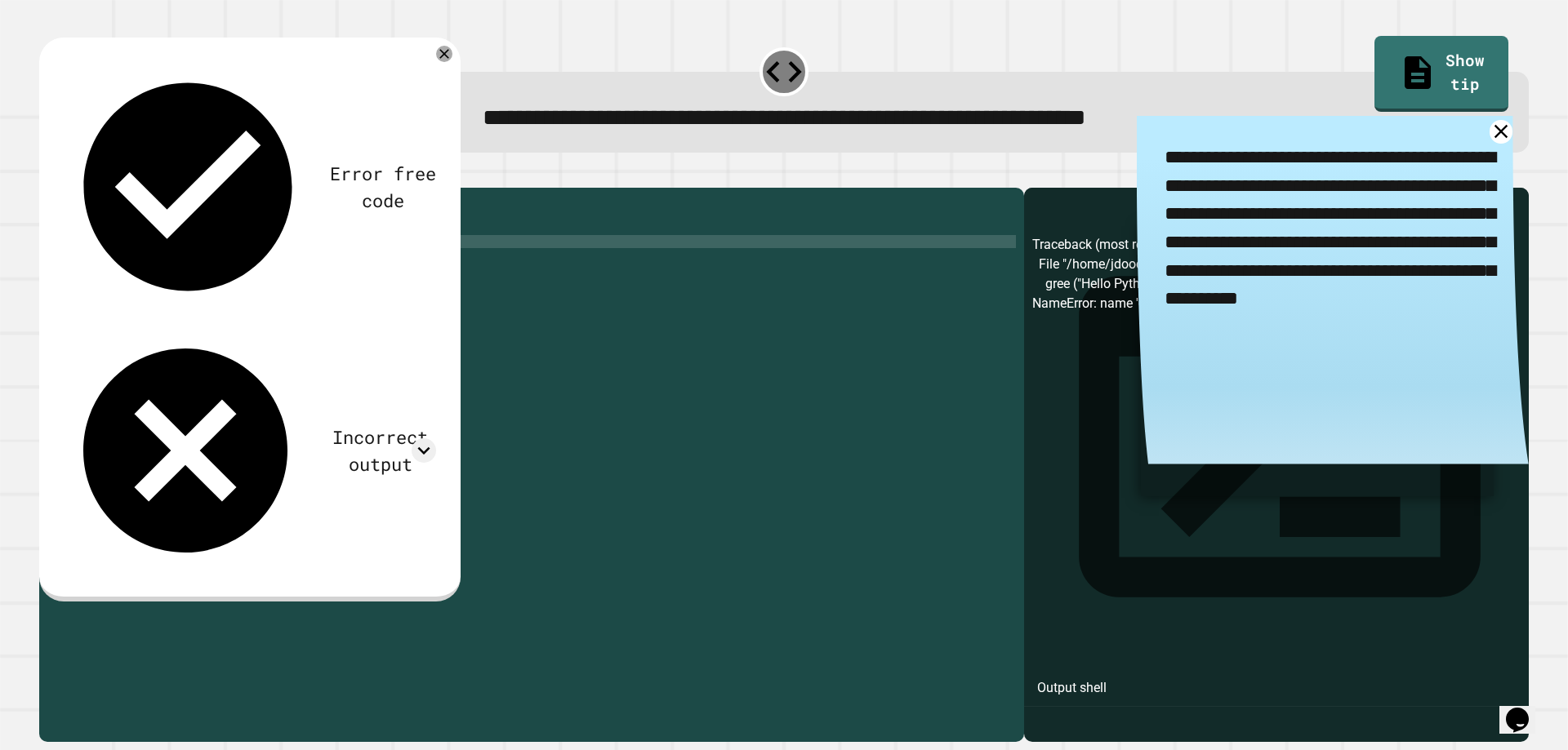
click at [122, 272] on div "def greet ( ) : print ( "Hello Python!" ) gree ( "Hello Python!)" at bounding box center [544, 444] width 942 height 496
click at [429, 328] on div "Incorrect output" at bounding box center [249, 450] width 373 height 245
drag, startPoint x: 433, startPoint y: 128, endPoint x: 452, endPoint y: 128, distance: 19.0
click at [436, 328] on div "Incorrect output" at bounding box center [249, 450] width 373 height 245
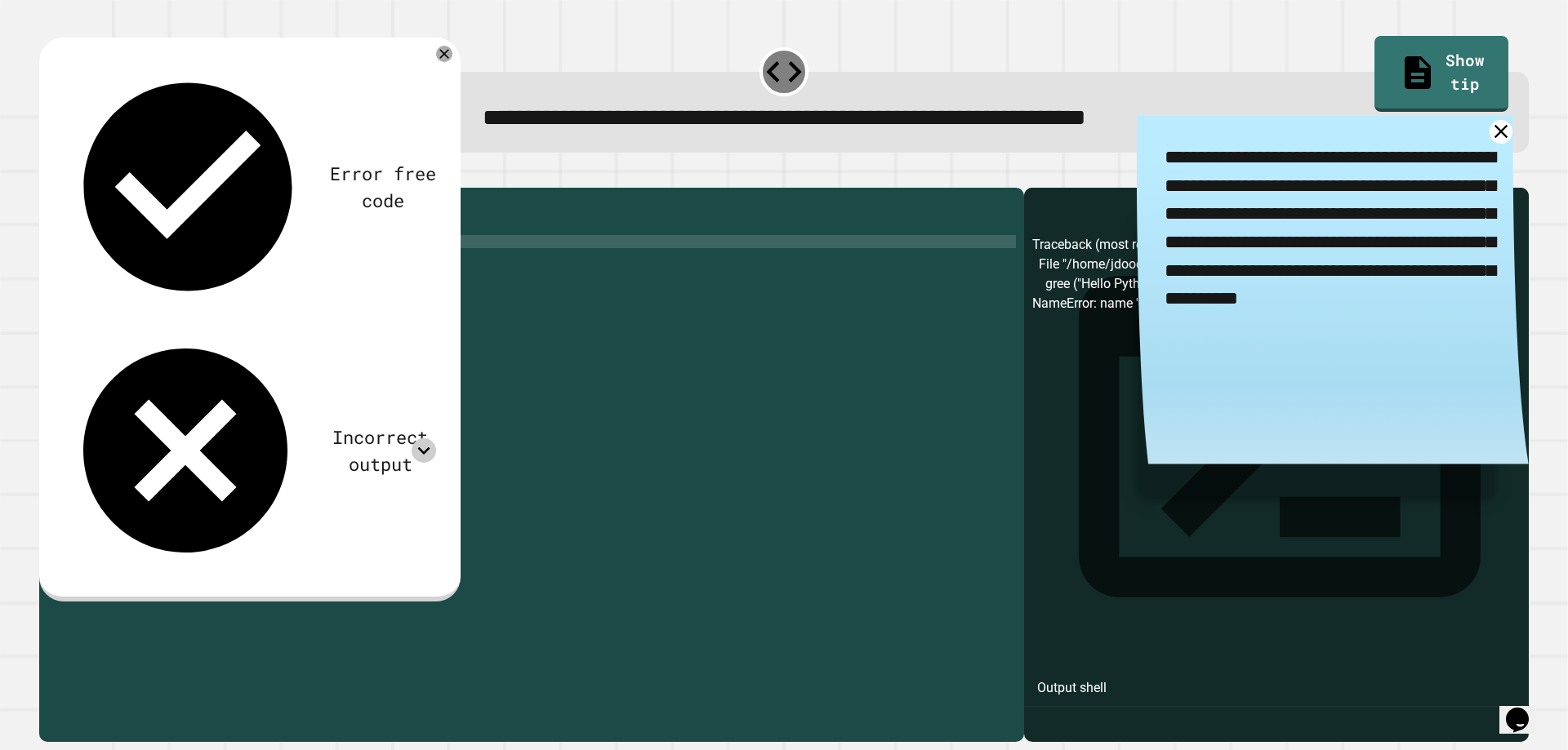
click at [436, 438] on icon at bounding box center [423, 450] width 25 height 25
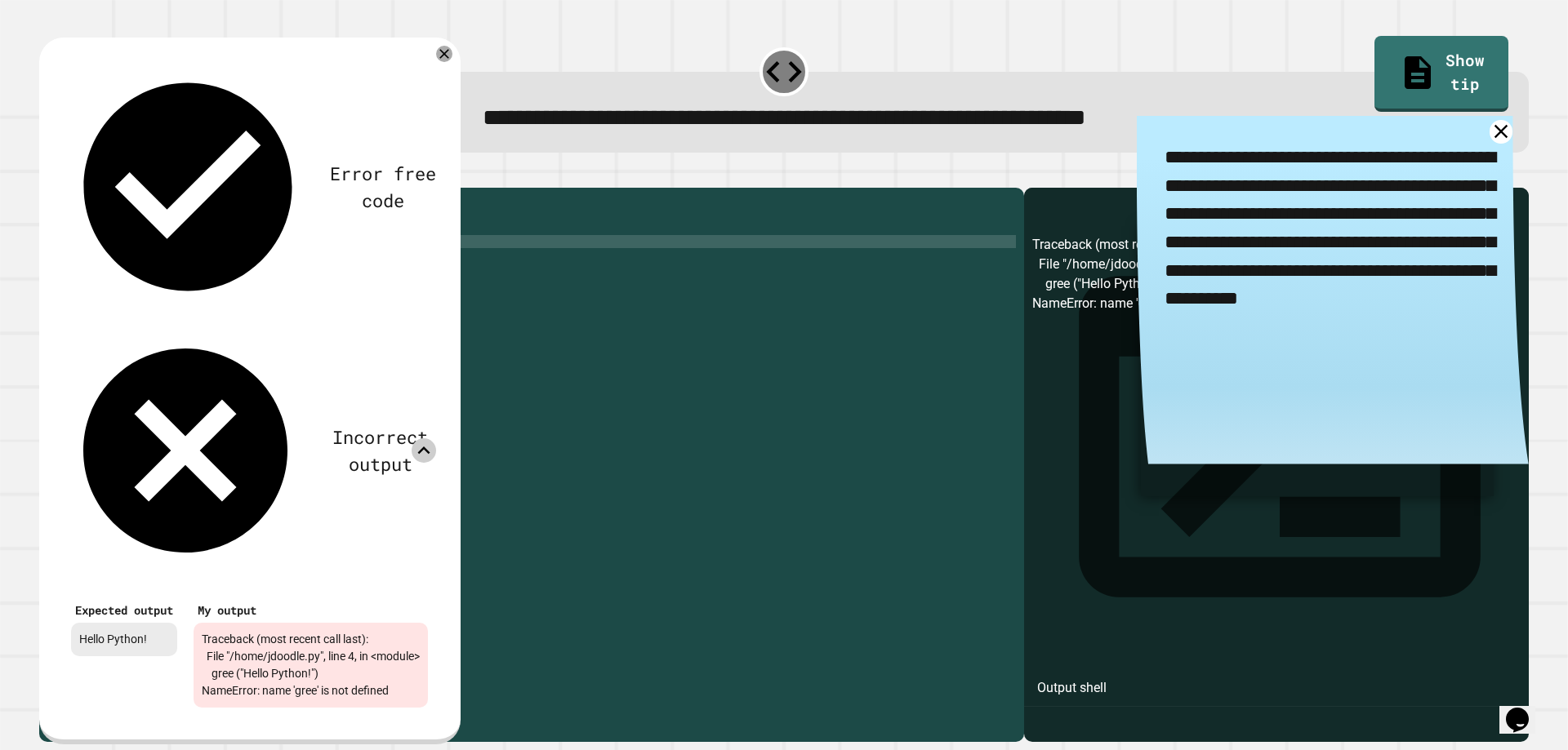
click at [436, 438] on icon at bounding box center [423, 450] width 25 height 25
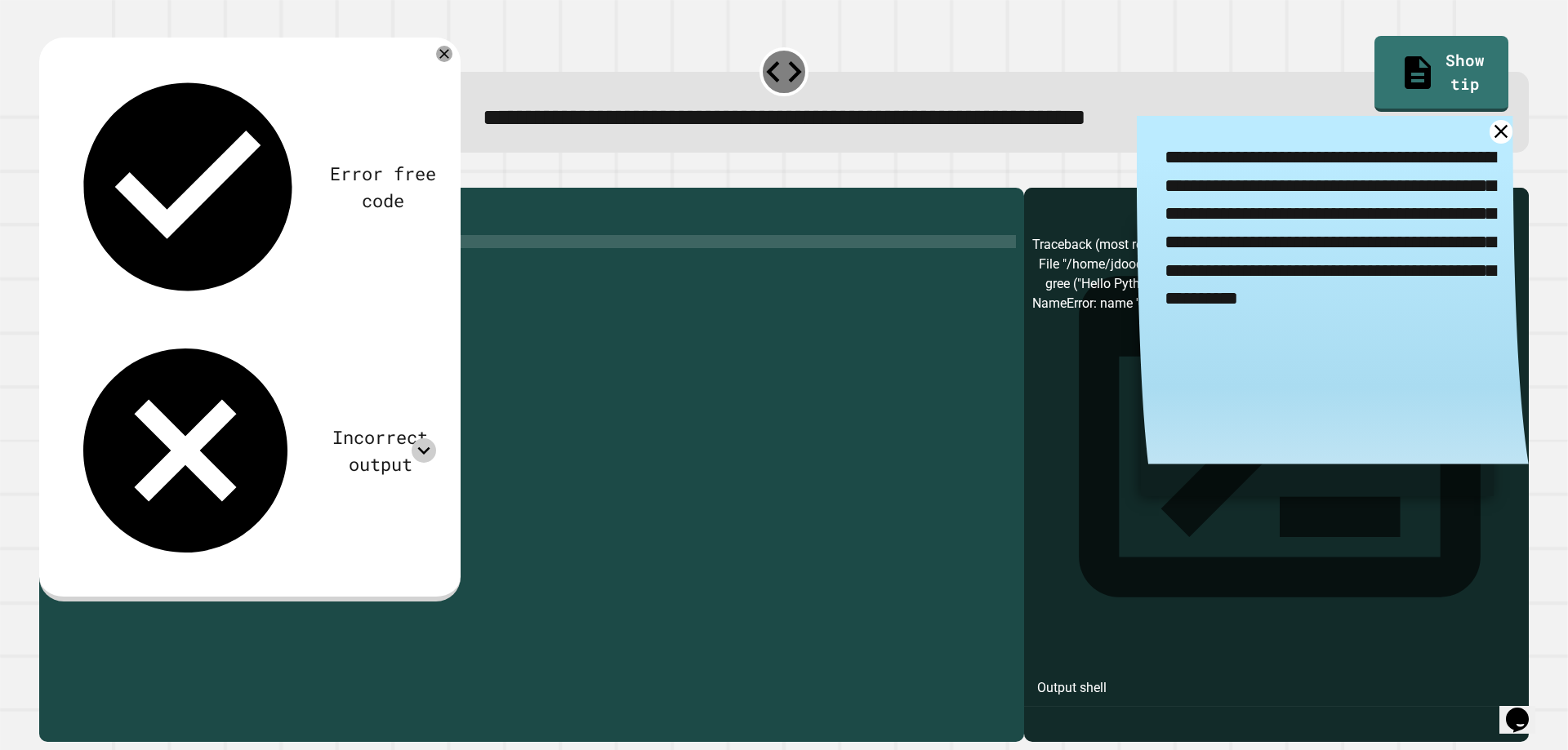
click at [436, 438] on icon at bounding box center [423, 450] width 25 height 25
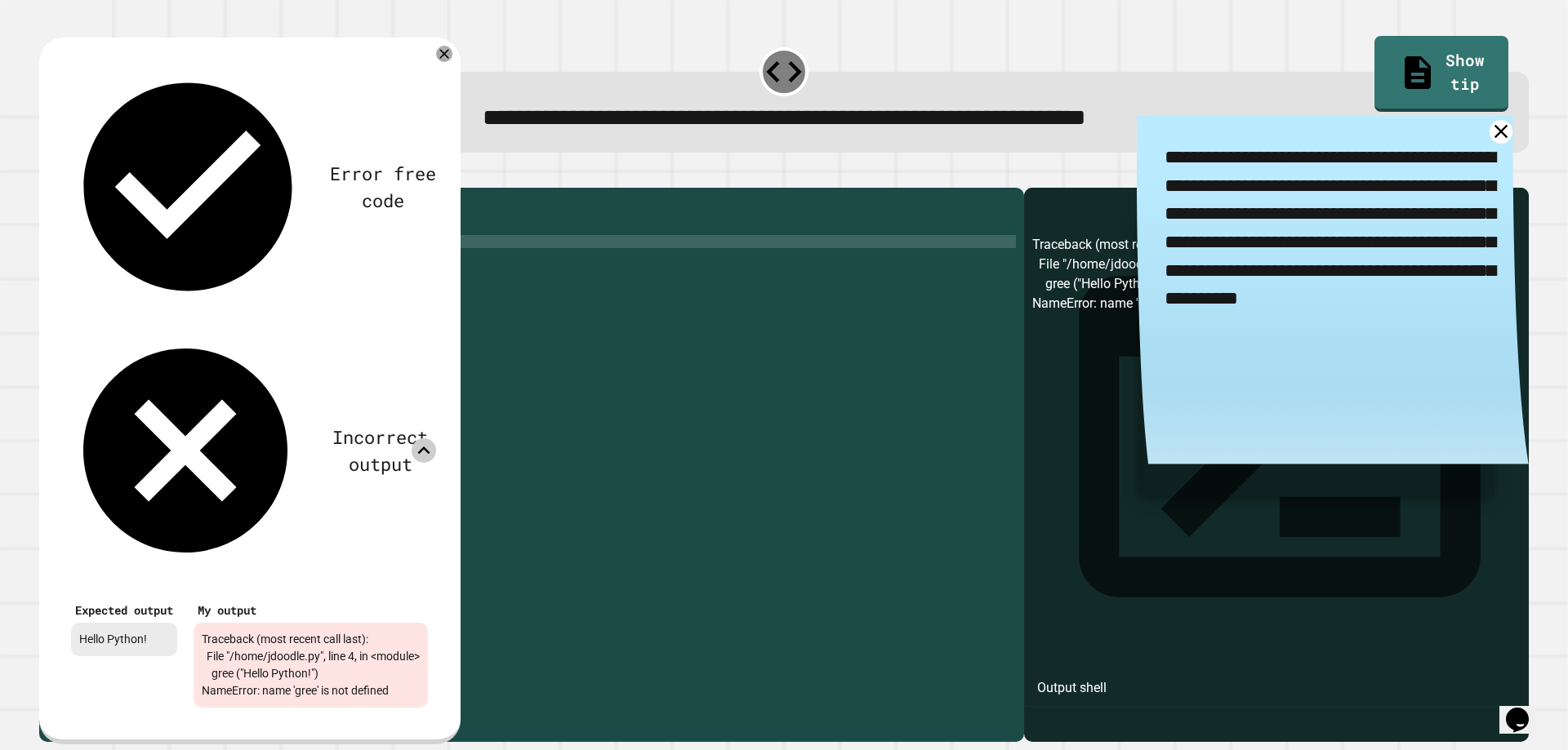
click at [436, 438] on icon at bounding box center [423, 450] width 25 height 25
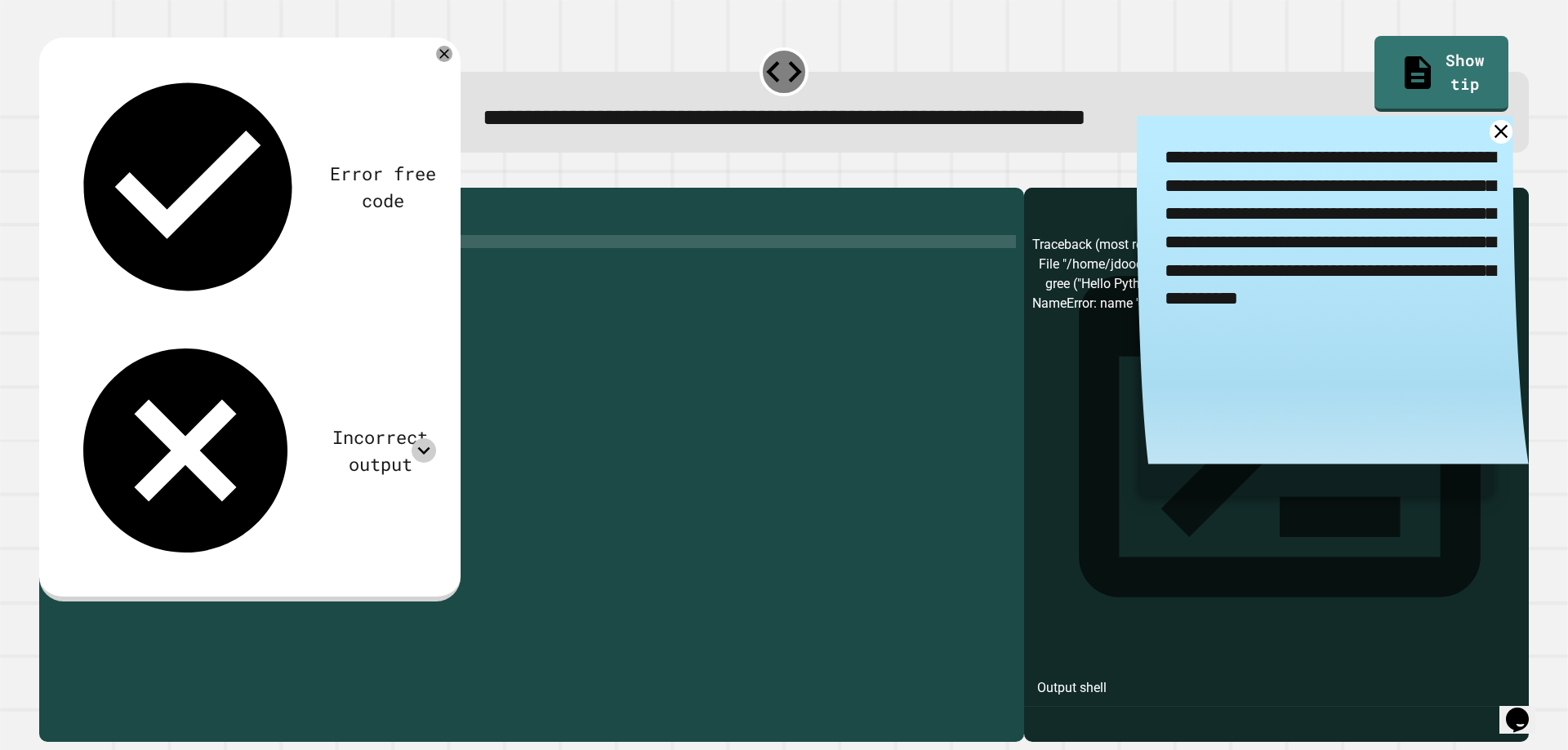
click at [436, 438] on icon at bounding box center [423, 450] width 25 height 25
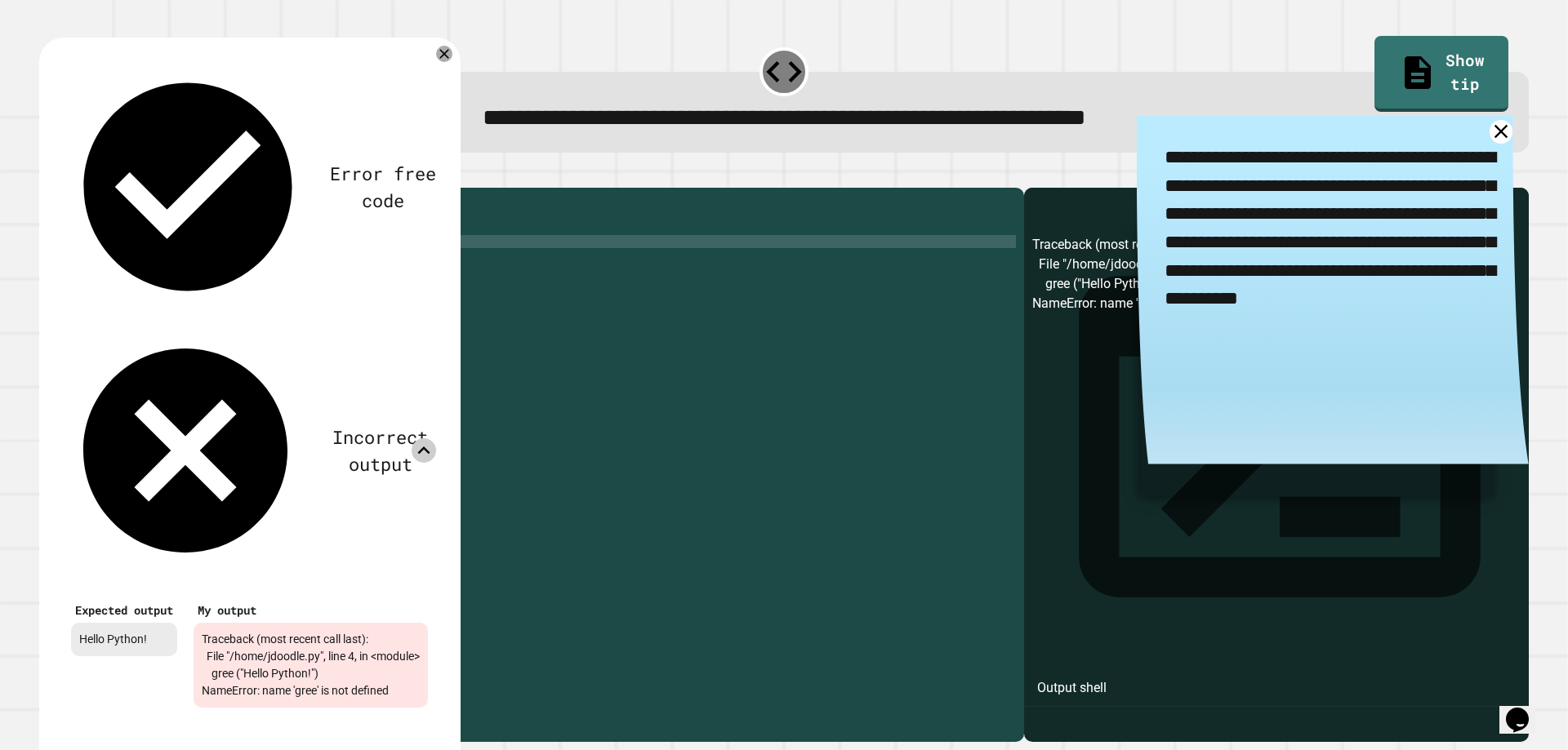
click at [436, 438] on icon at bounding box center [423, 450] width 25 height 25
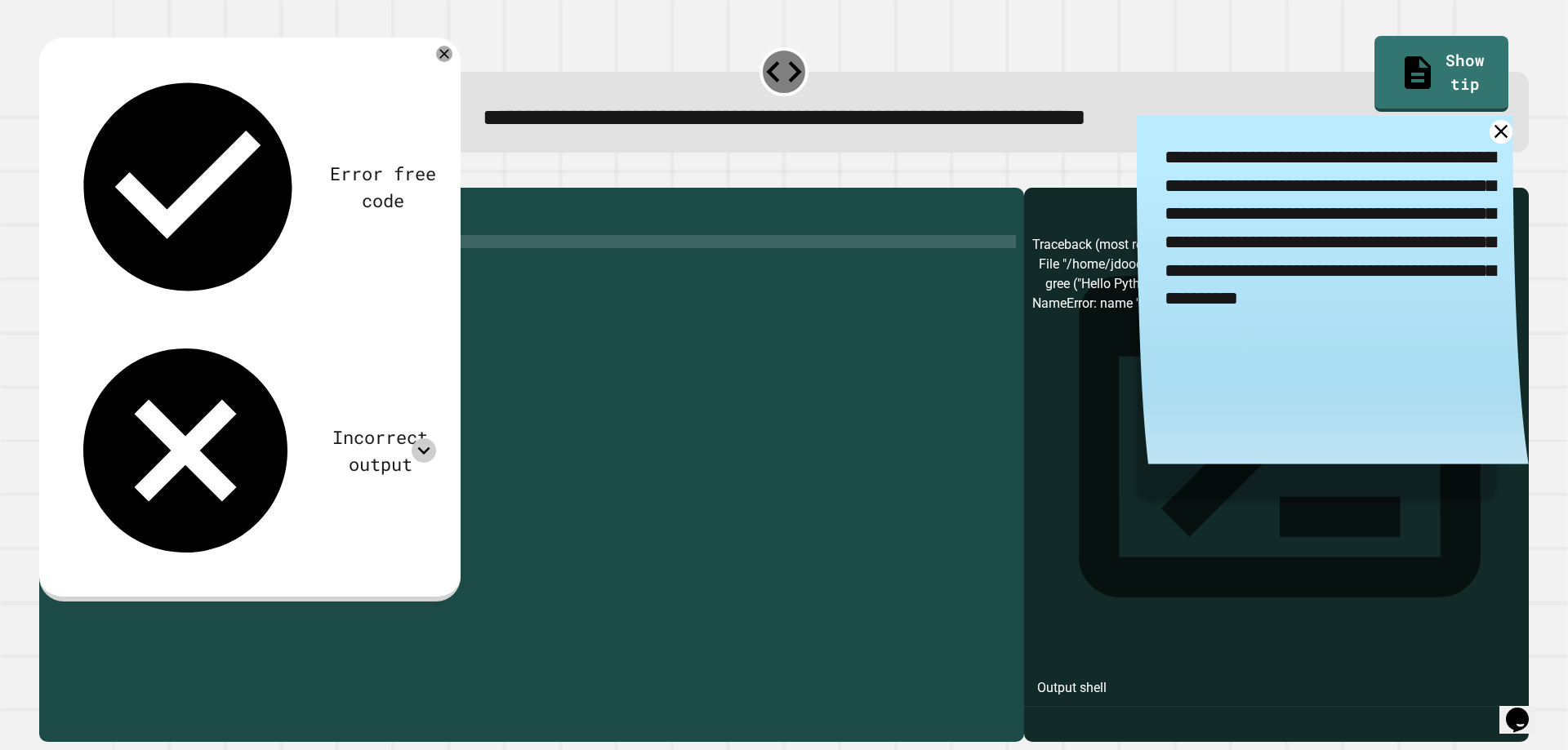
click at [436, 438] on icon at bounding box center [423, 450] width 25 height 25
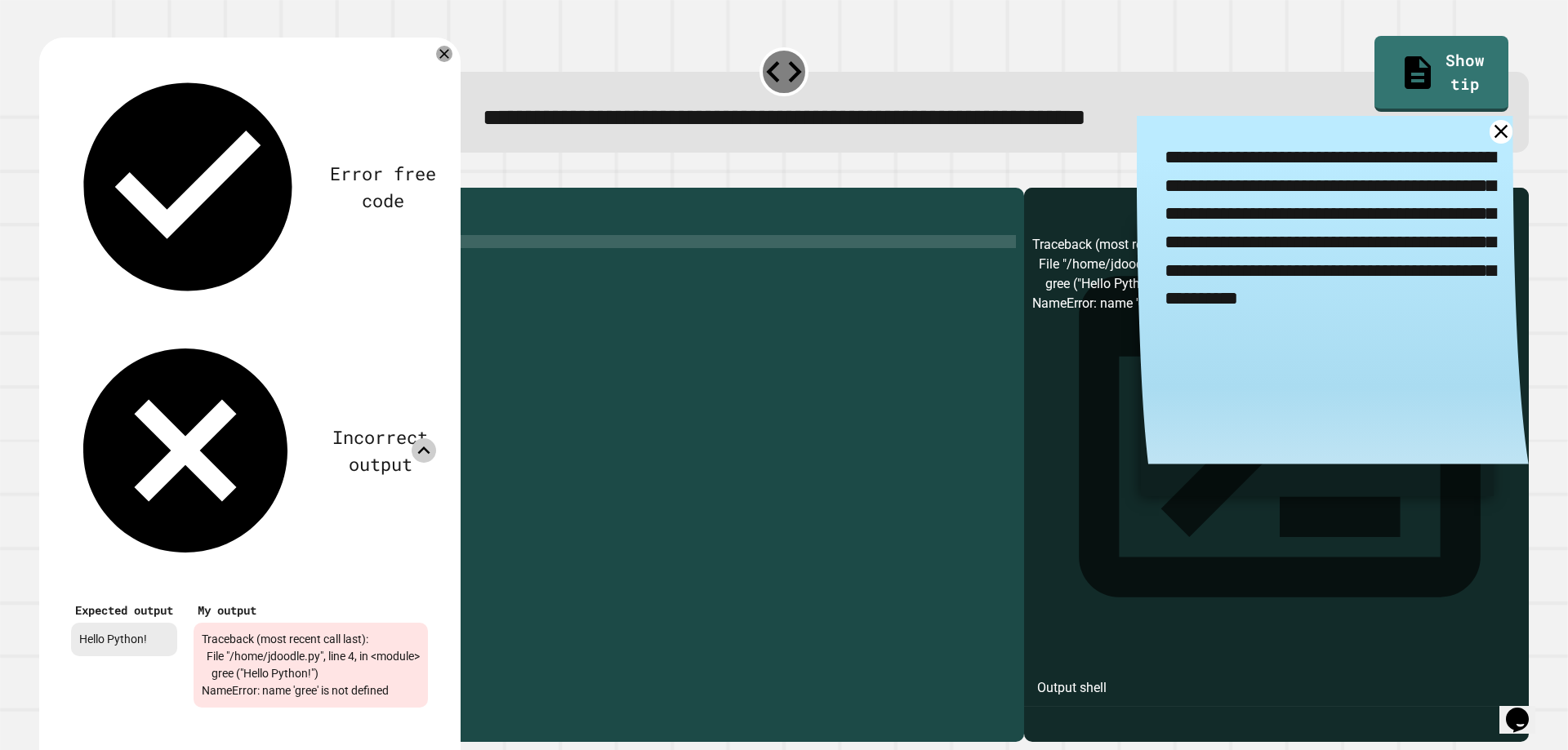
click at [436, 438] on icon at bounding box center [423, 450] width 25 height 25
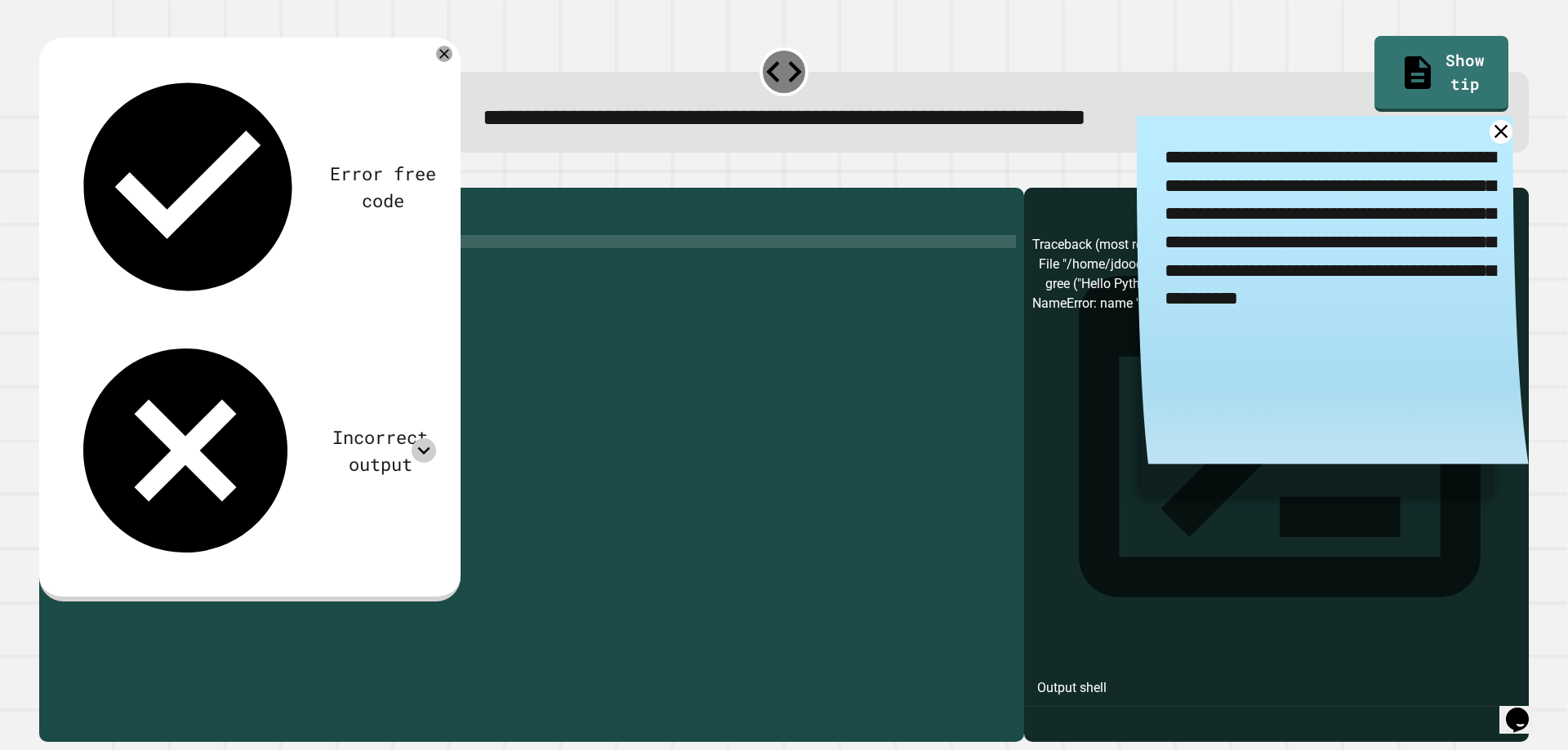
click at [229, 267] on div "def greet ( ) : print ( "Hello Python!" ) gree ( Hello Python ! )" at bounding box center [544, 444] width 942 height 496
type textarea "**********"
click at [116, 273] on div "def greet ( ) : print ( "Hello Python!" ) gree ( Hello Python !" at bounding box center [544, 444] width 942 height 496
click at [114, 268] on div "def greet ( ) : print ( "Hello Python!" ) gree ( Hello Python !" at bounding box center [544, 444] width 942 height 496
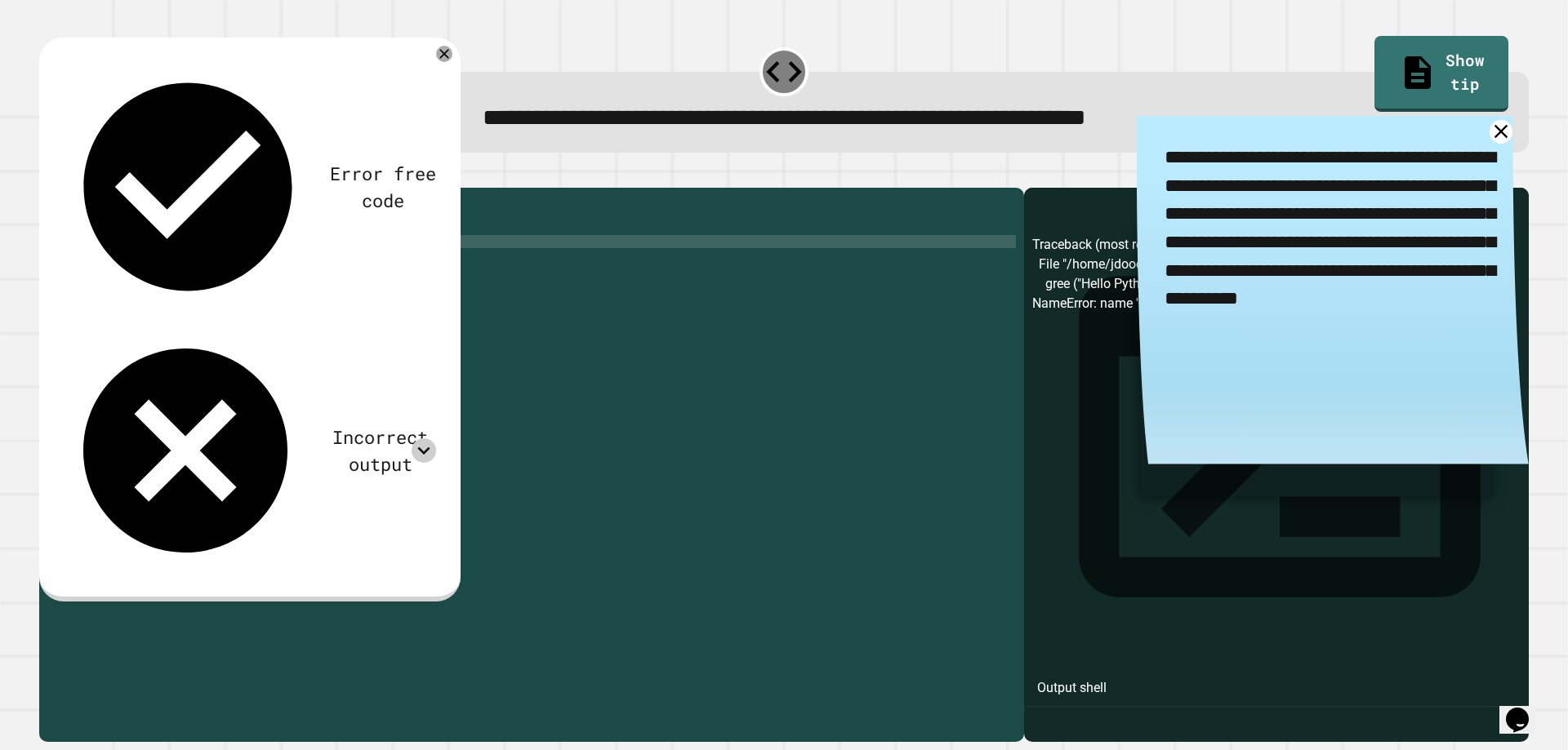
click at [115, 263] on div "def greet ( ) : print ( "Hello Python!" ) gree ( Hello Python !" at bounding box center [544, 444] width 942 height 496
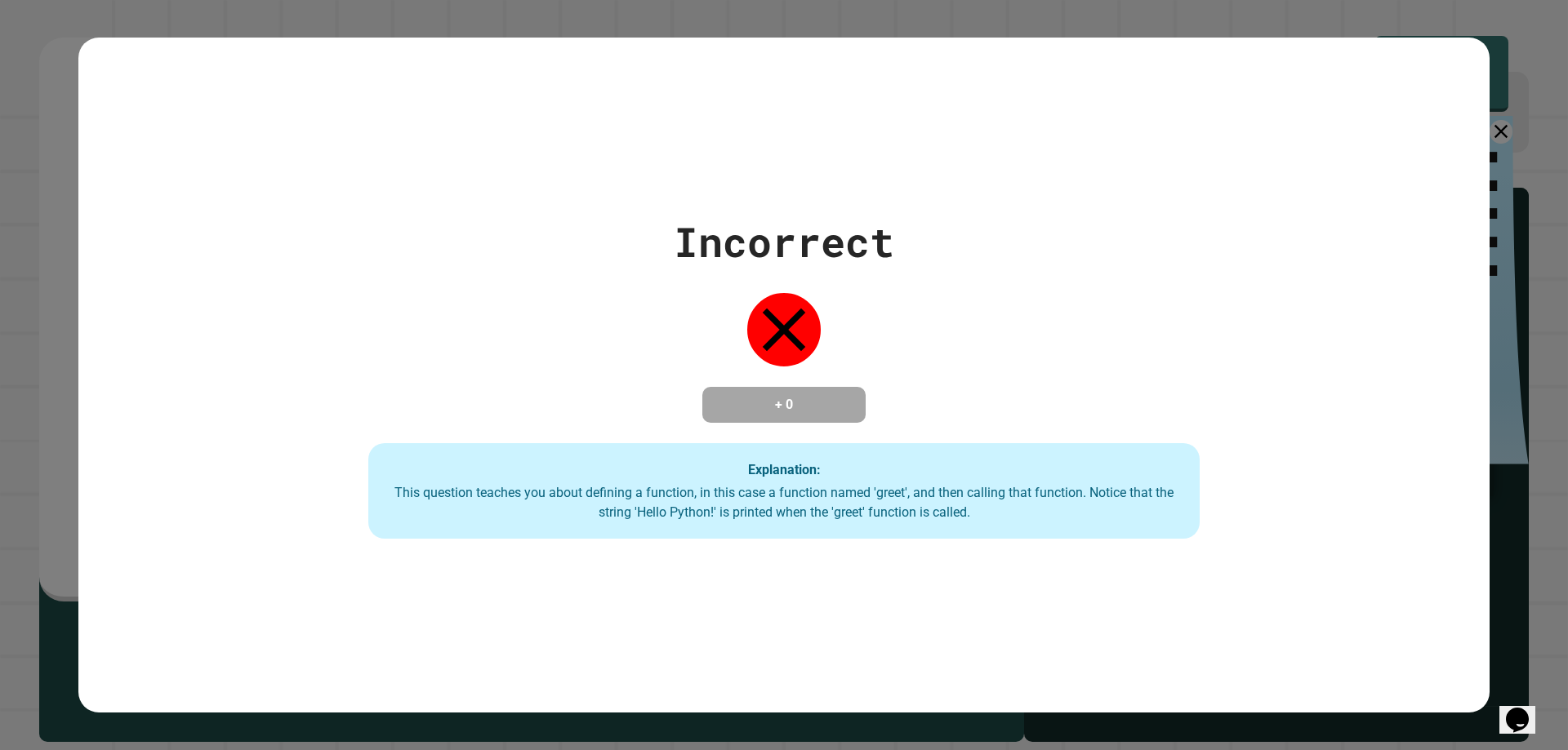
click at [120, 268] on div "Incorrect + 0 Explanation: This question teaches you about defining a function,…" at bounding box center [784, 375] width 1411 height 328
click at [680, 237] on div "Incorrect" at bounding box center [784, 242] width 220 height 61
click at [709, 211] on div "Incorrect" at bounding box center [784, 242] width 220 height 61
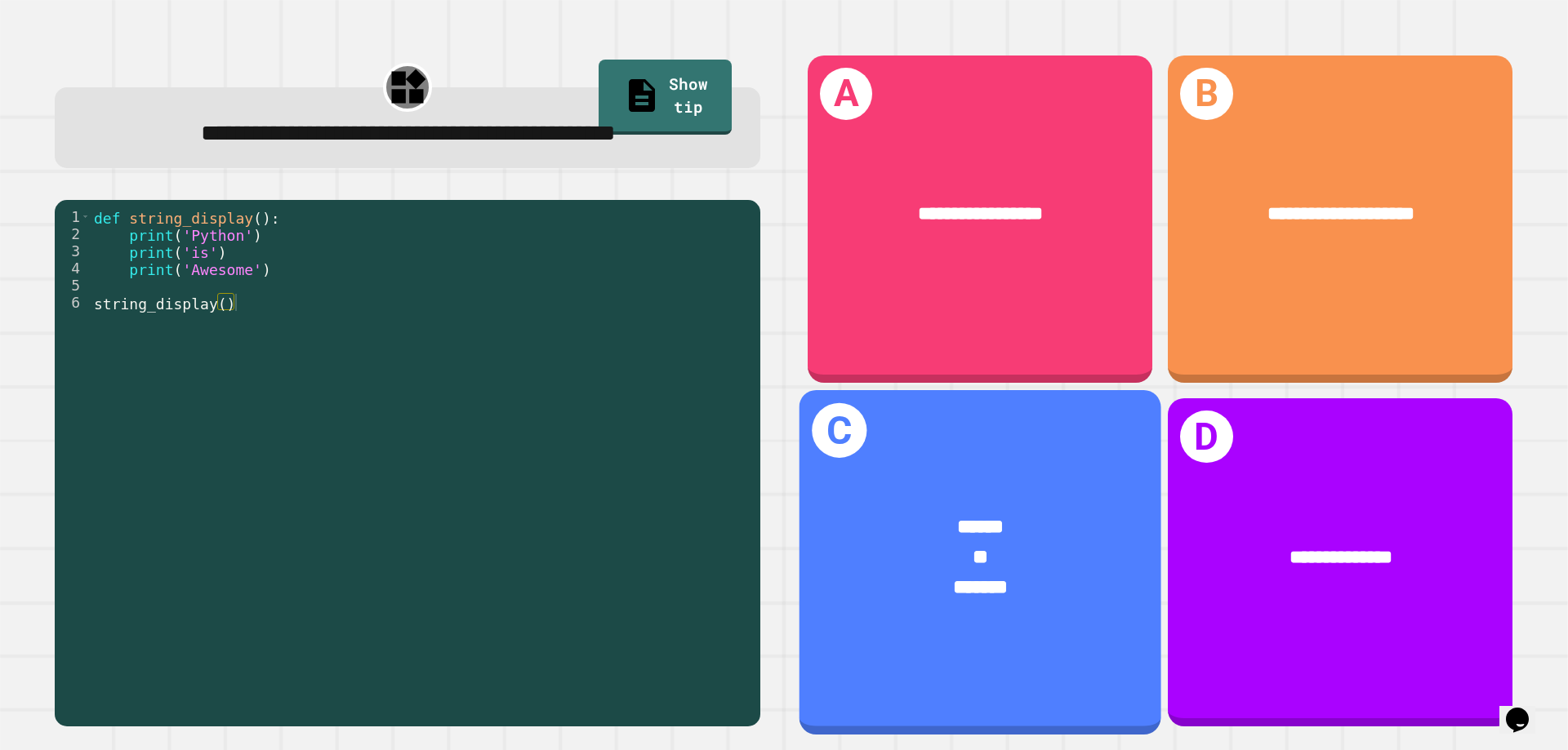
click at [993, 420] on div "C ****** ** *******" at bounding box center [981, 562] width 362 height 345
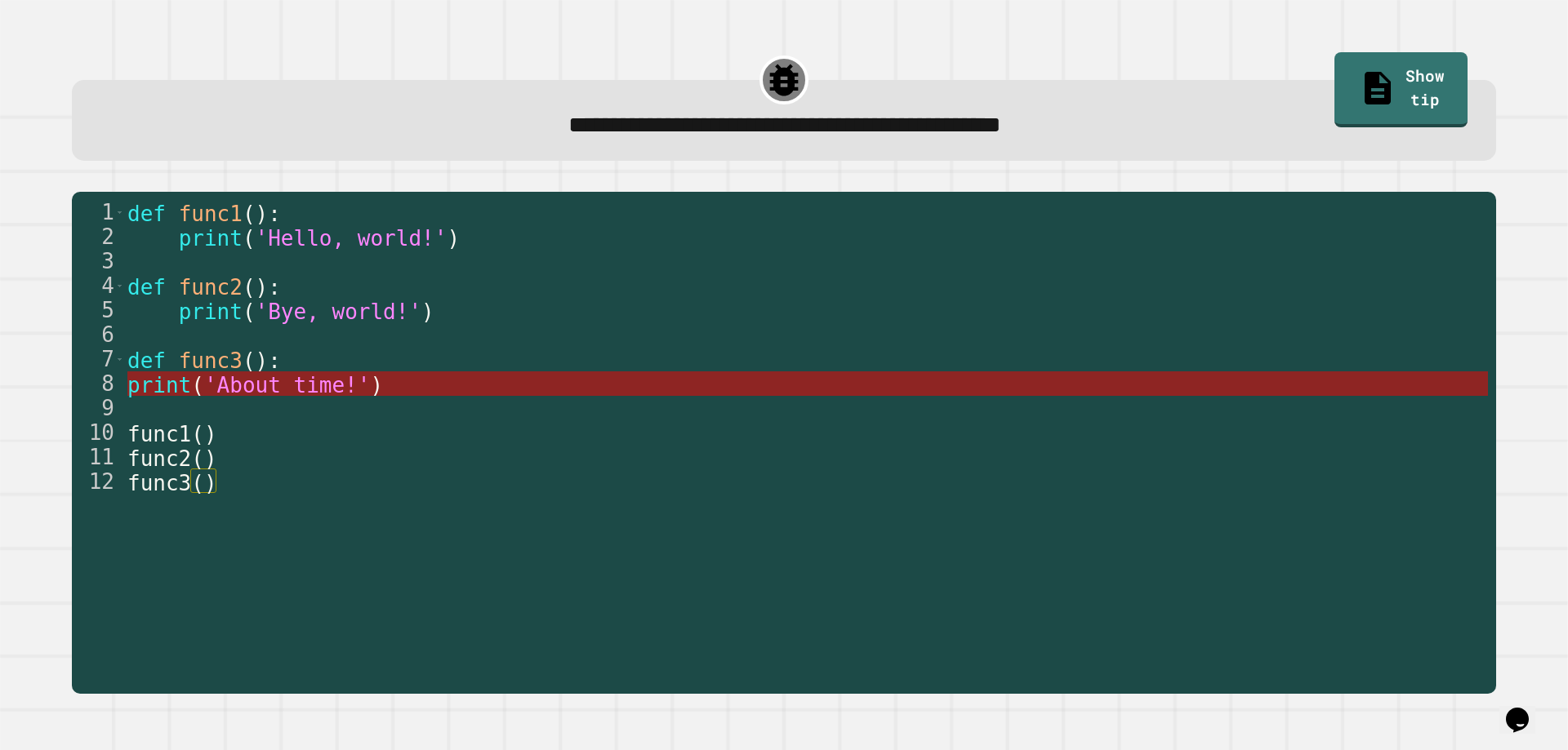
click at [326, 388] on span "'About time!'" at bounding box center [287, 385] width 167 height 25
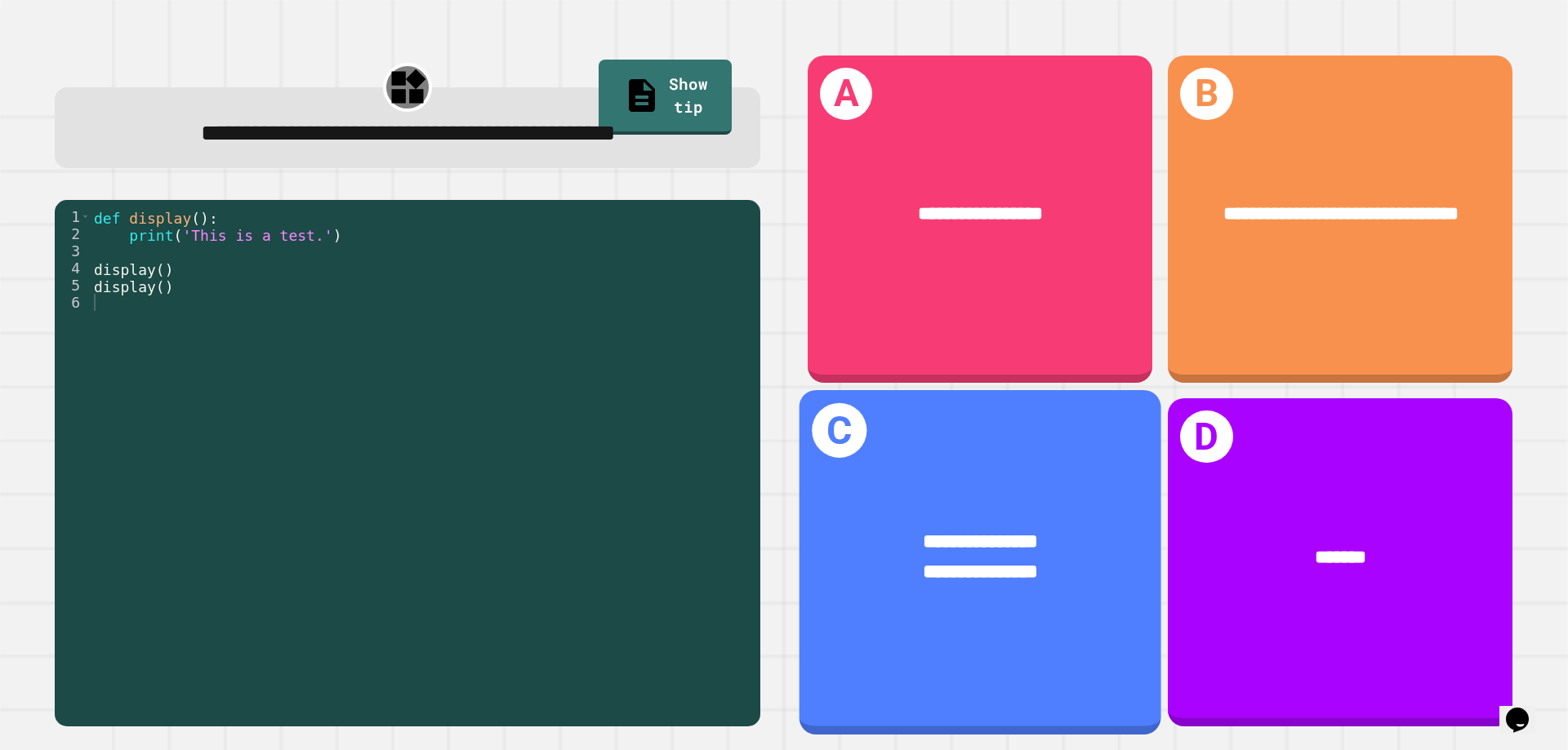
click at [878, 564] on div "**********" at bounding box center [981, 573] width 282 height 31
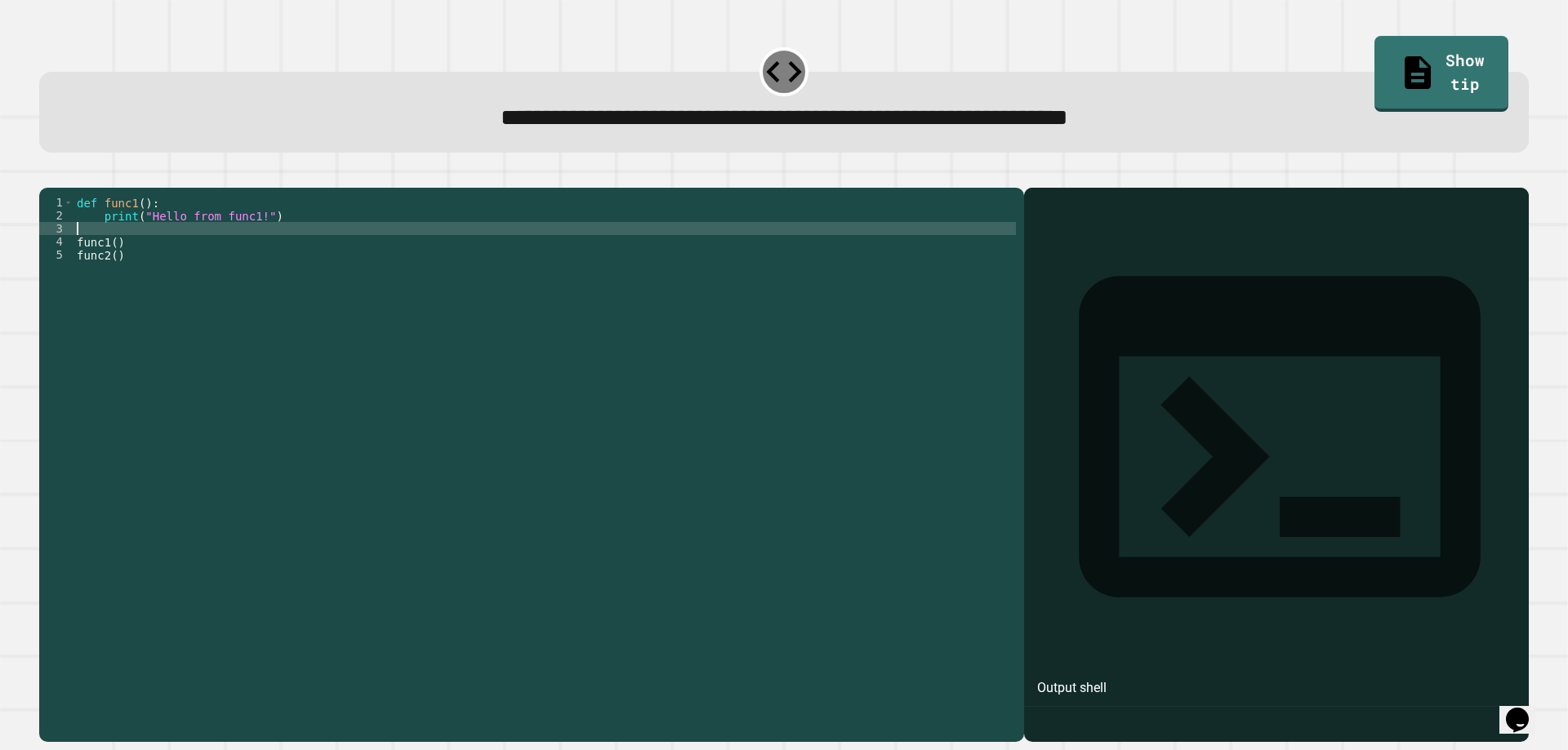
click at [177, 258] on div "def func1 ( ) : print ( "Hello from func1!" ) func1 ( ) func2 ( )" at bounding box center [544, 444] width 942 height 496
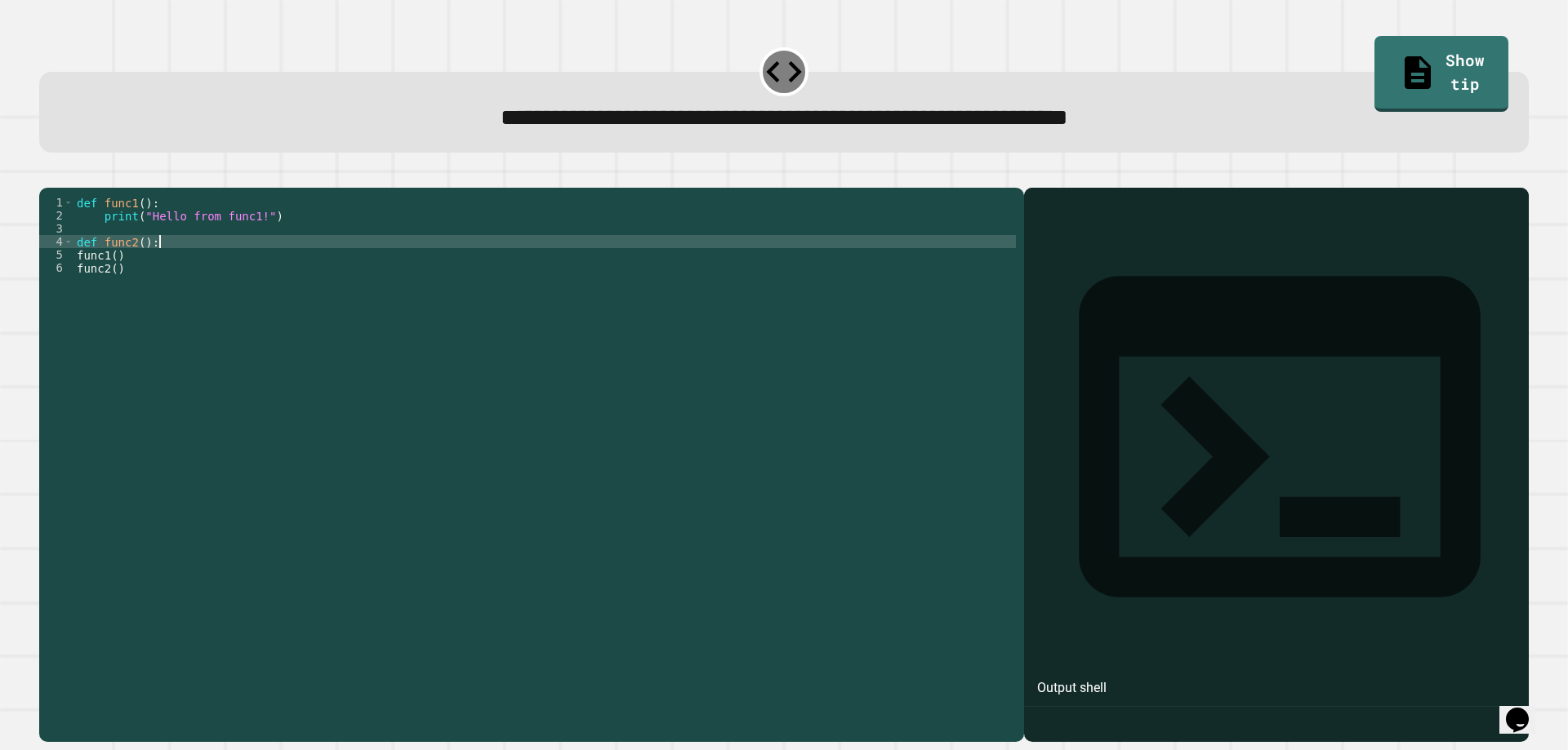
scroll to position [0, 5]
type textarea "**********"
click at [48, 175] on icon "button" at bounding box center [48, 175] width 0 height 0
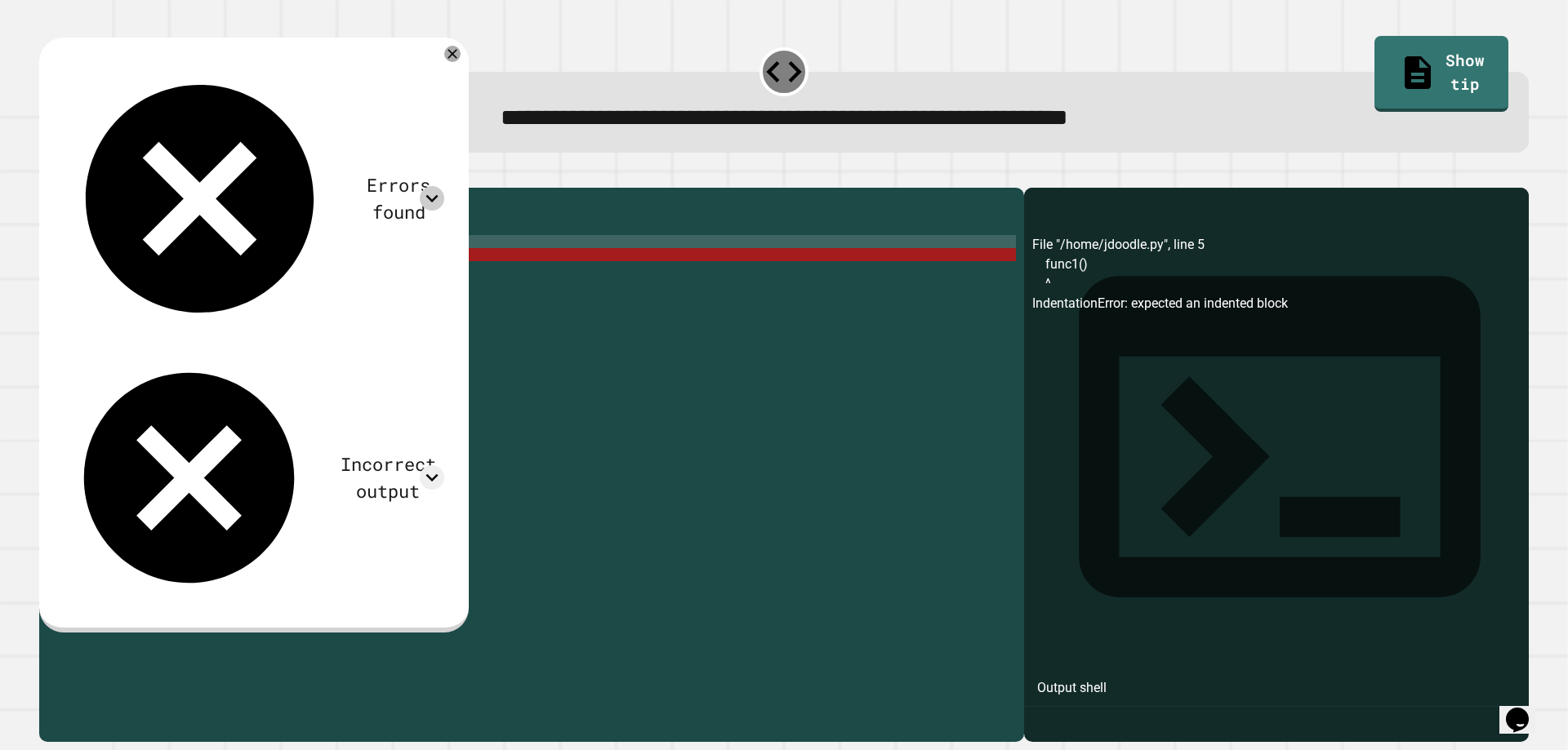
click at [444, 186] on icon at bounding box center [432, 198] width 25 height 25
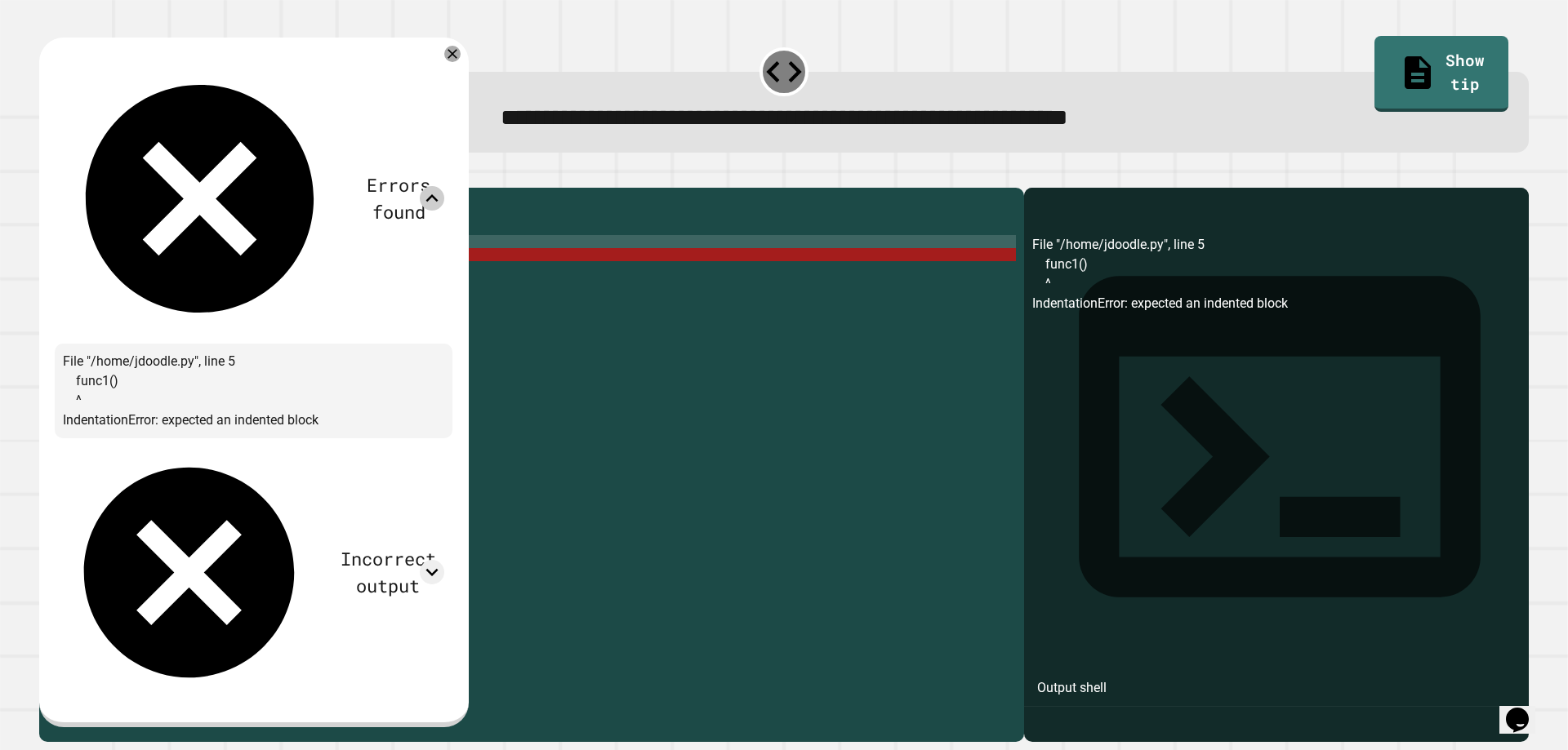
click at [444, 186] on icon at bounding box center [432, 198] width 25 height 25
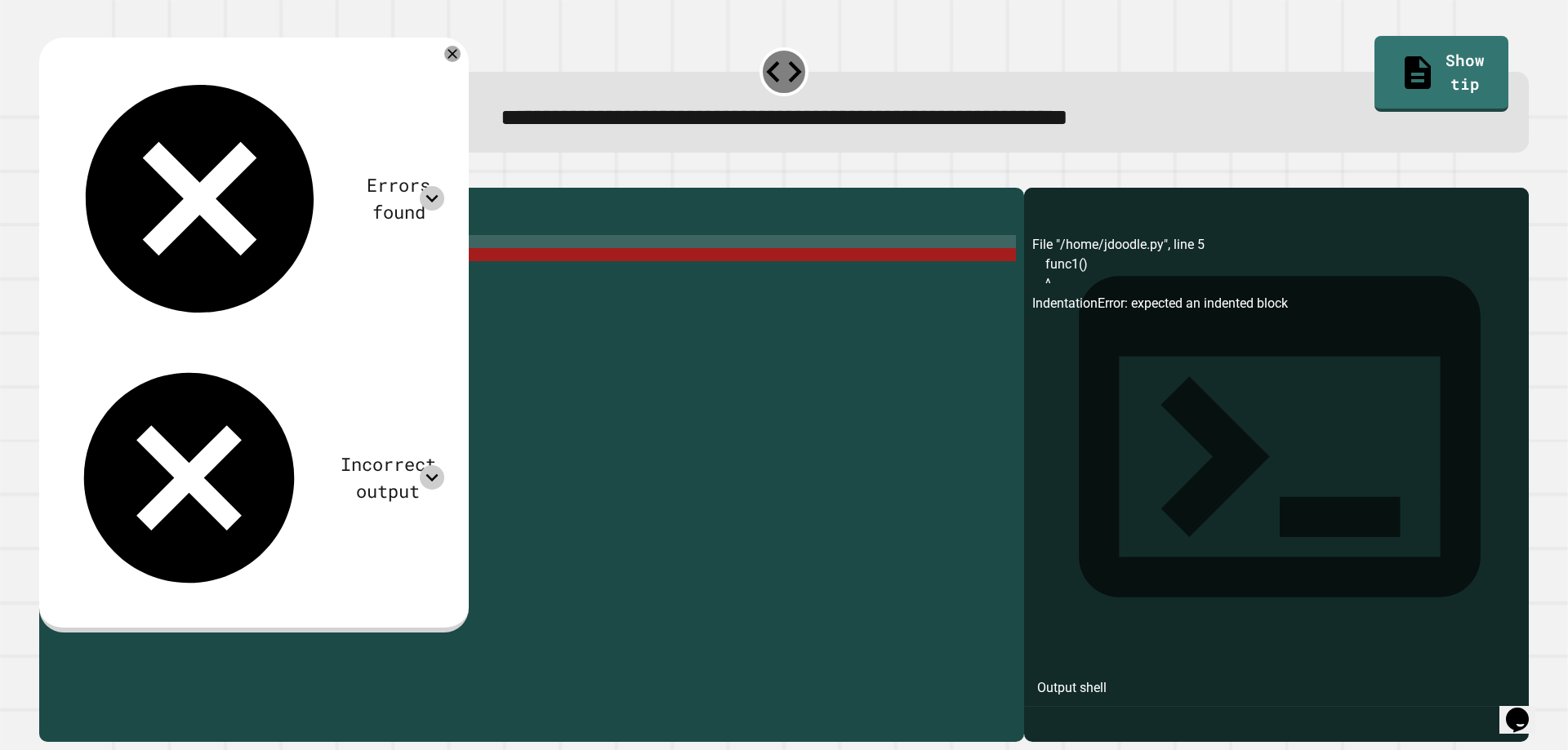
click at [444, 465] on icon at bounding box center [432, 477] width 25 height 25
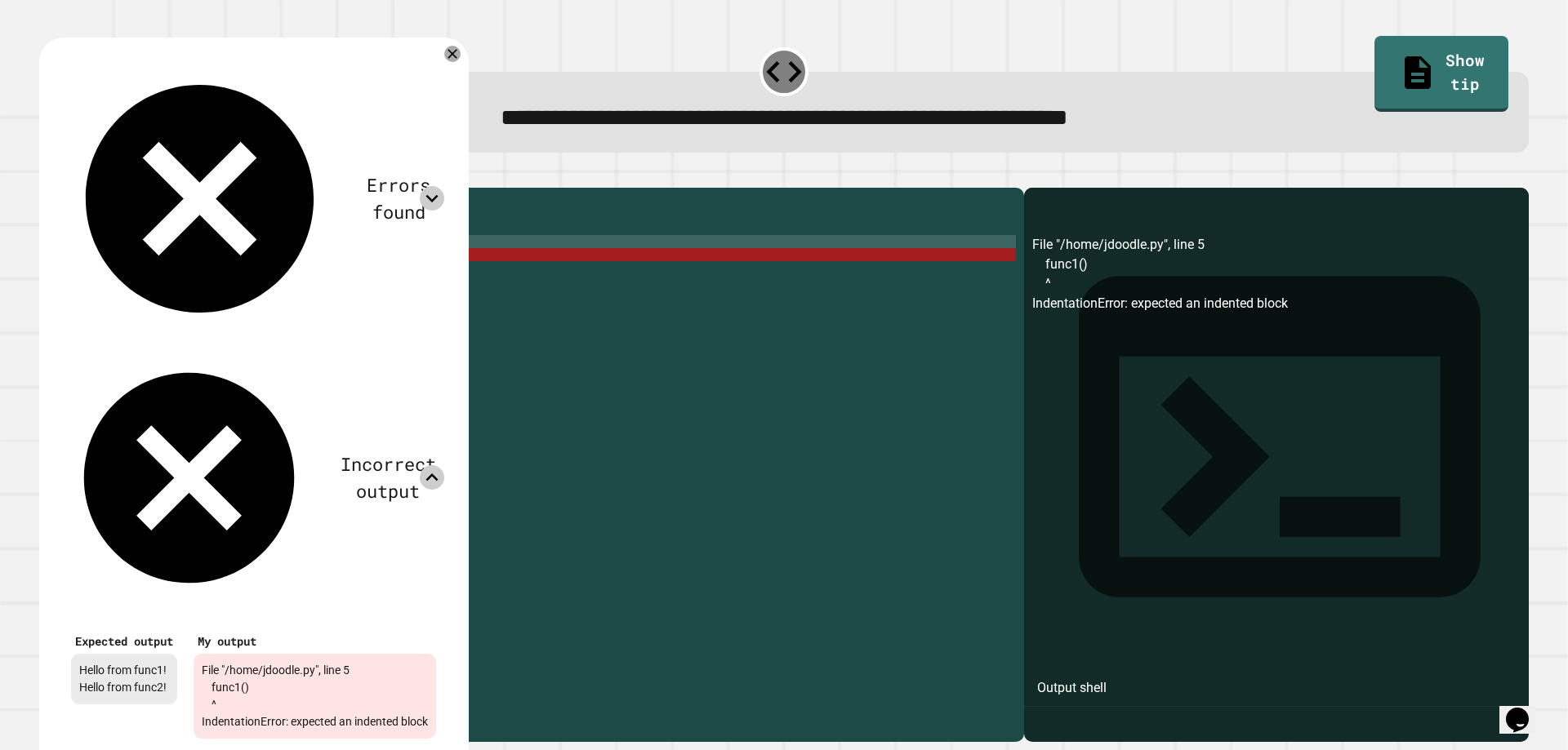
click at [444, 465] on icon at bounding box center [432, 477] width 25 height 25
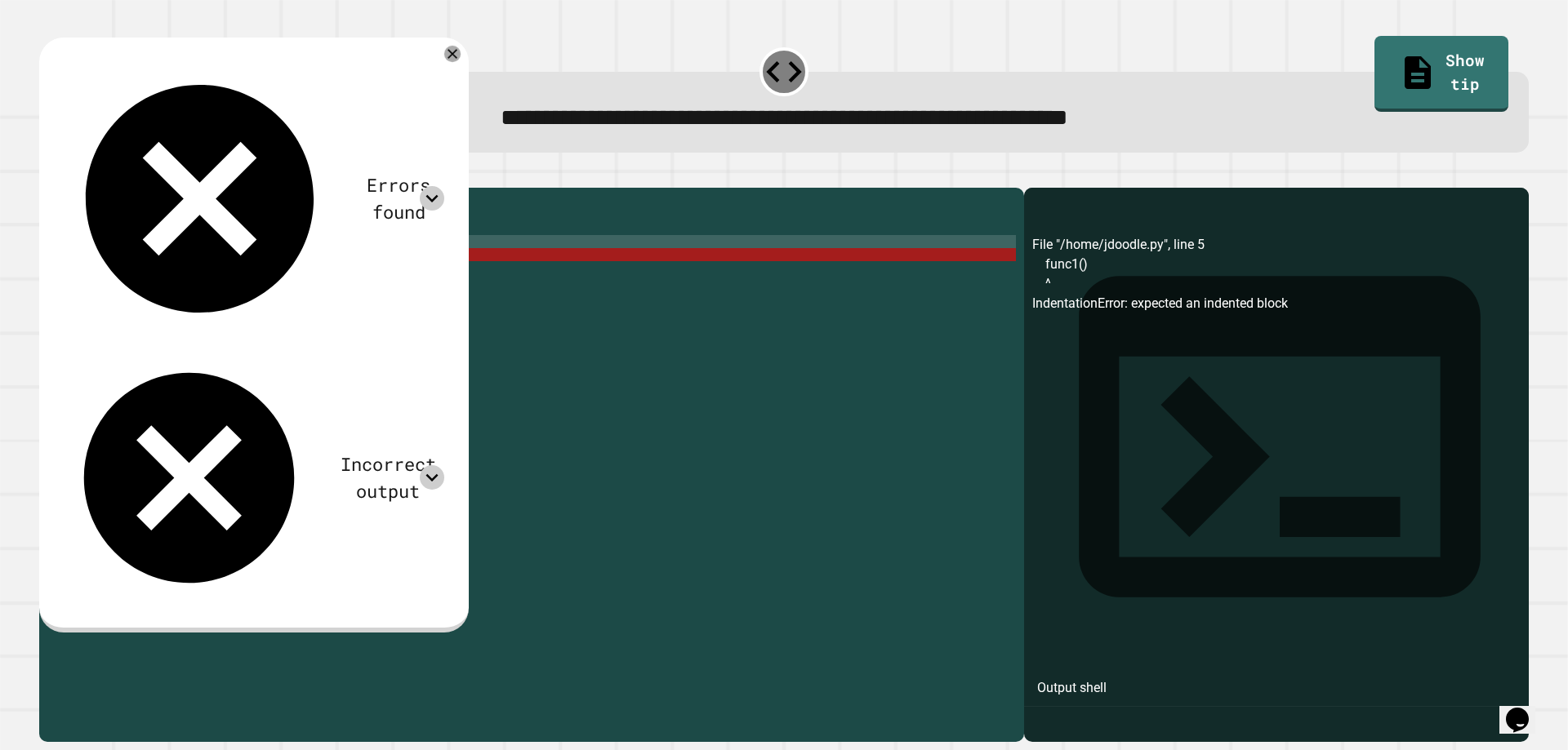
click at [461, 60] on icon at bounding box center [452, 54] width 16 height 16
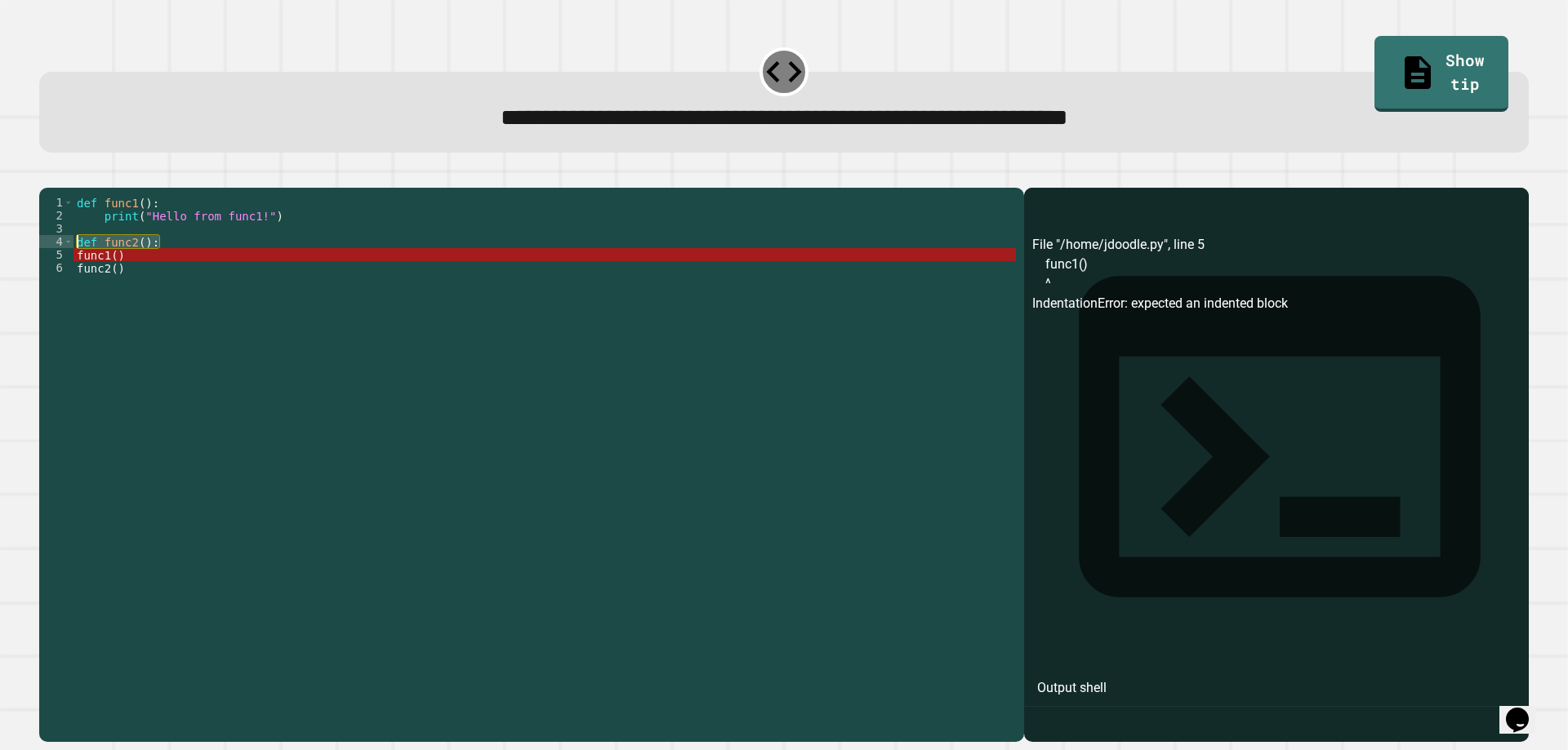
drag, startPoint x: 174, startPoint y: 263, endPoint x: 73, endPoint y: 266, distance: 101.0
click at [73, 266] on div "def func1 ( ) : print ( "Hello from func1!" ) def func2 ( ) : func1 ( ) func2 (…" at bounding box center [544, 444] width 942 height 496
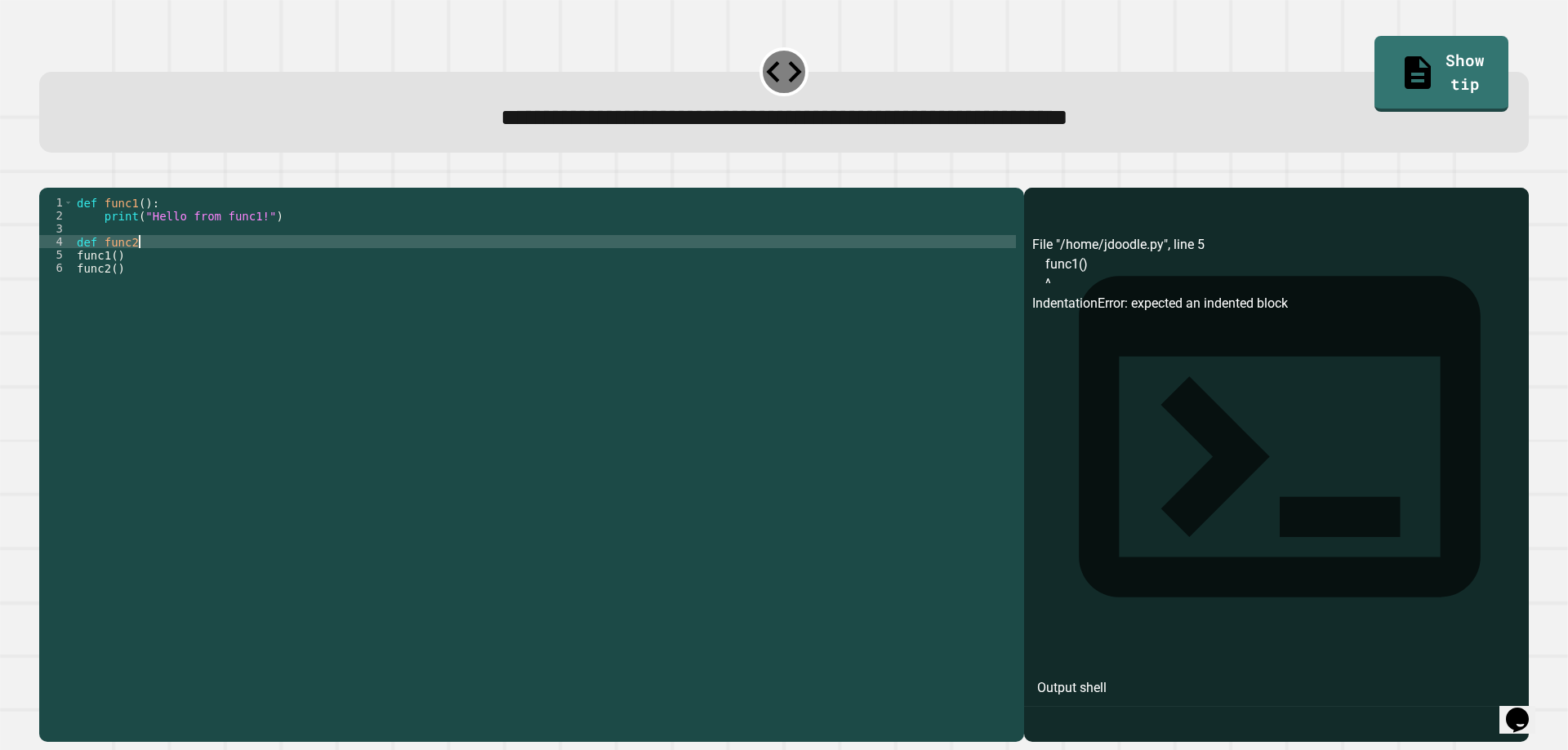
scroll to position [0, 4]
type textarea "**********"
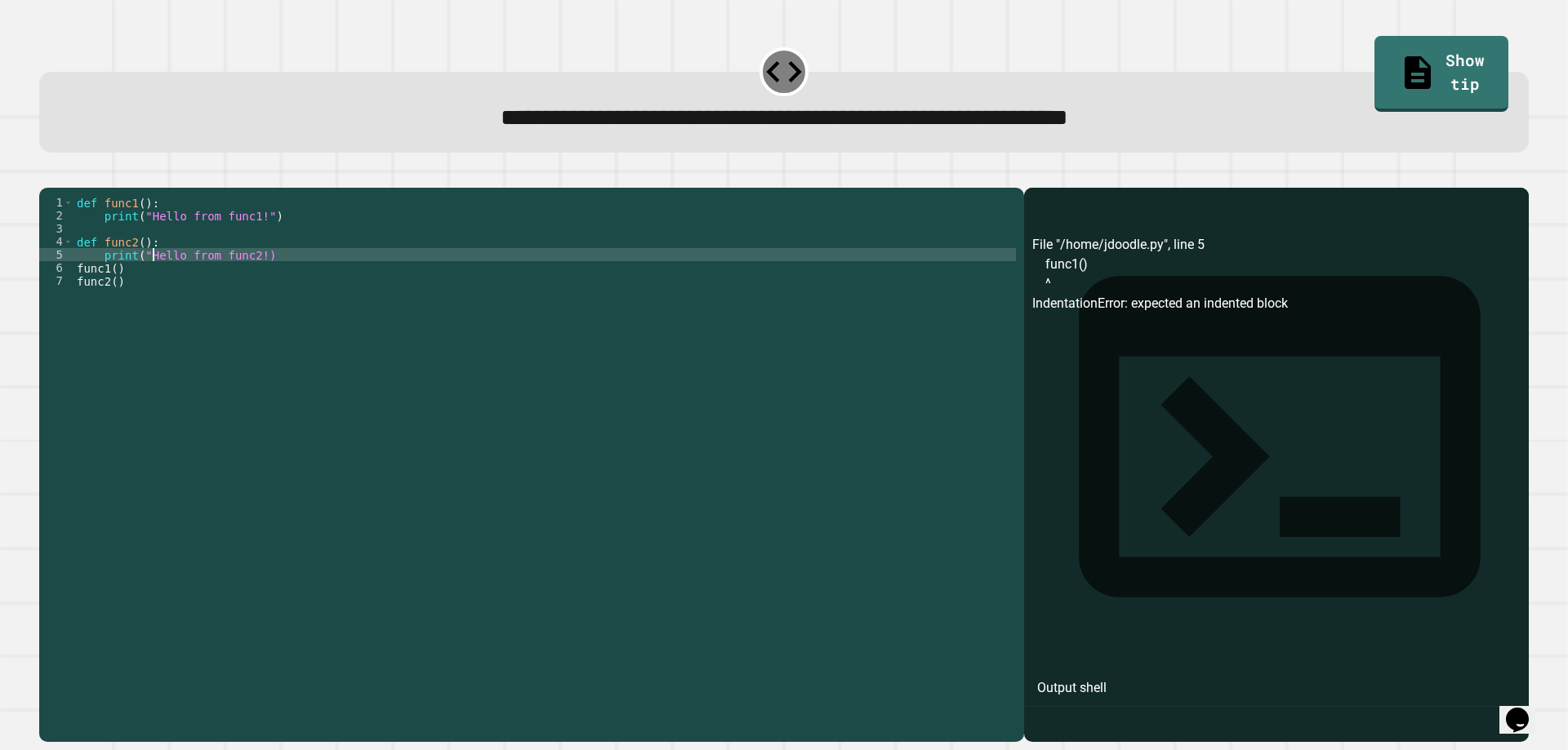
scroll to position [0, 5]
click at [266, 281] on div "def func1 ( ) : print ( "Hello from func1!" ) def func2 ( ) : print ( "Hello fr…" at bounding box center [544, 444] width 942 height 496
type textarea "**********"
drag, startPoint x: 13, startPoint y: 188, endPoint x: 38, endPoint y: 199, distance: 27.3
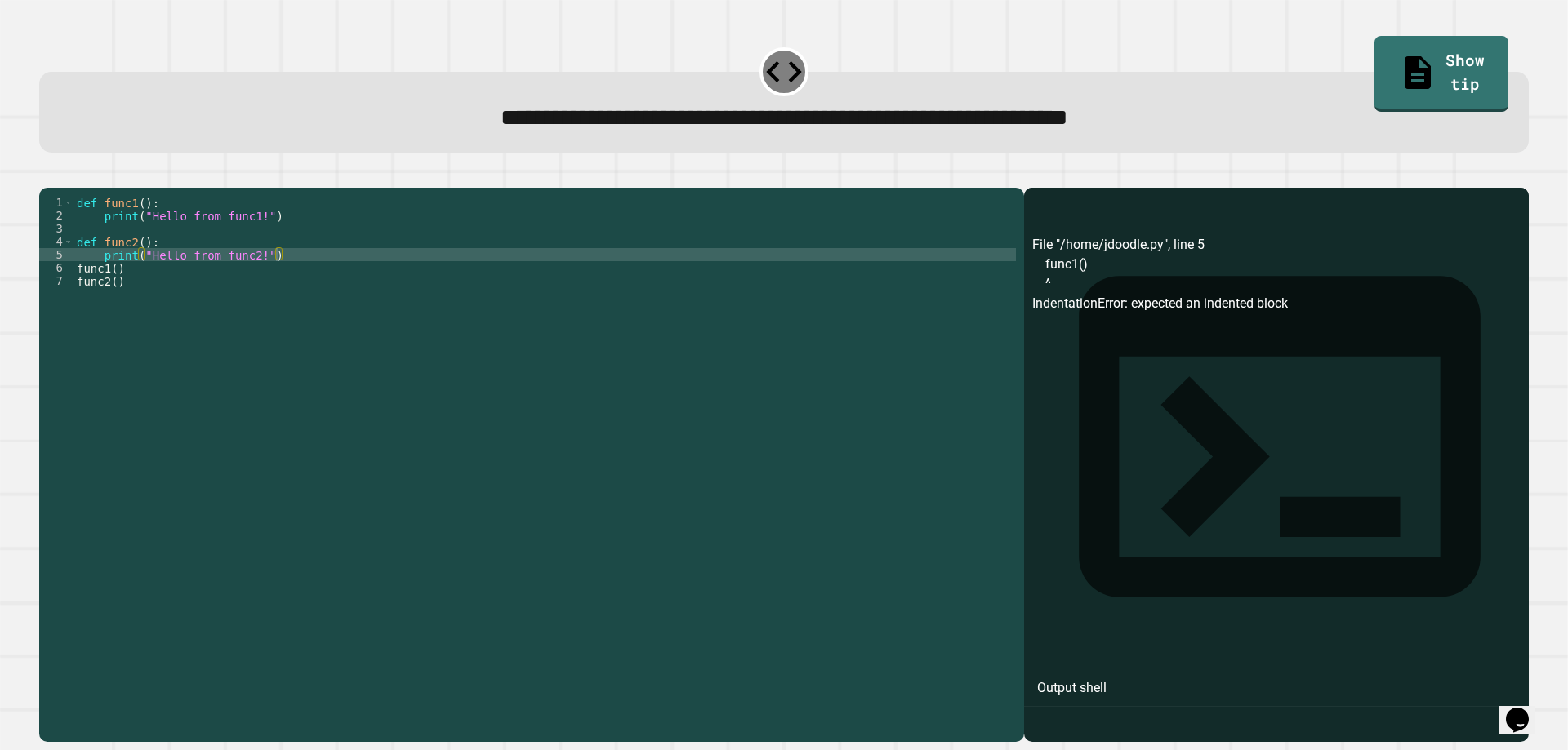
click at [24, 199] on div "**********" at bounding box center [784, 375] width 1568 height 750
drag, startPoint x: 40, startPoint y: 198, endPoint x: 65, endPoint y: 196, distance: 25.1
click at [48, 188] on div at bounding box center [784, 178] width 1490 height 20
click at [48, 175] on icon "button" at bounding box center [48, 175] width 0 height 0
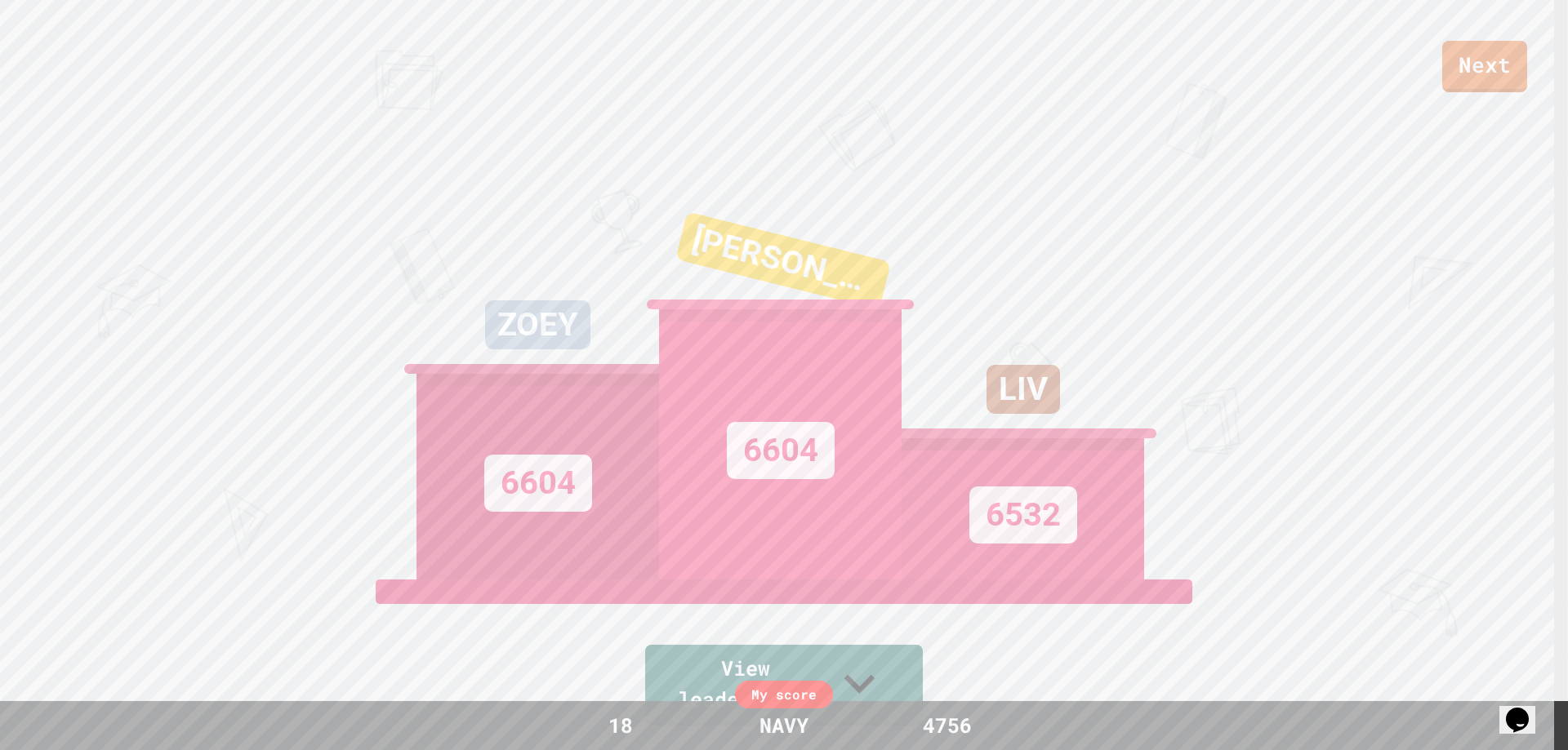
drag, startPoint x: 0, startPoint y: 63, endPoint x: 426, endPoint y: 90, distance: 426.9
click at [423, 90] on div "Next" at bounding box center [784, 46] width 1568 height 93
